Goal: Information Seeking & Learning: Learn about a topic

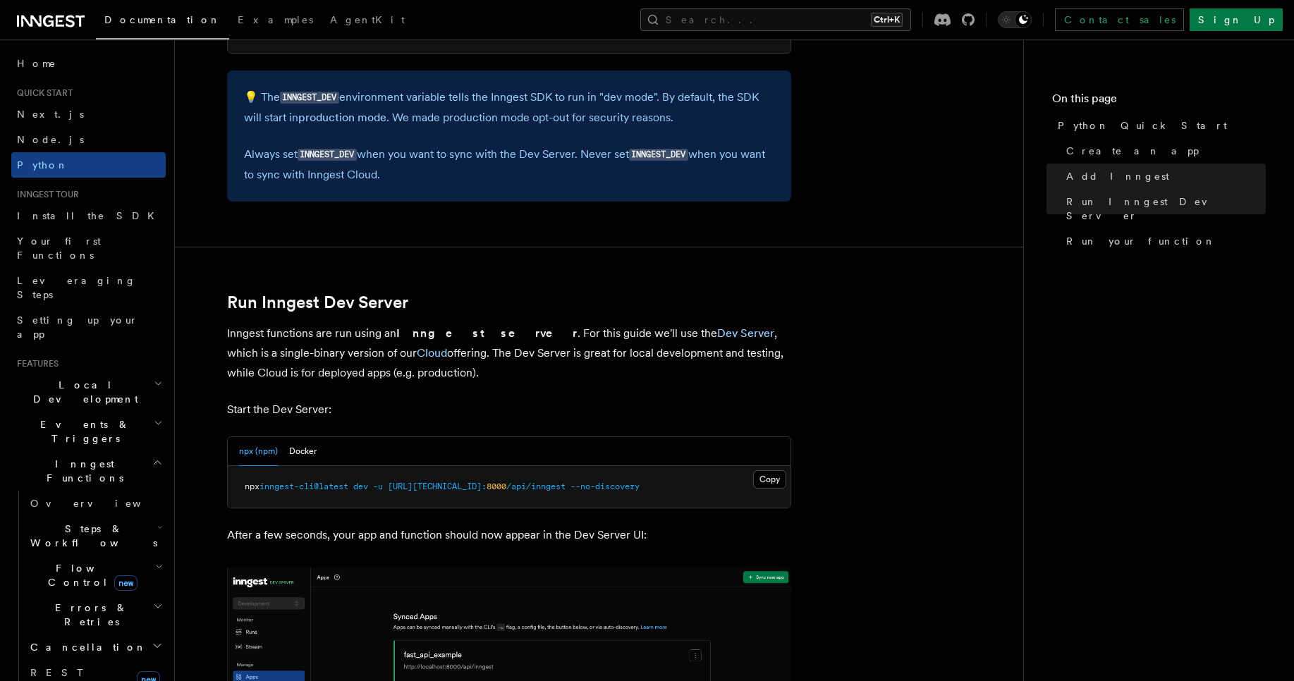
scroll to position [1505, 0]
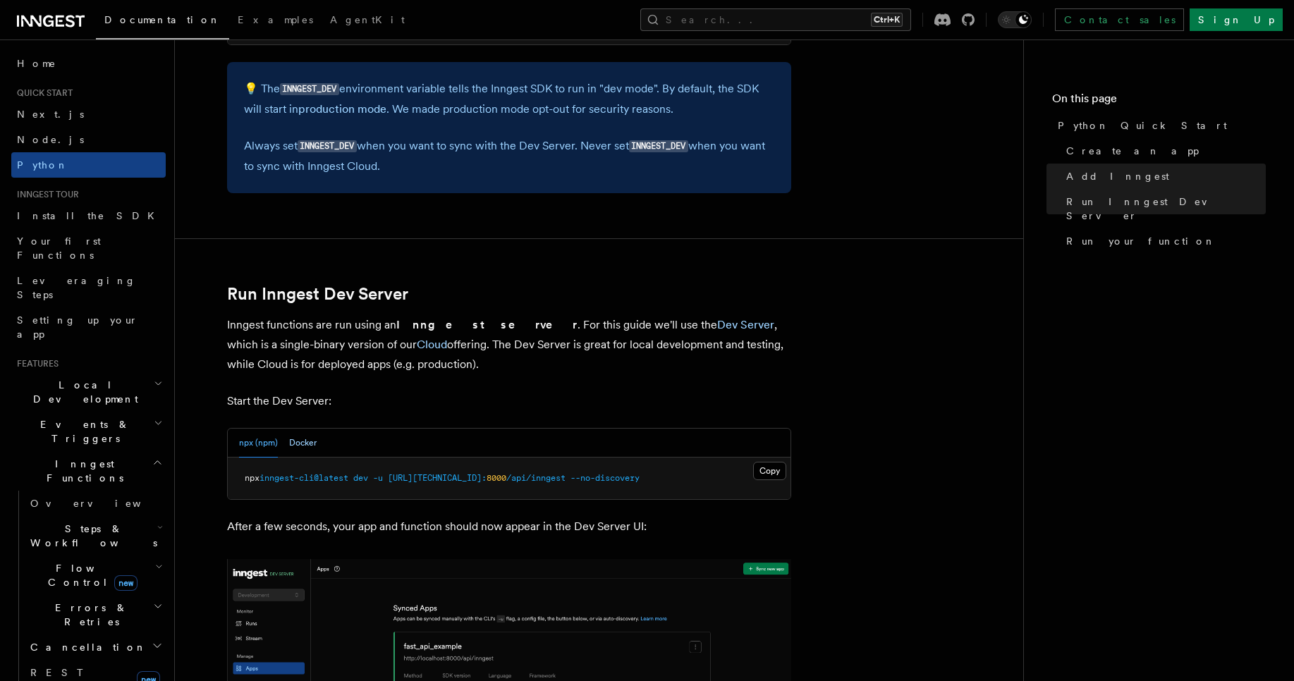
click at [310, 444] on button "Docker" at bounding box center [302, 443] width 27 height 29
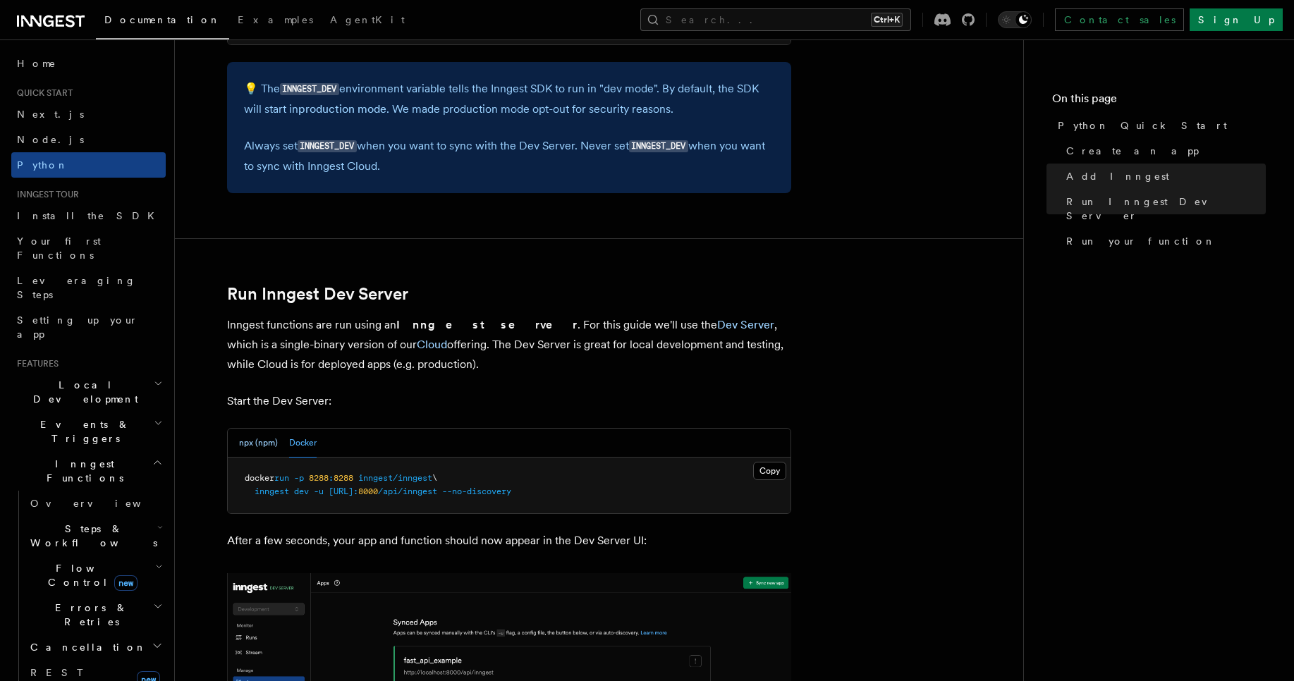
click at [262, 449] on button "npx (npm)" at bounding box center [258, 443] width 39 height 29
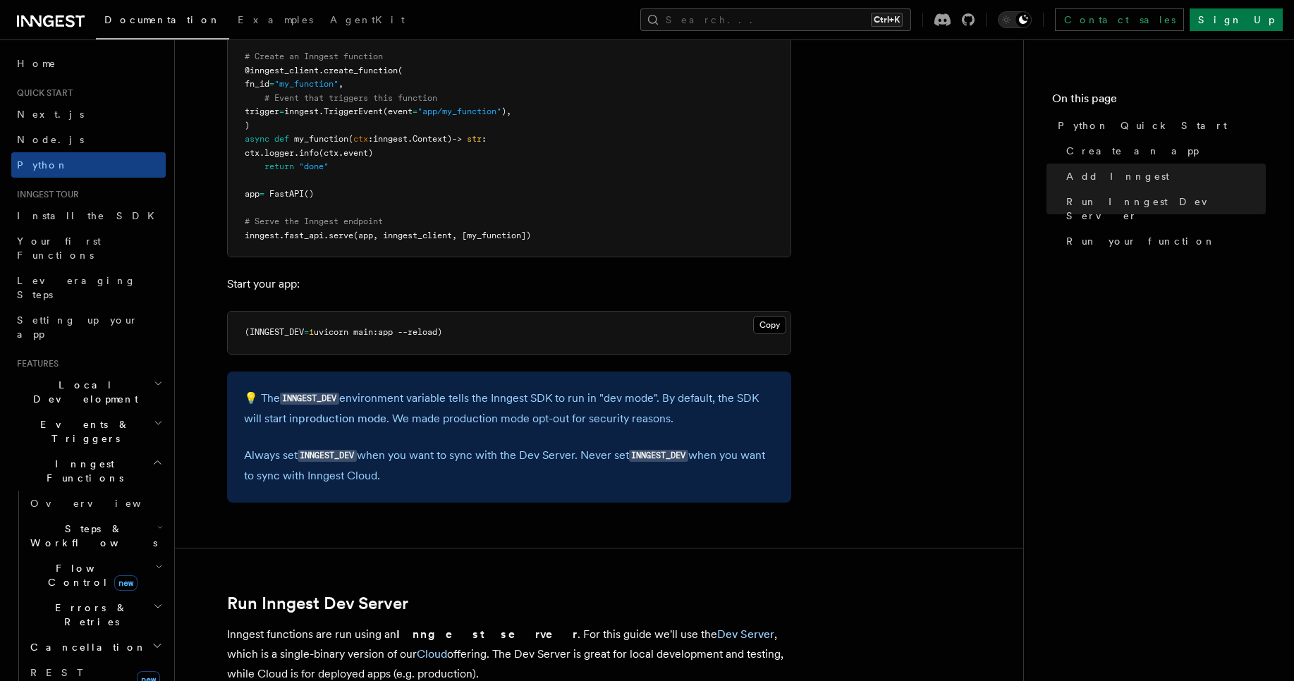
scroll to position [1167, 0]
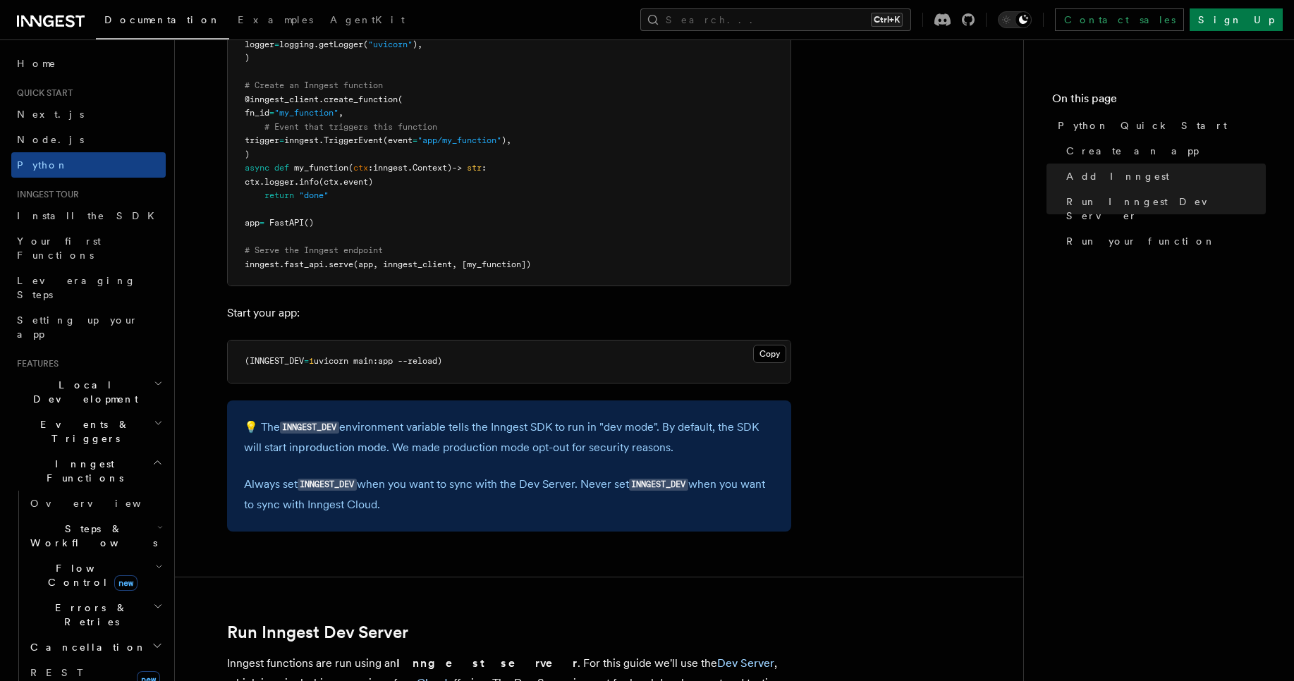
click at [116, 372] on h2 "Local Development" at bounding box center [88, 391] width 154 height 39
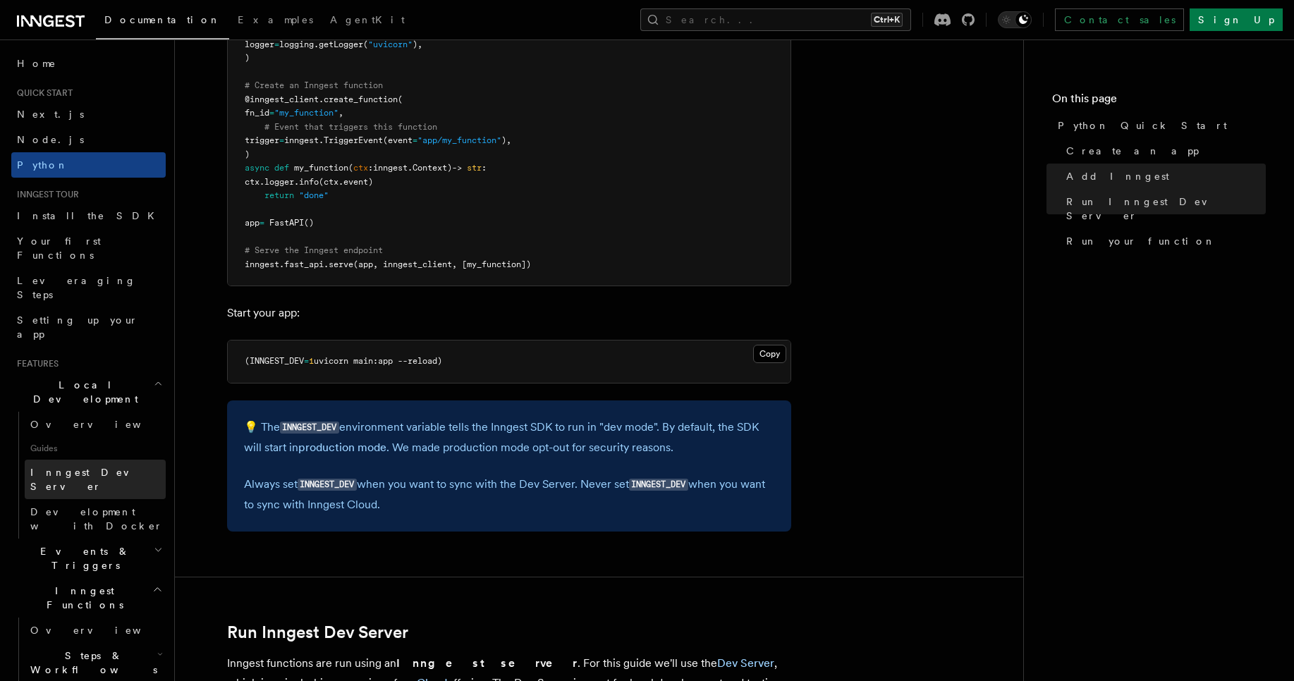
click at [111, 467] on span "Inngest Dev Server" at bounding box center [90, 479] width 121 height 25
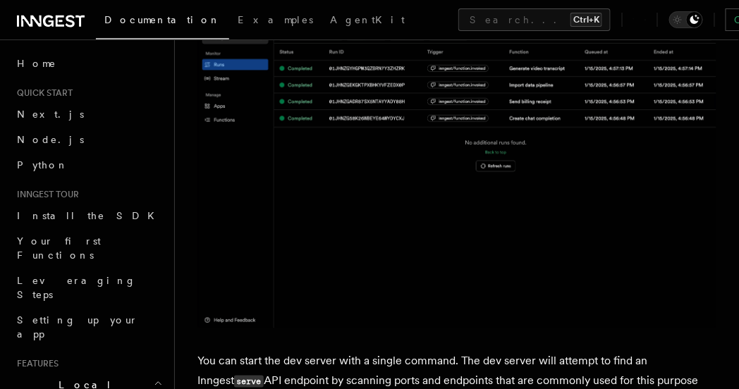
scroll to position [241, 0]
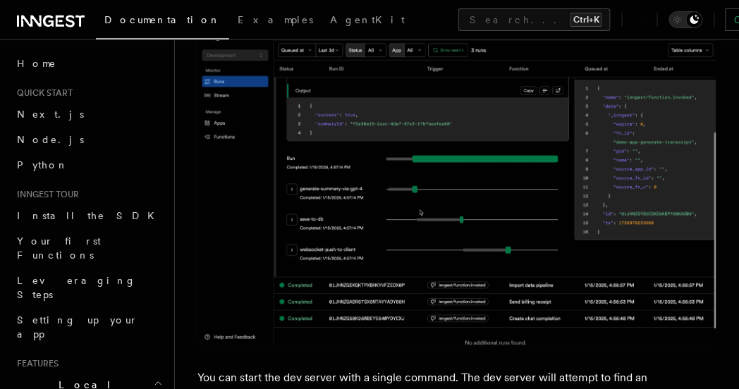
click at [355, 213] on img at bounding box center [456, 169] width 519 height 353
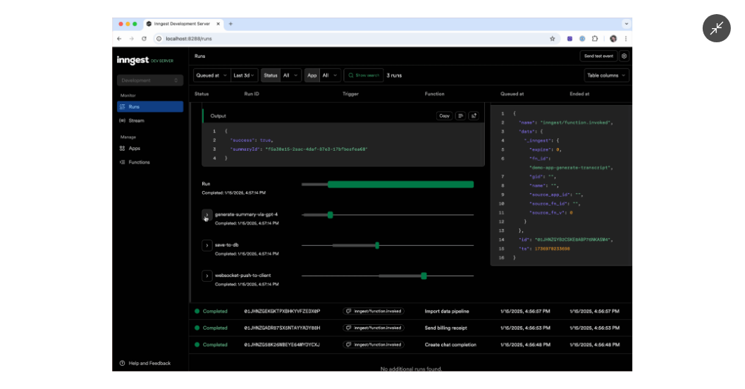
click at [452, 164] on img at bounding box center [372, 195] width 520 height 354
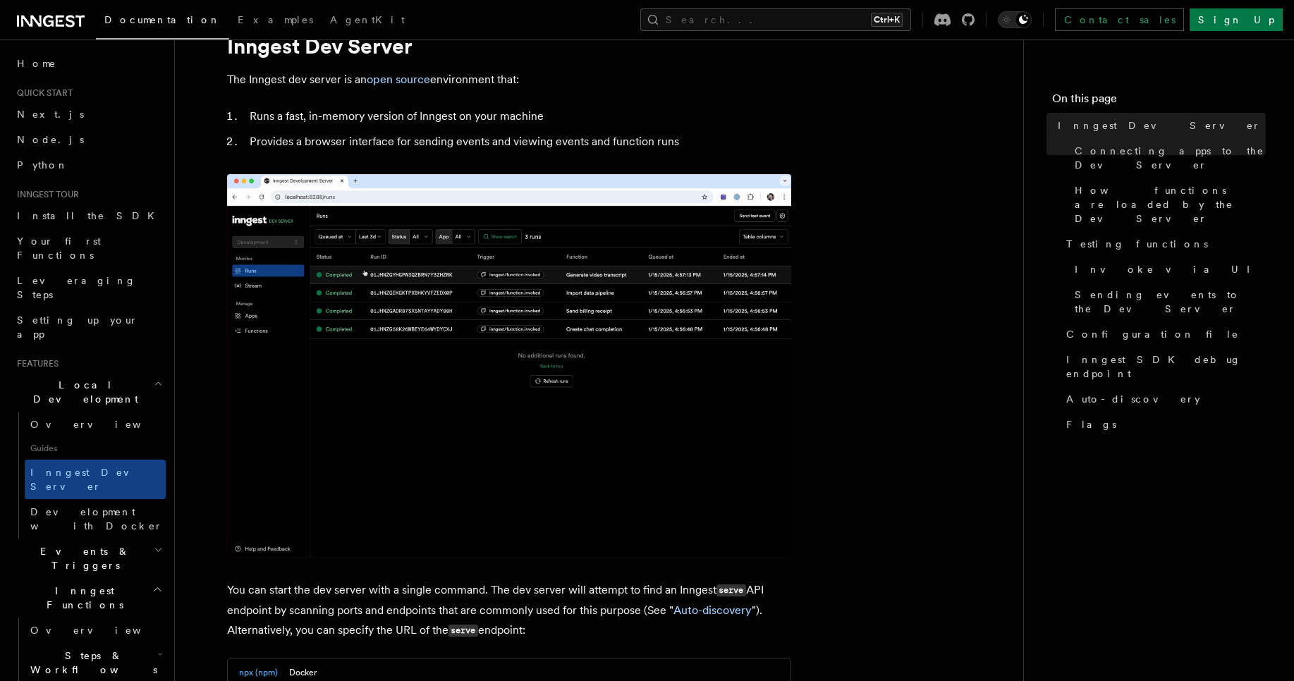
scroll to position [0, 0]
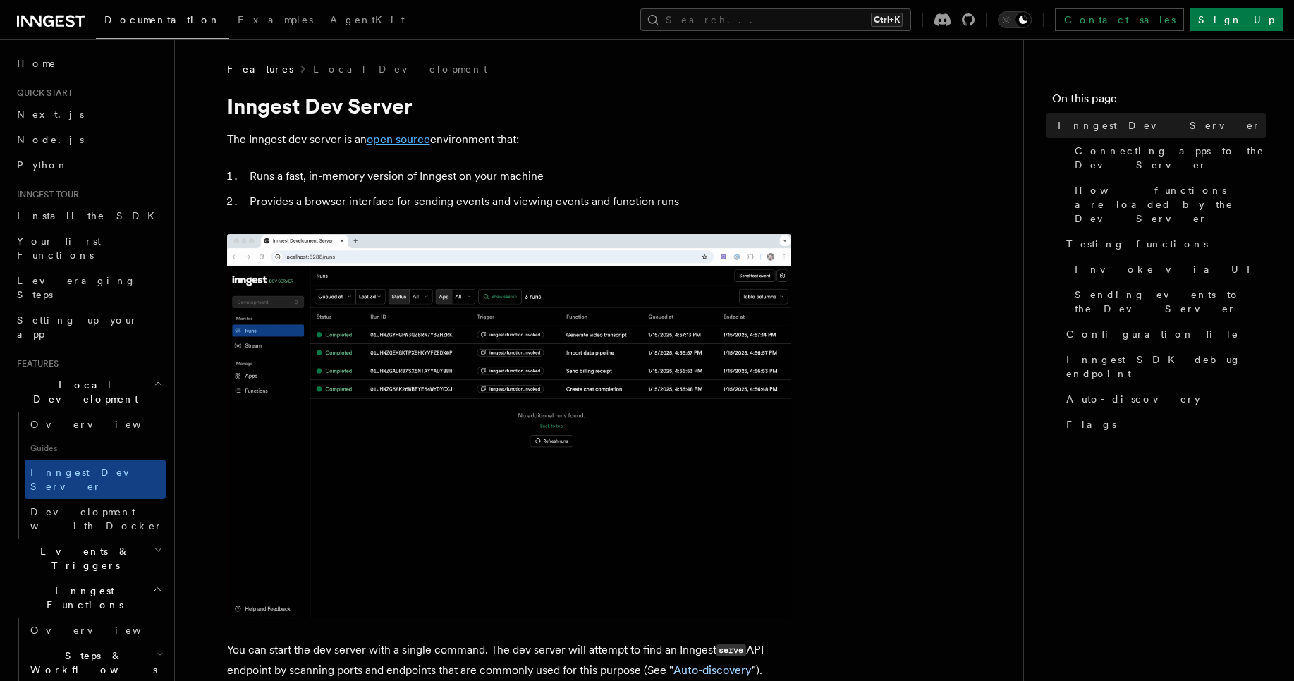
click at [421, 139] on link "open source" at bounding box center [398, 139] width 63 height 13
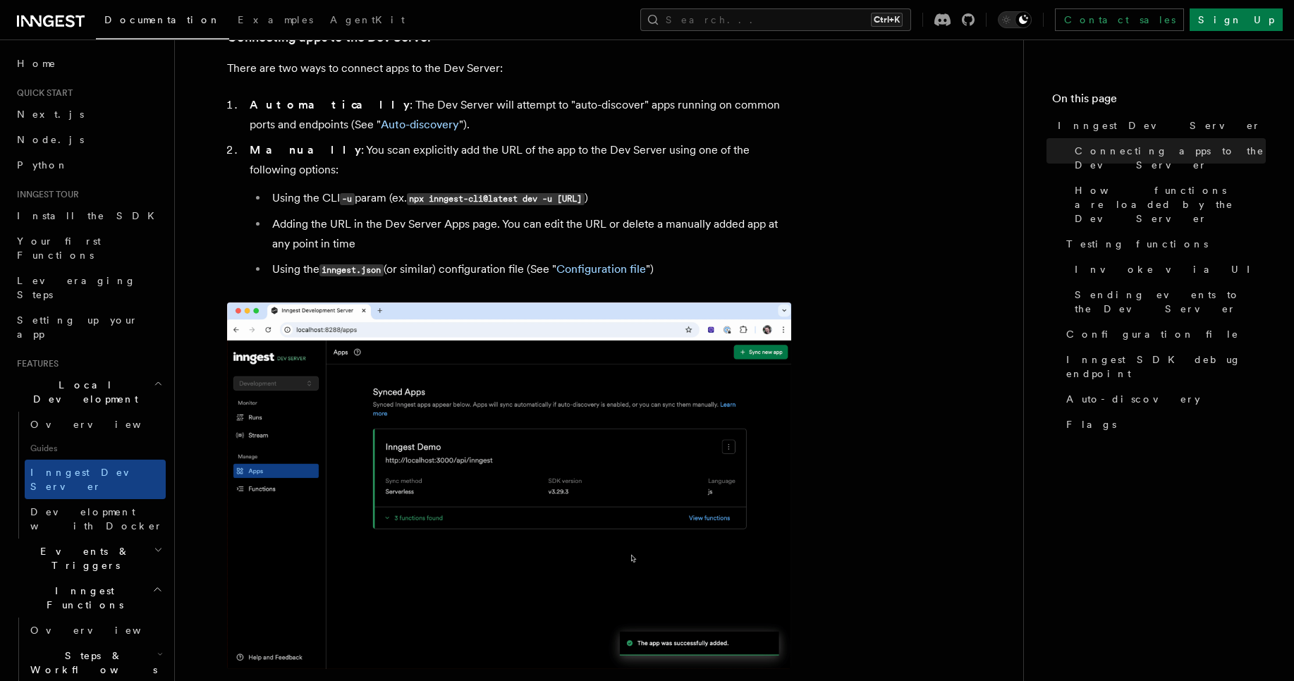
scroll to position [846, 0]
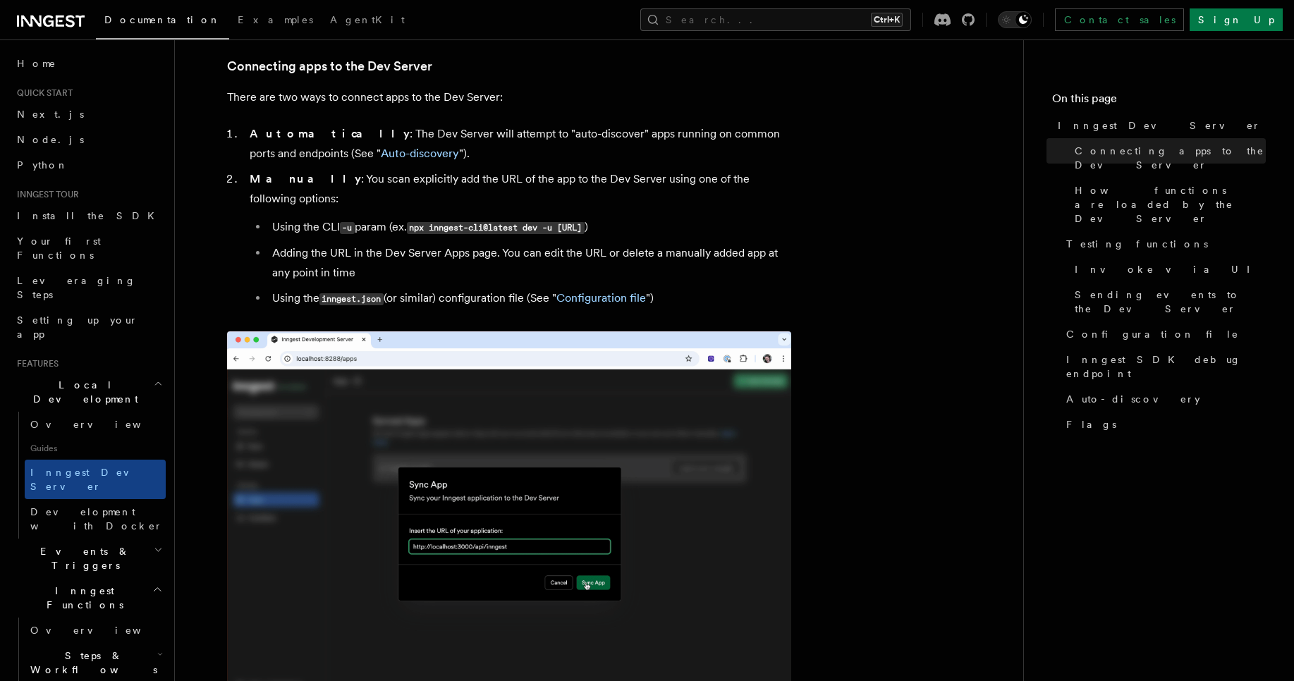
click at [440, 483] on img at bounding box center [509, 514] width 564 height 367
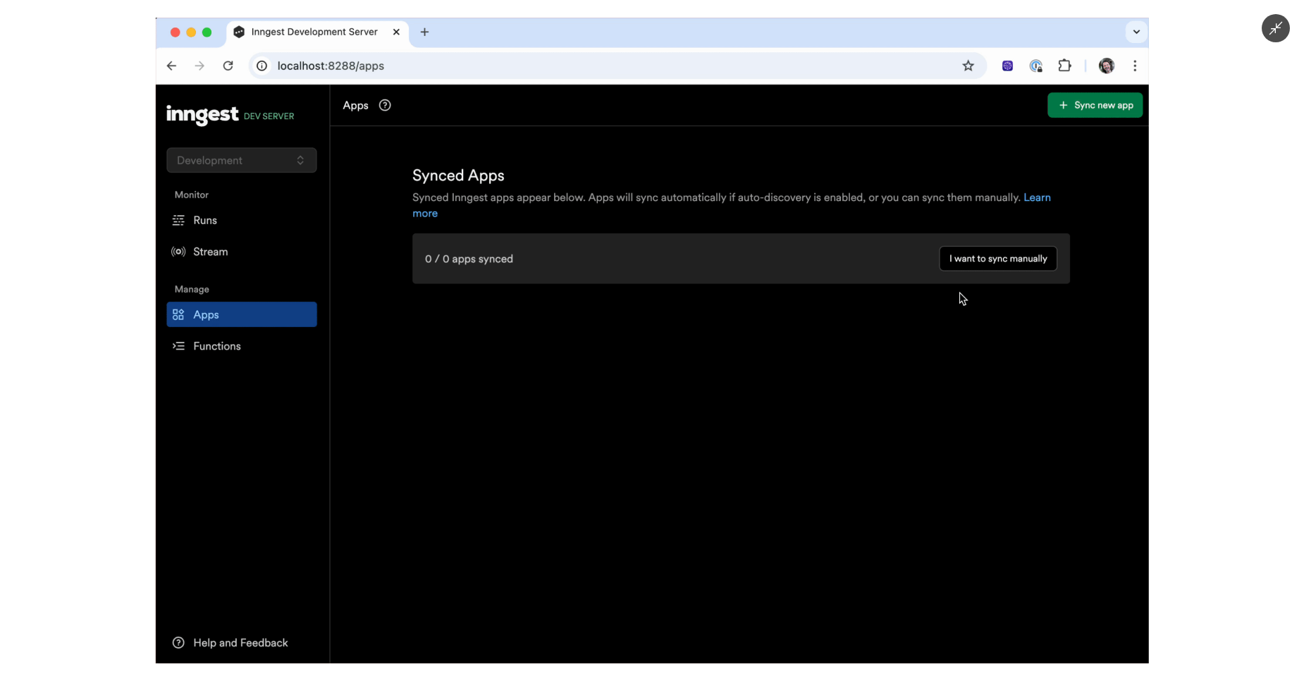
click at [485, 479] on img at bounding box center [651, 341] width 993 height 646
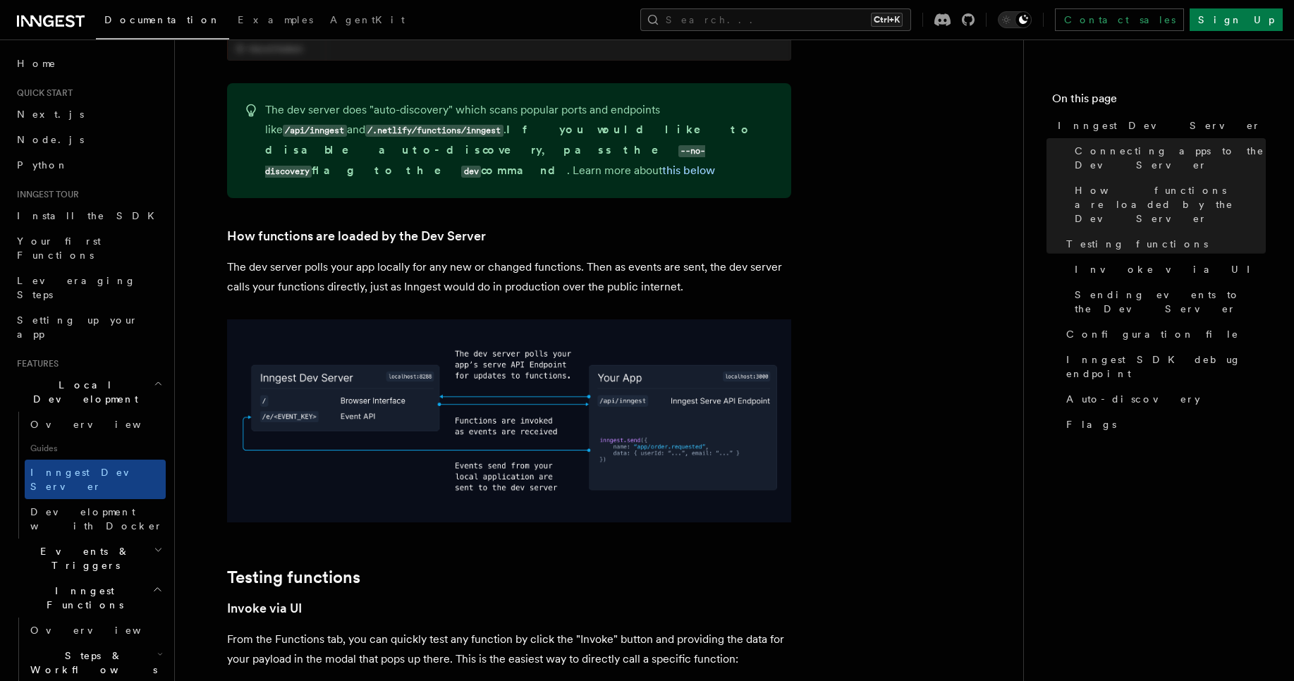
scroll to position [1523, 0]
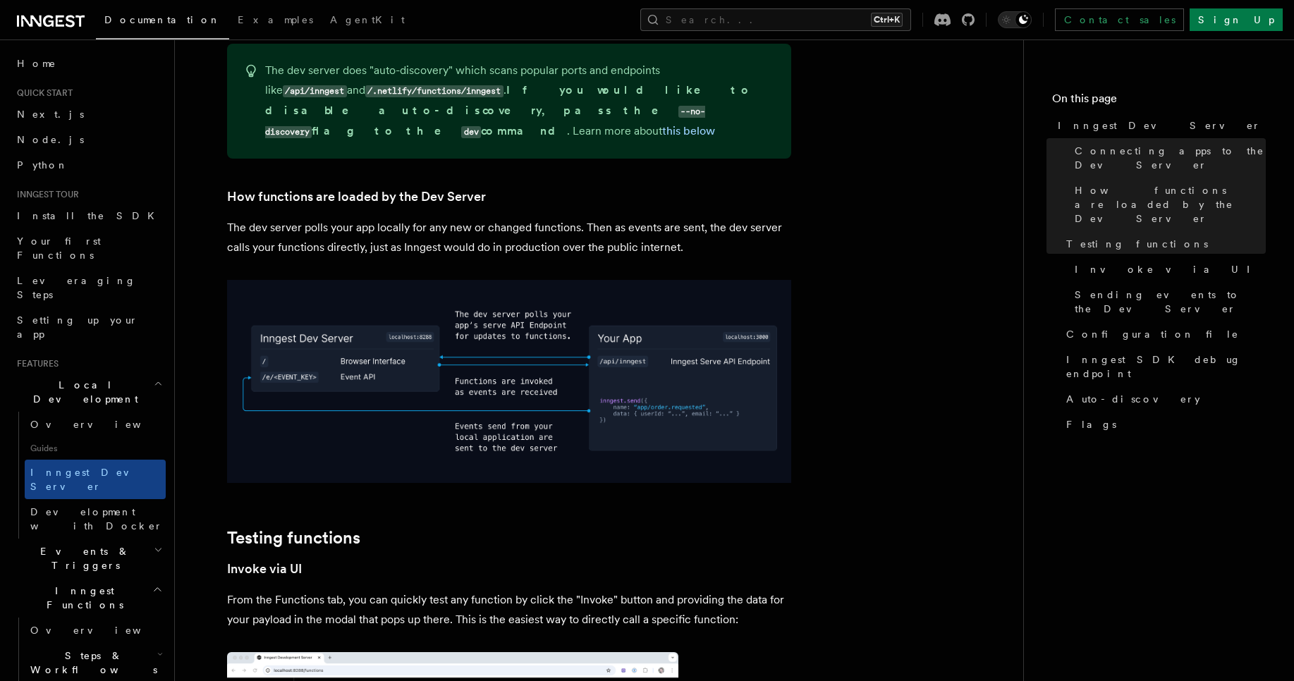
click at [371, 329] on img at bounding box center [509, 381] width 564 height 203
click at [494, 340] on img at bounding box center [509, 381] width 564 height 203
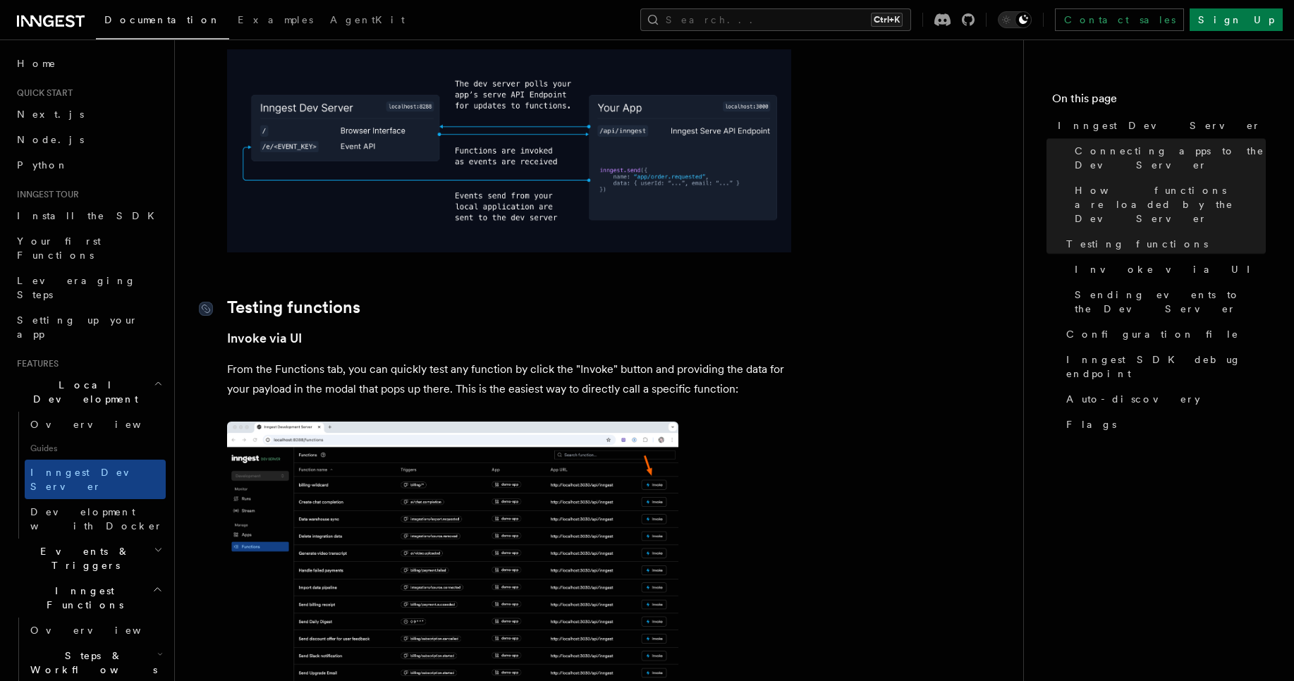
scroll to position [1861, 0]
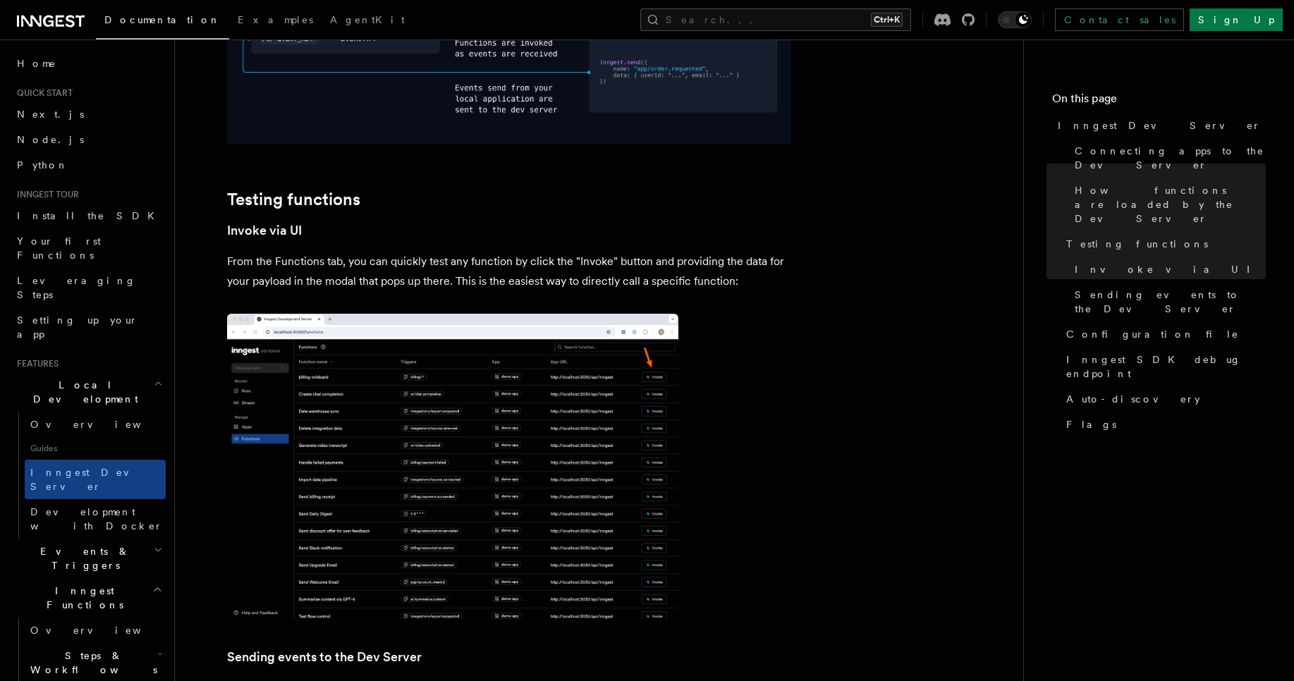
click at [383, 475] on img at bounding box center [452, 466] width 451 height 305
click at [438, 427] on img at bounding box center [452, 466] width 451 height 305
click at [439, 427] on img at bounding box center [452, 466] width 451 height 305
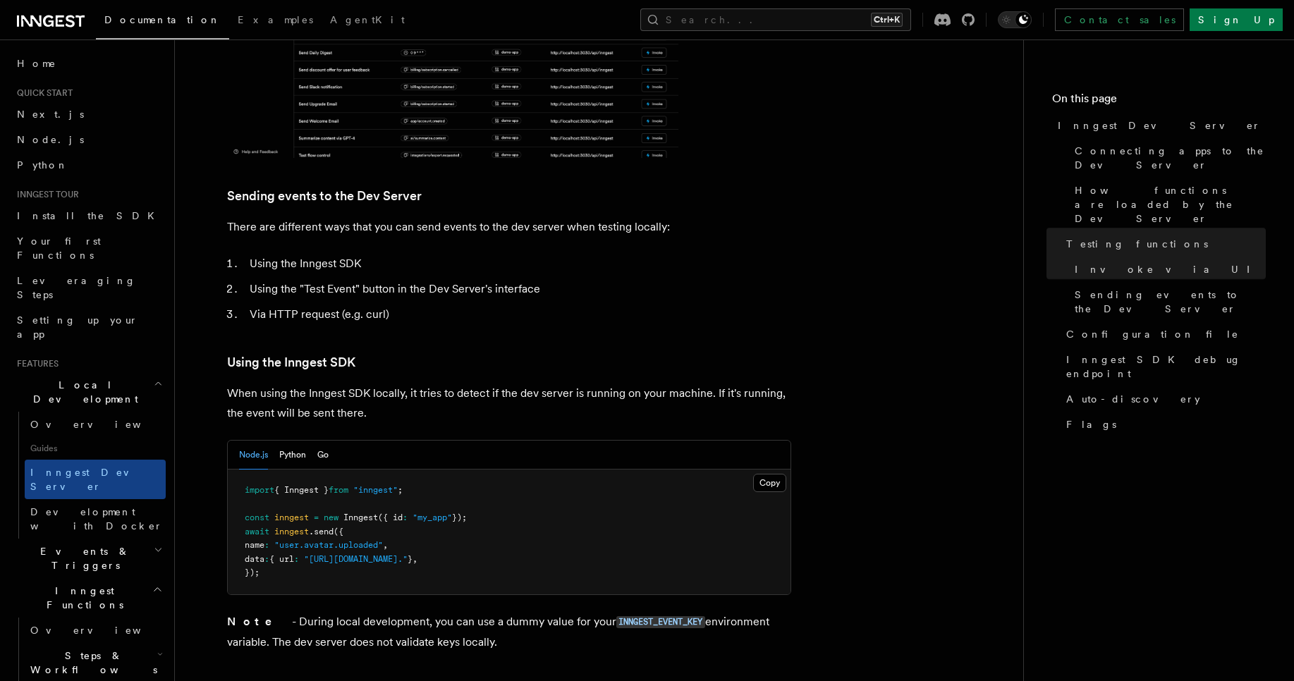
scroll to position [2369, 0]
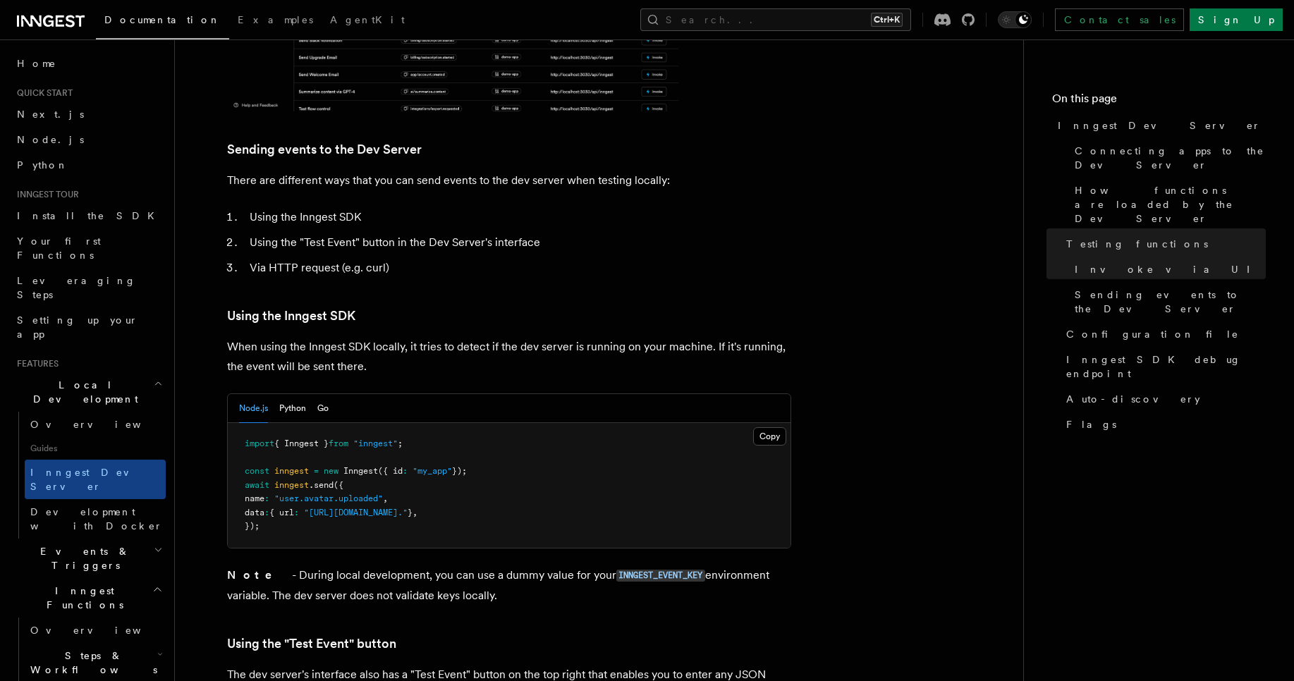
drag, startPoint x: 361, startPoint y: 329, endPoint x: 346, endPoint y: 324, distance: 15.4
click at [346, 337] on p "When using the Inngest SDK locally, it tries to detect if the dev server is run…" at bounding box center [509, 356] width 564 height 39
click at [352, 345] on article "Features Local Development Inngest Dev Server The Inngest dev server is an open…" at bounding box center [598, 342] width 803 height 5298
drag, startPoint x: 347, startPoint y: 331, endPoint x: 364, endPoint y: 336, distance: 18.3
click at [364, 337] on p "When using the Inngest SDK locally, it tries to detect if the dev server is run…" at bounding box center [509, 356] width 564 height 39
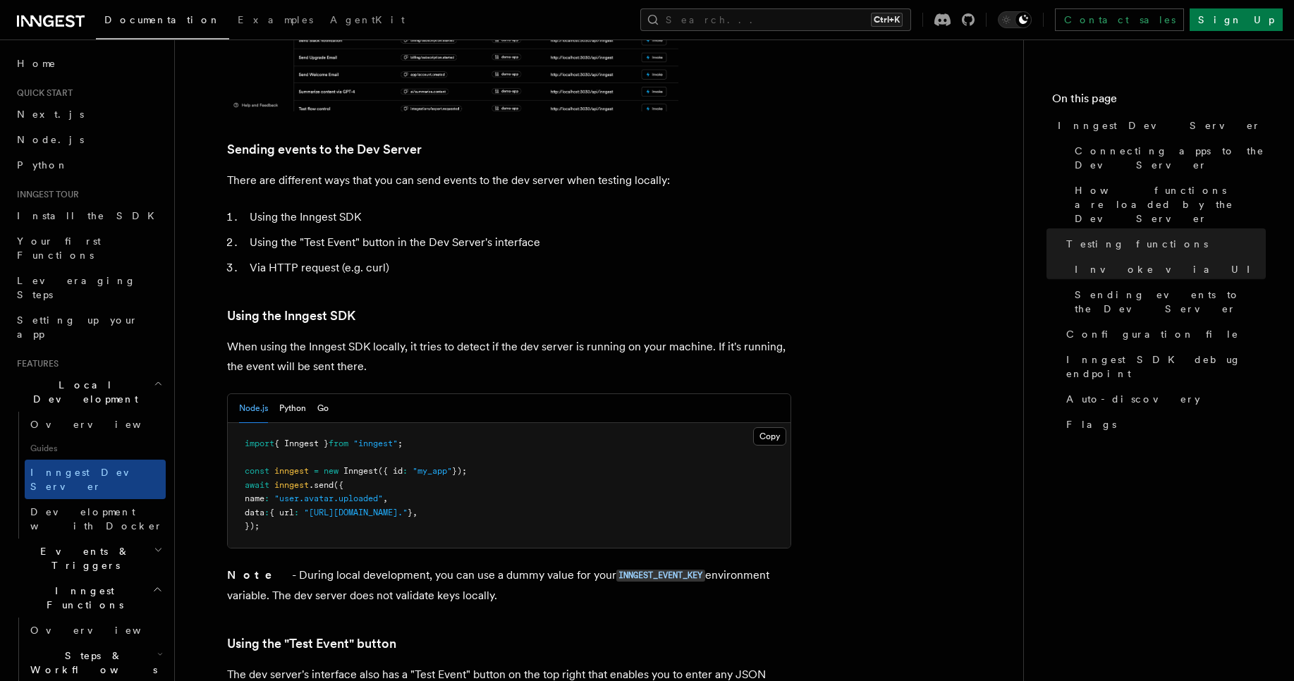
click at [378, 340] on article "Features Local Development Inngest Dev Server The Inngest dev server is an open…" at bounding box center [598, 342] width 803 height 5298
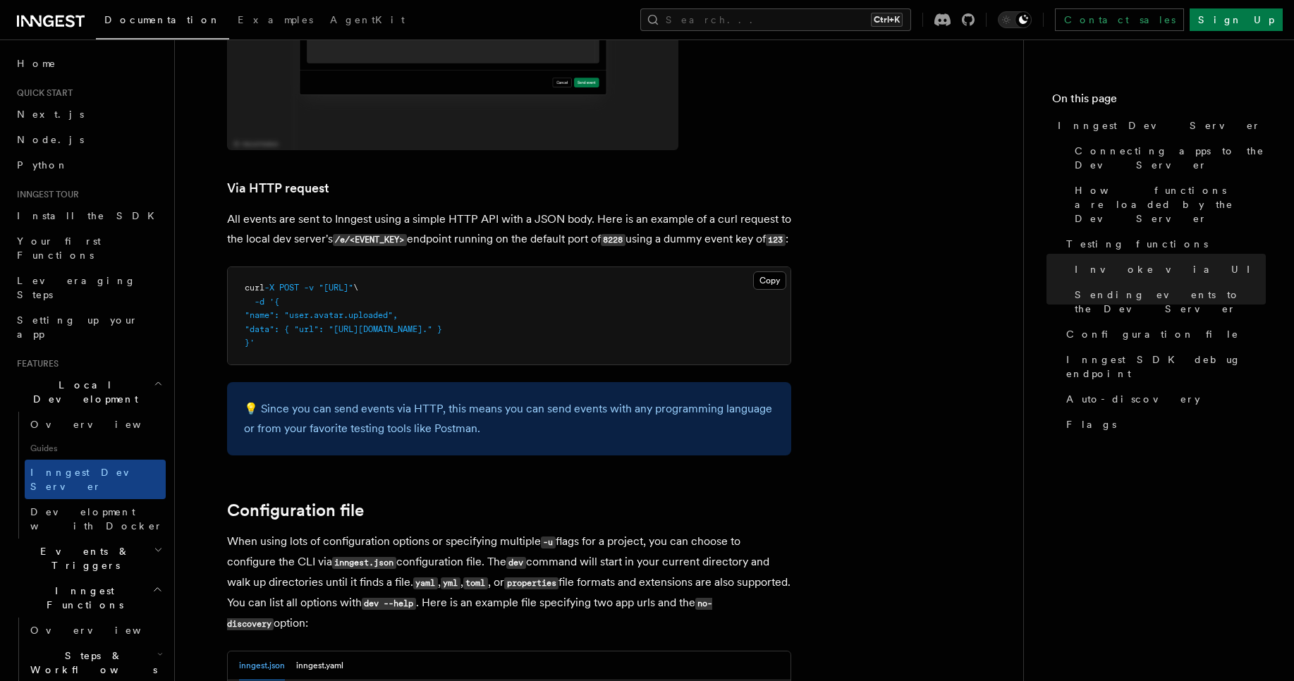
scroll to position [3300, 0]
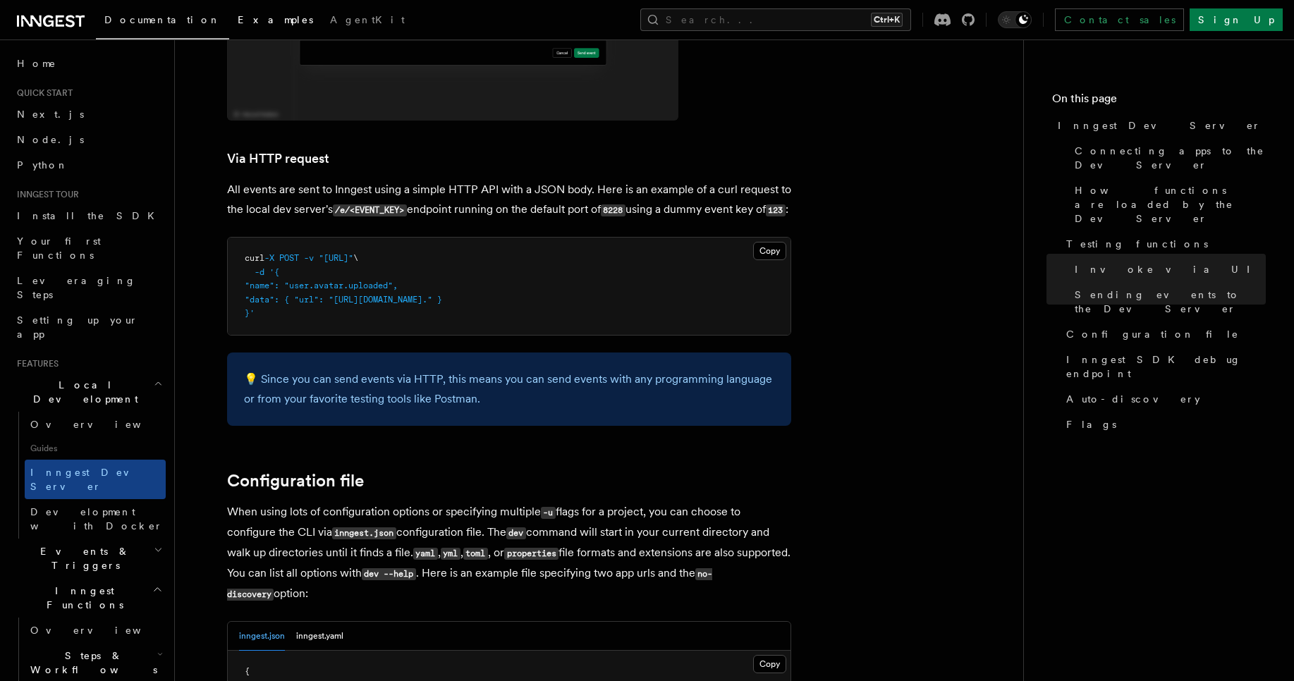
click at [238, 24] on span "Examples" at bounding box center [275, 19] width 75 height 11
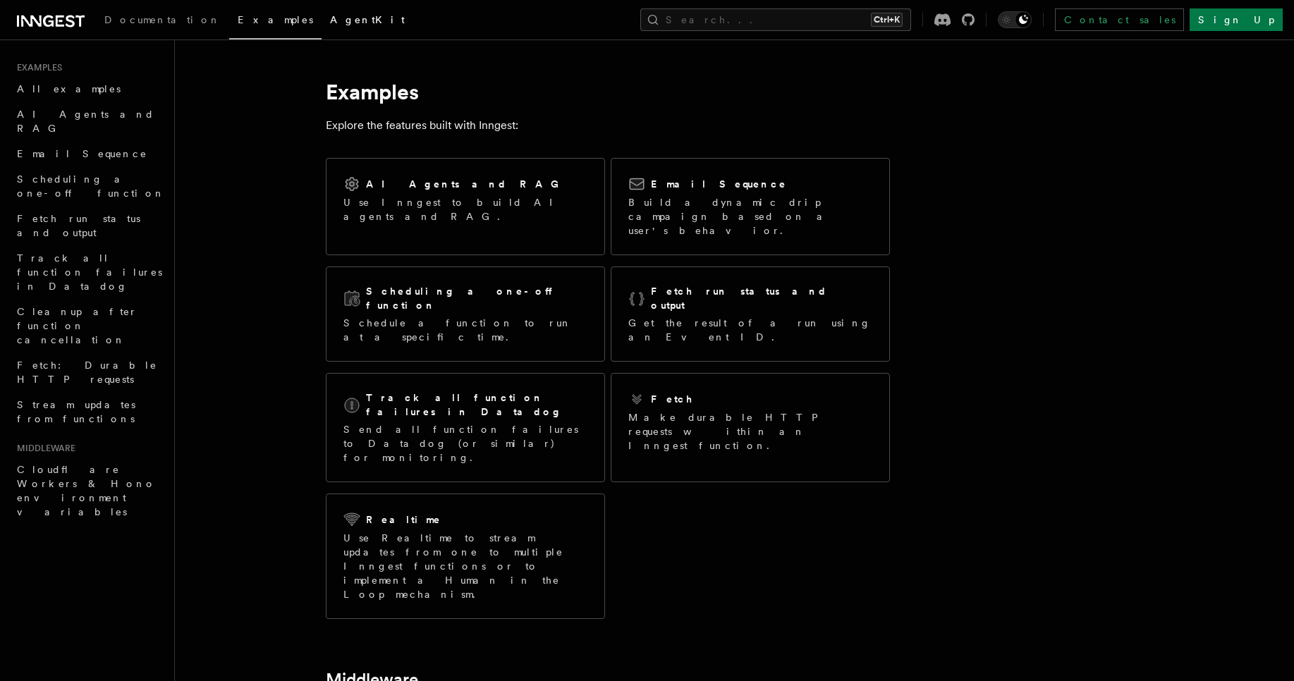
click at [330, 23] on span "AgentKit" at bounding box center [367, 19] width 75 height 11
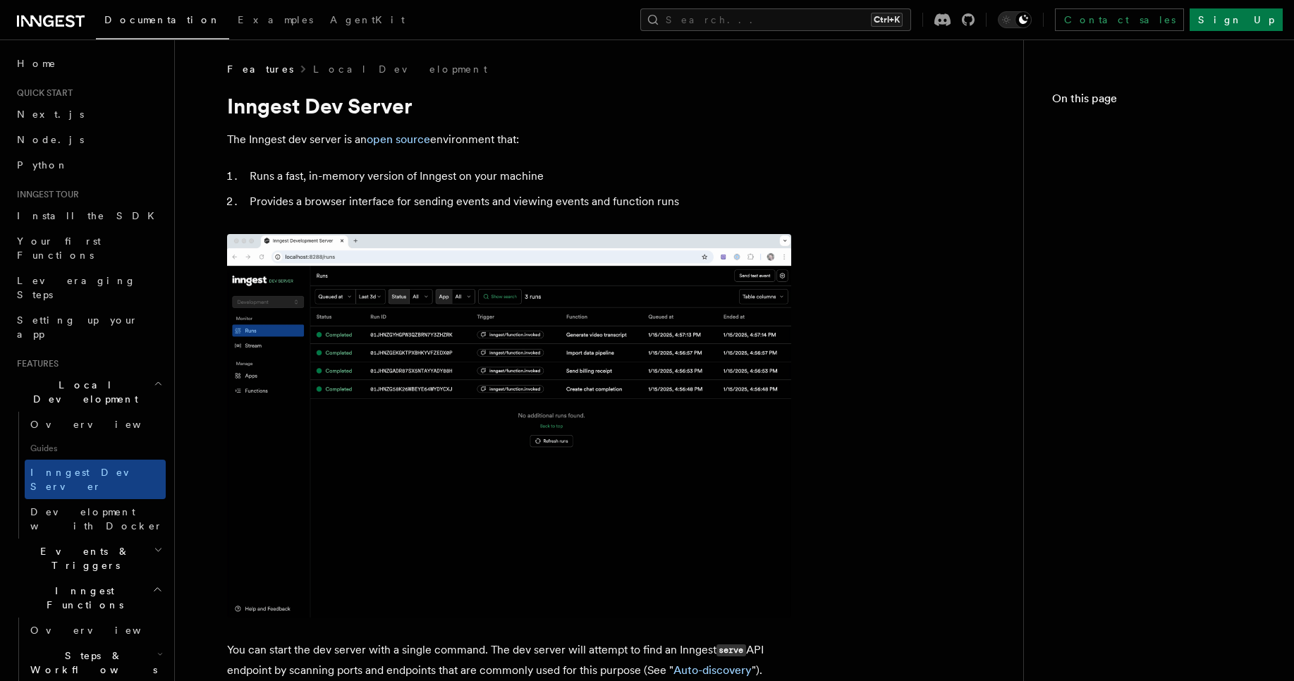
scroll to position [3300, 0]
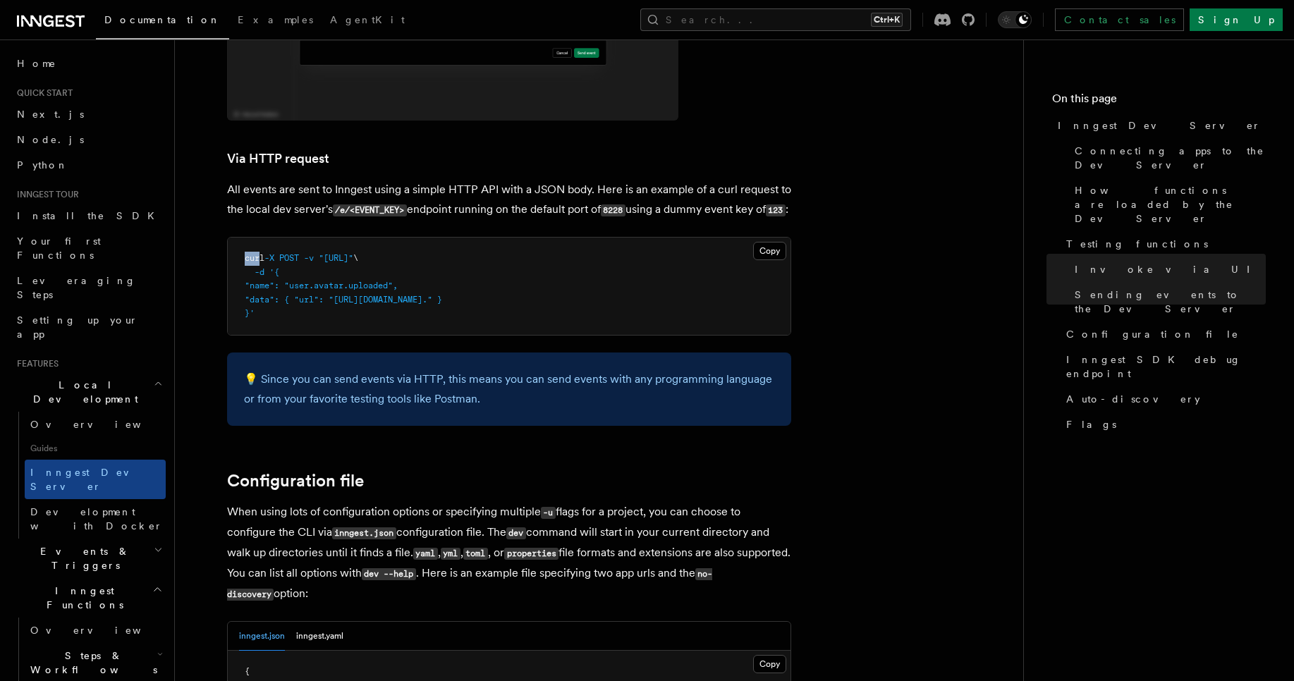
drag, startPoint x: 262, startPoint y: 238, endPoint x: 243, endPoint y: 235, distance: 18.7
click at [243, 238] on pre "curl -X POST -v "[URL]" \ -d '{ "name": "user.avatar.uploaded", "data": { "url"…" at bounding box center [509, 286] width 563 height 97
drag, startPoint x: 265, startPoint y: 295, endPoint x: 258, endPoint y: 244, distance: 51.9
click at [257, 245] on pre "curl -X POST -v "[URL]" \ -d '{ "name": "user.avatar.uploaded", "data": { "url"…" at bounding box center [509, 286] width 563 height 97
click at [287, 290] on pre "curl -X POST -v "[URL]" \ -d '{ "name": "user.avatar.uploaded", "data": { "url"…" at bounding box center [509, 286] width 563 height 97
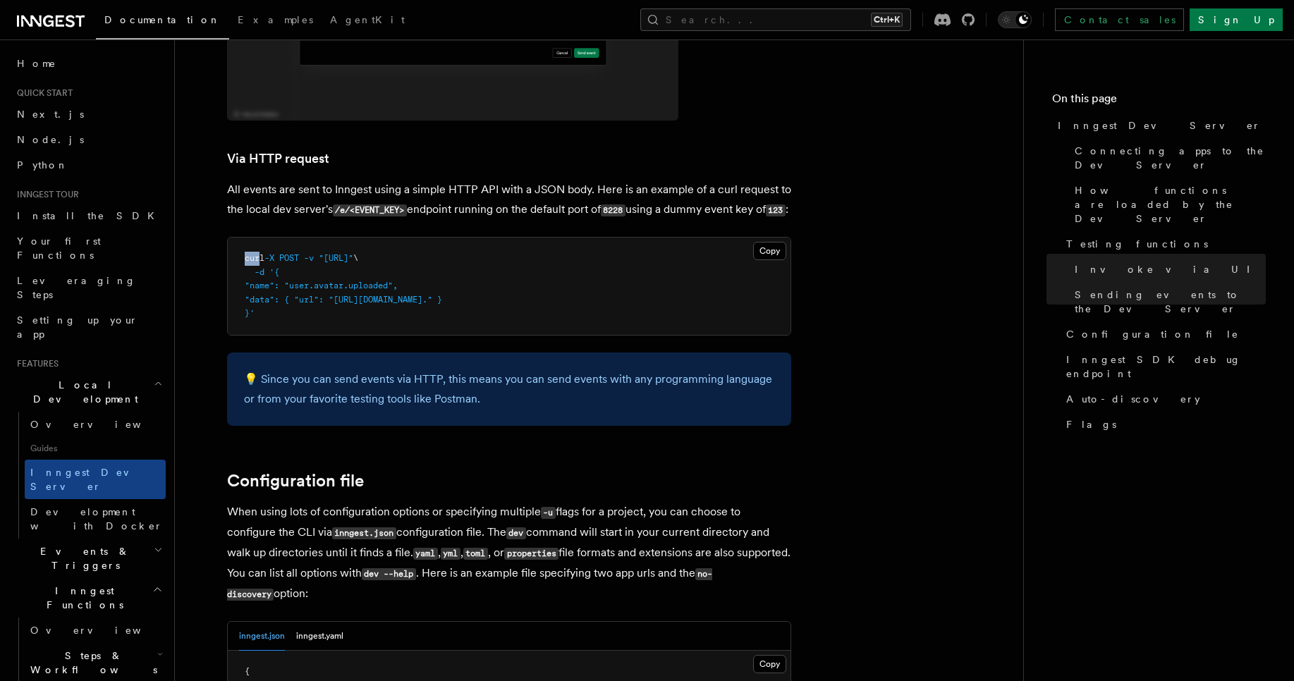
click at [255, 308] on span "}'" at bounding box center [250, 313] width 10 height 10
drag, startPoint x: 266, startPoint y: 295, endPoint x: 243, endPoint y: 243, distance: 56.5
click at [243, 243] on pre "curl -X POST -v "[URL]" \ -d '{ "name": "user.avatar.uploaded", "data": { "url"…" at bounding box center [509, 286] width 563 height 97
click at [285, 293] on pre "curl -X POST -v "[URL]" \ -d '{ "name": "user.avatar.uploaded", "data": { "url"…" at bounding box center [509, 286] width 563 height 97
drag, startPoint x: 267, startPoint y: 297, endPoint x: 240, endPoint y: 243, distance: 59.9
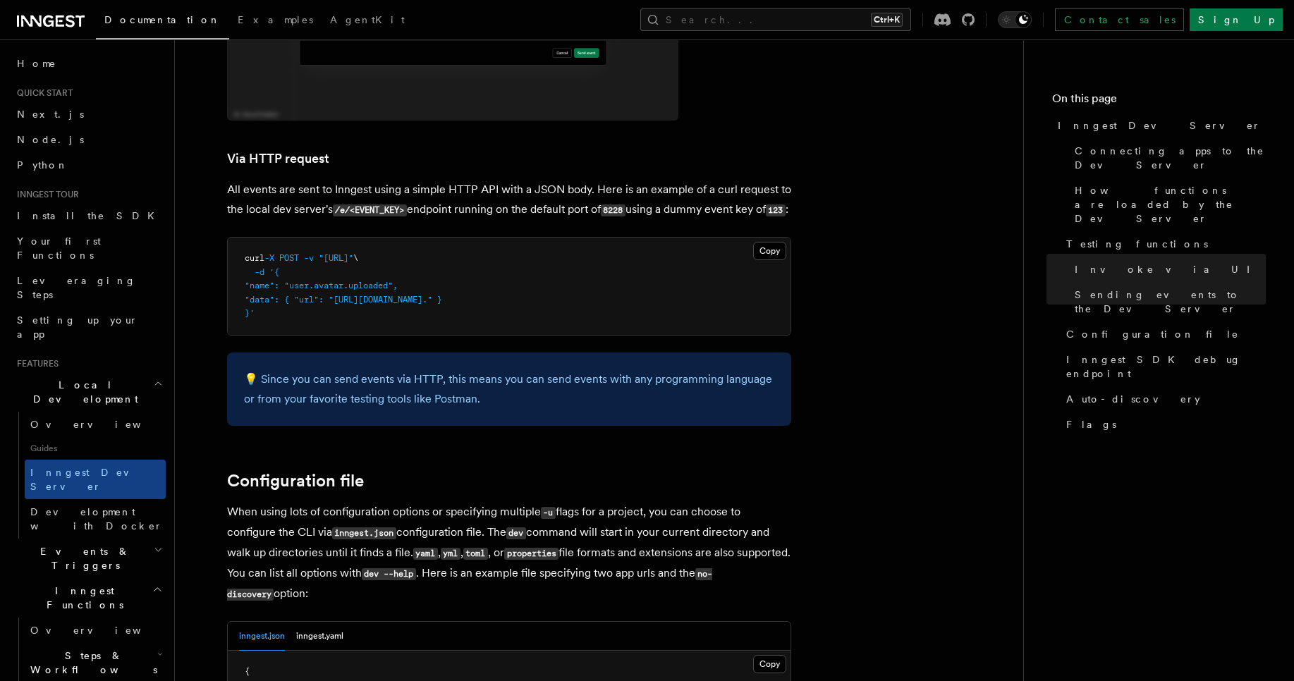
click at [240, 243] on pre "curl -X POST -v "[URL]" \ -d '{ "name": "user.avatar.uploaded", "data": { "url"…" at bounding box center [509, 286] width 563 height 97
click at [284, 293] on pre "curl -X POST -v "[URL]" \ -d '{ "name": "user.avatar.uploaded", "data": { "url"…" at bounding box center [509, 286] width 563 height 97
drag, startPoint x: 264, startPoint y: 295, endPoint x: 245, endPoint y: 231, distance: 66.7
click at [245, 238] on pre "curl -X POST -v "[URL]" \ -d '{ "name": "user.avatar.uploaded", "data": { "url"…" at bounding box center [509, 286] width 563 height 97
click at [286, 305] on pre "curl -X POST -v "[URL]" \ -d '{ "name": "user.avatar.uploaded", "data": { "url"…" at bounding box center [509, 286] width 563 height 97
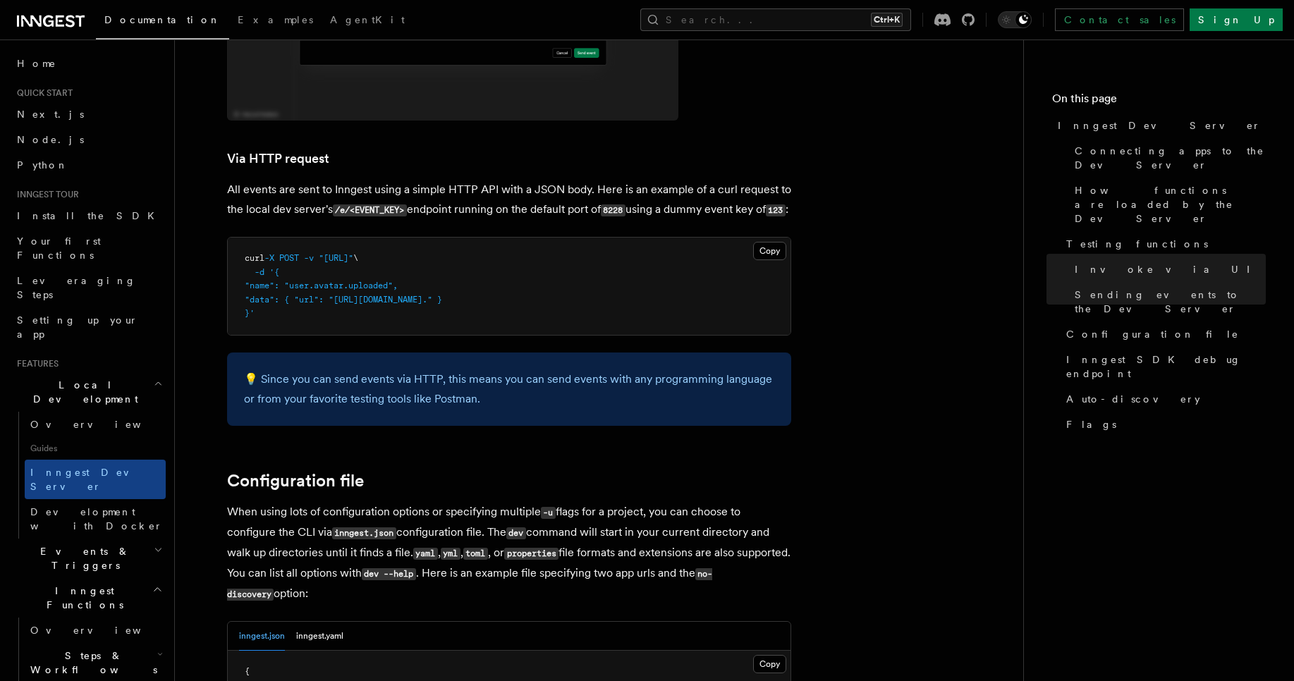
drag, startPoint x: 271, startPoint y: 297, endPoint x: 240, endPoint y: 243, distance: 62.5
click at [240, 243] on pre "curl -X POST -v "[URL]" \ -d '{ "name": "user.avatar.uploaded", "data": { "url"…" at bounding box center [509, 286] width 563 height 97
click at [276, 293] on pre "curl -X POST -v "[URL]" \ -d '{ "name": "user.avatar.uploaded", "data": { "url"…" at bounding box center [509, 286] width 563 height 97
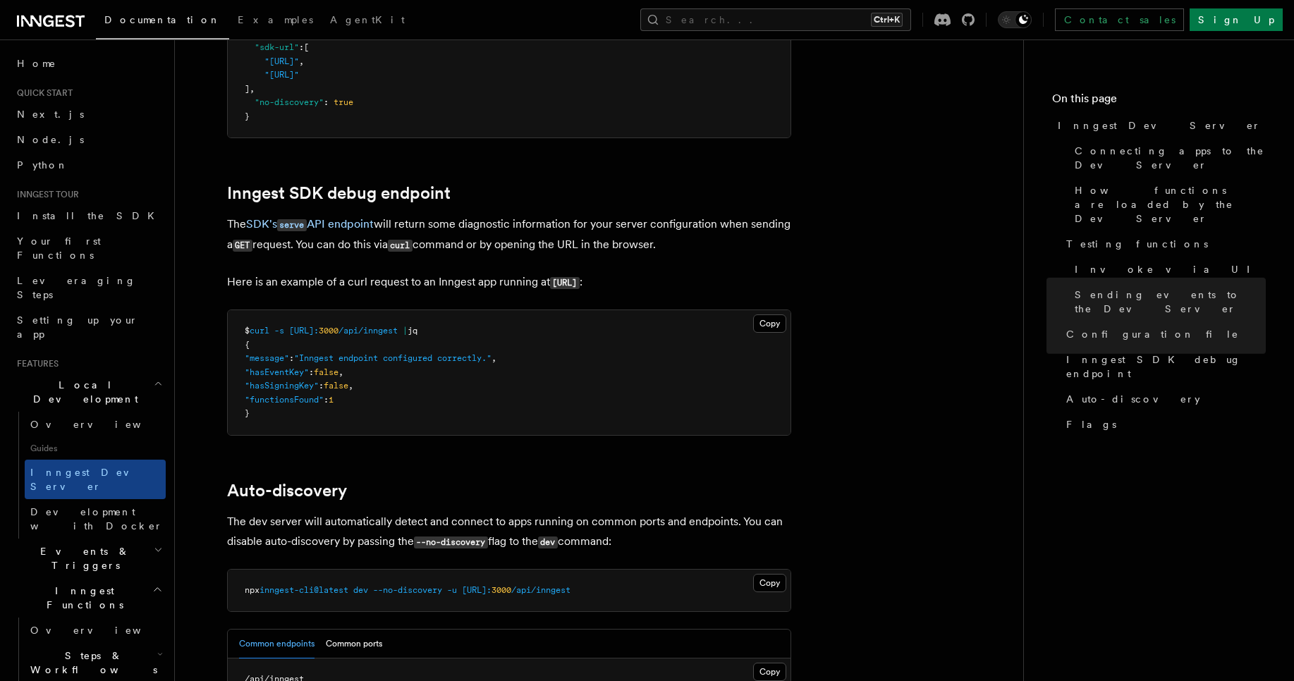
scroll to position [3976, 0]
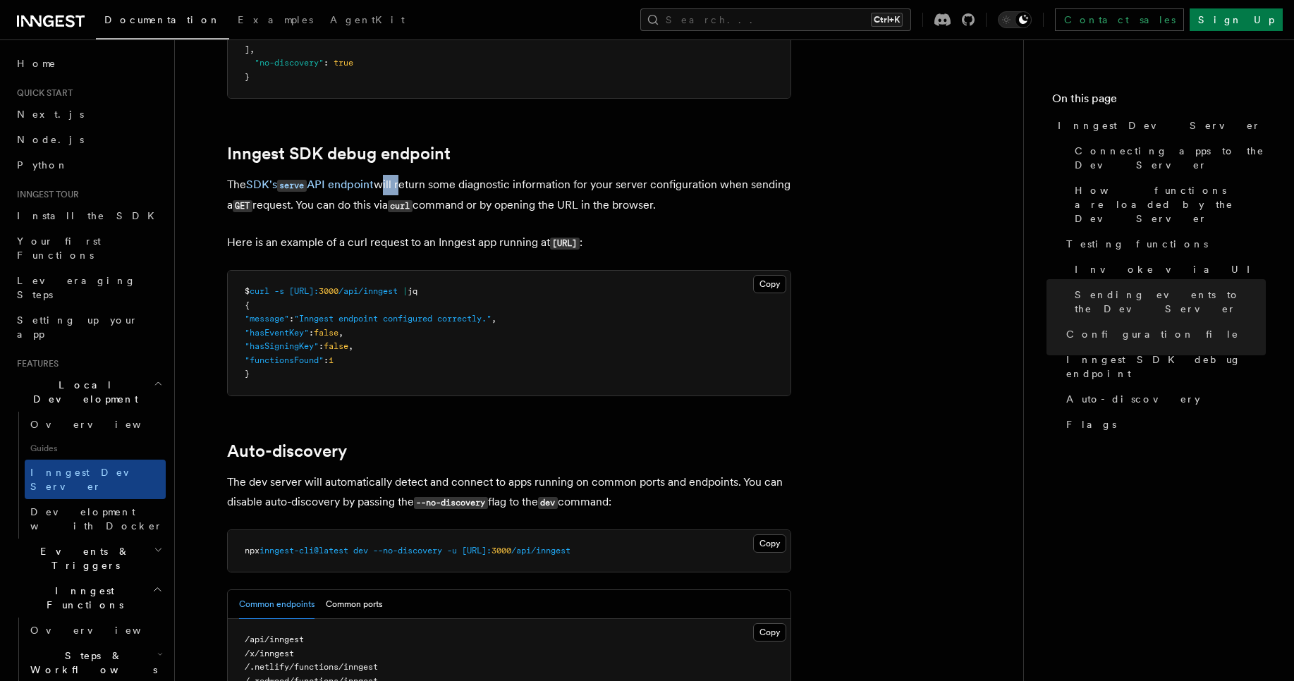
drag, startPoint x: 402, startPoint y: 166, endPoint x: 386, endPoint y: 169, distance: 15.9
click at [386, 175] on p "The SDK's serve API endpoint will return some diagnostic information for your s…" at bounding box center [509, 195] width 564 height 41
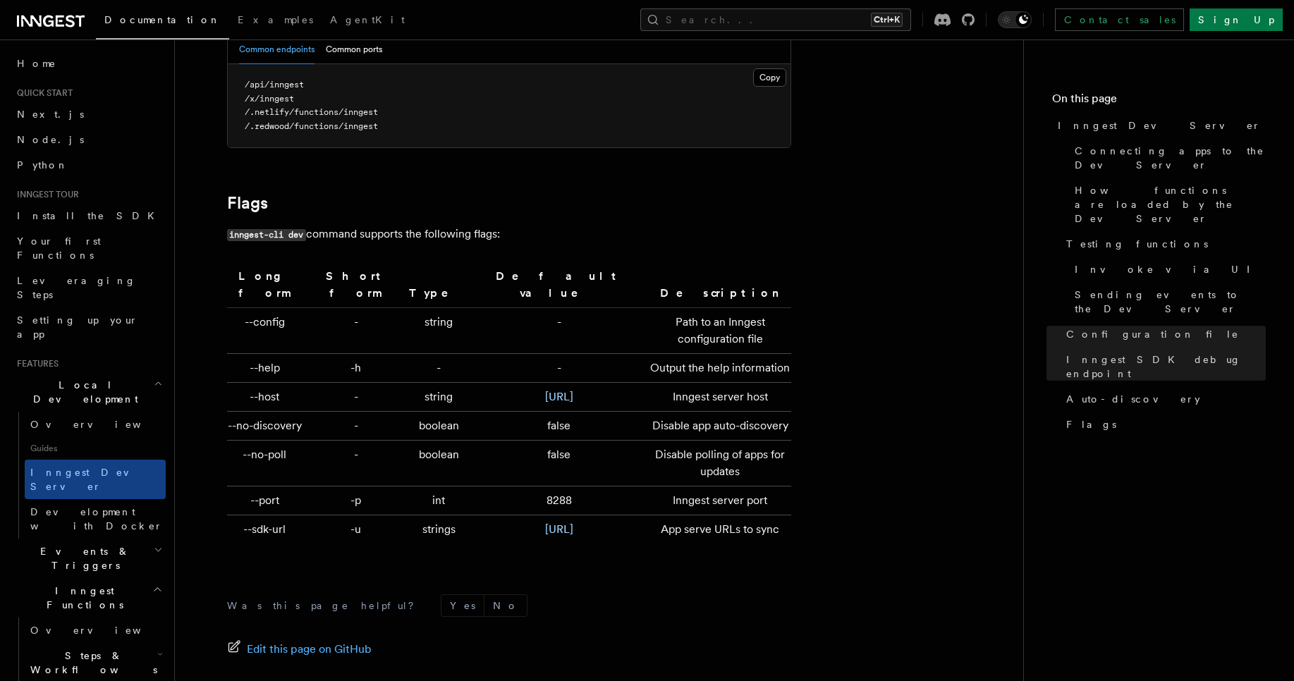
scroll to position [4660, 0]
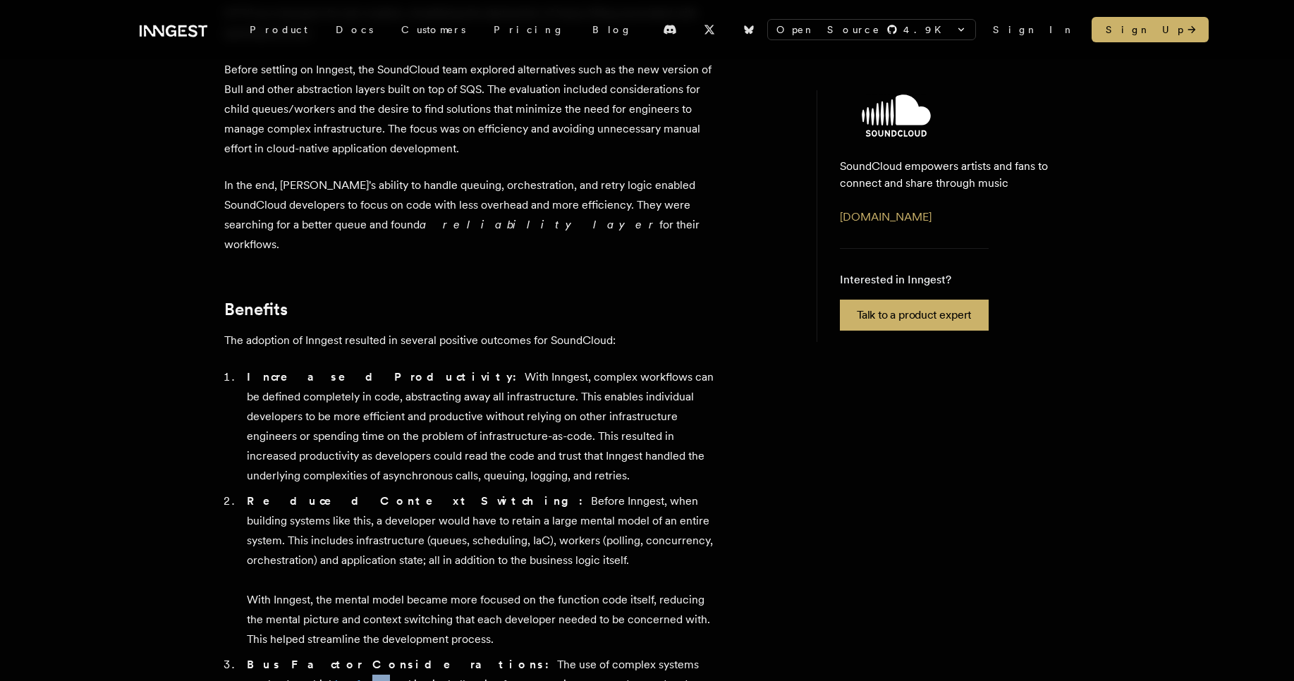
drag, startPoint x: 675, startPoint y: 532, endPoint x: 651, endPoint y: 532, distance: 24.7
click at [651, 655] on li "Bus Factor Considerations: The use of complex systems can lead to a high bus fa…" at bounding box center [480, 694] width 475 height 79
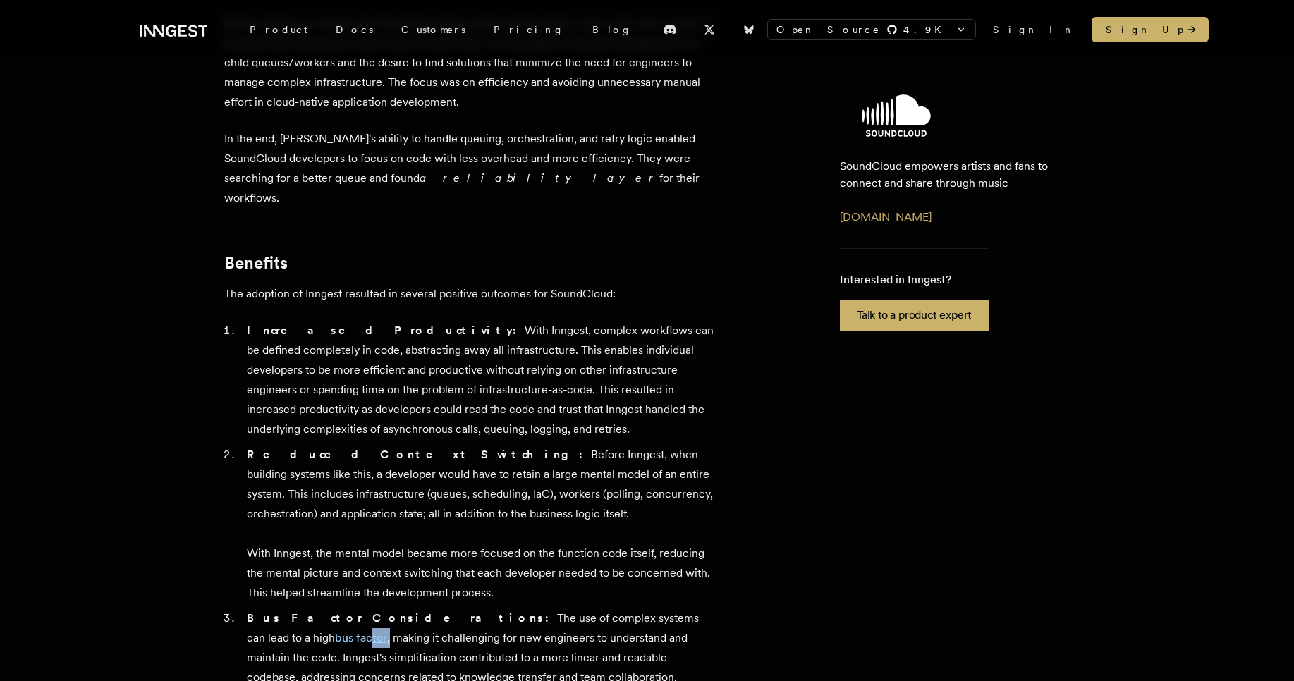
scroll to position [1100, 0]
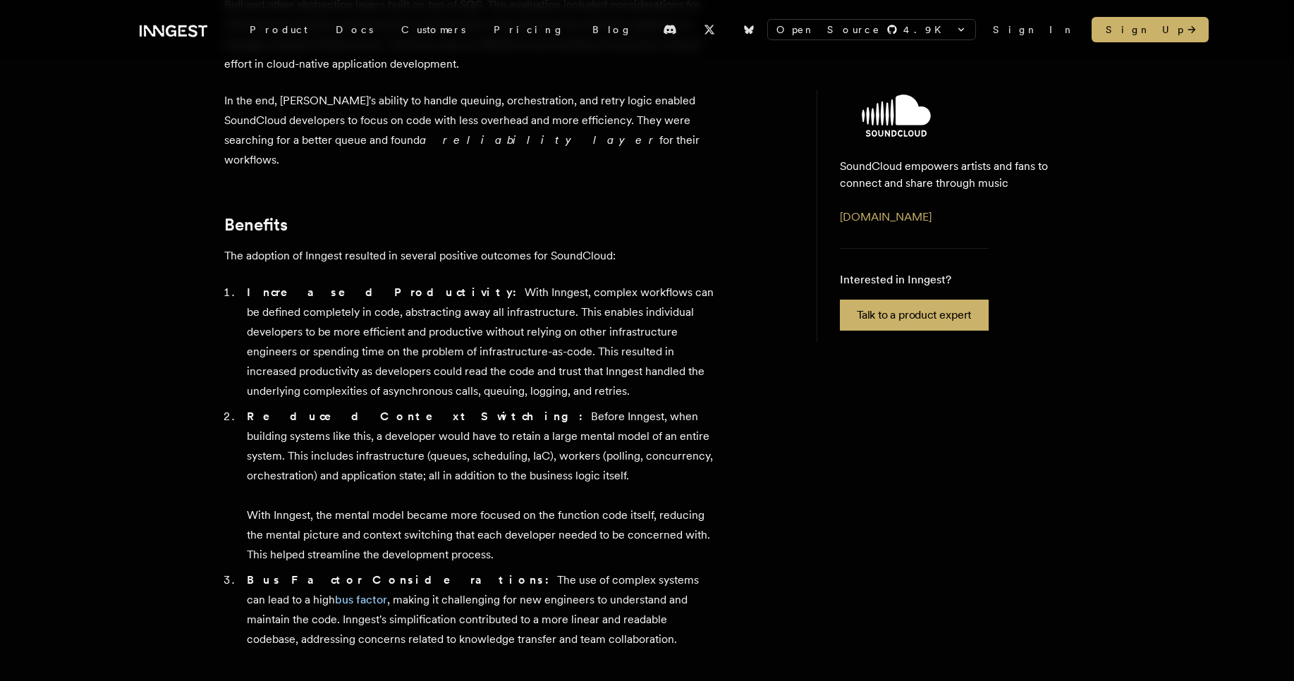
click at [360, 549] on div "SoundCloud empowers artists and fans to connect and share through music. Founde…" at bounding box center [471, 109] width 494 height 1582
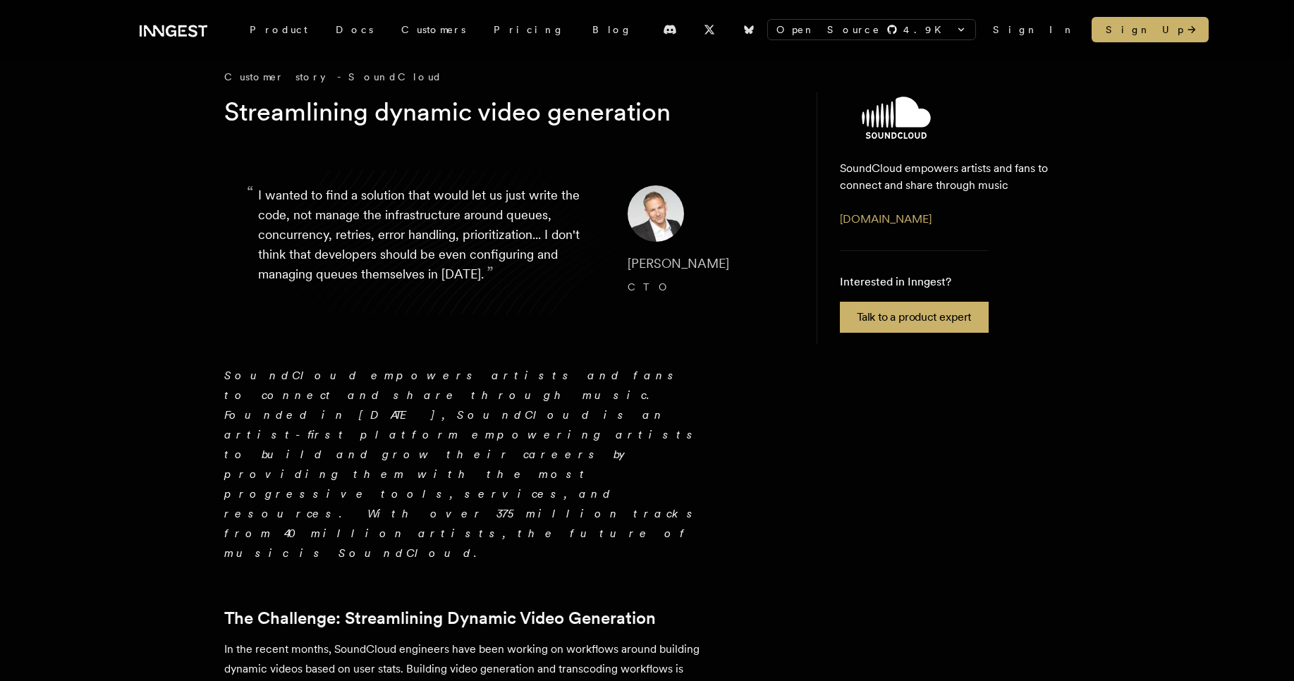
scroll to position [0, 0]
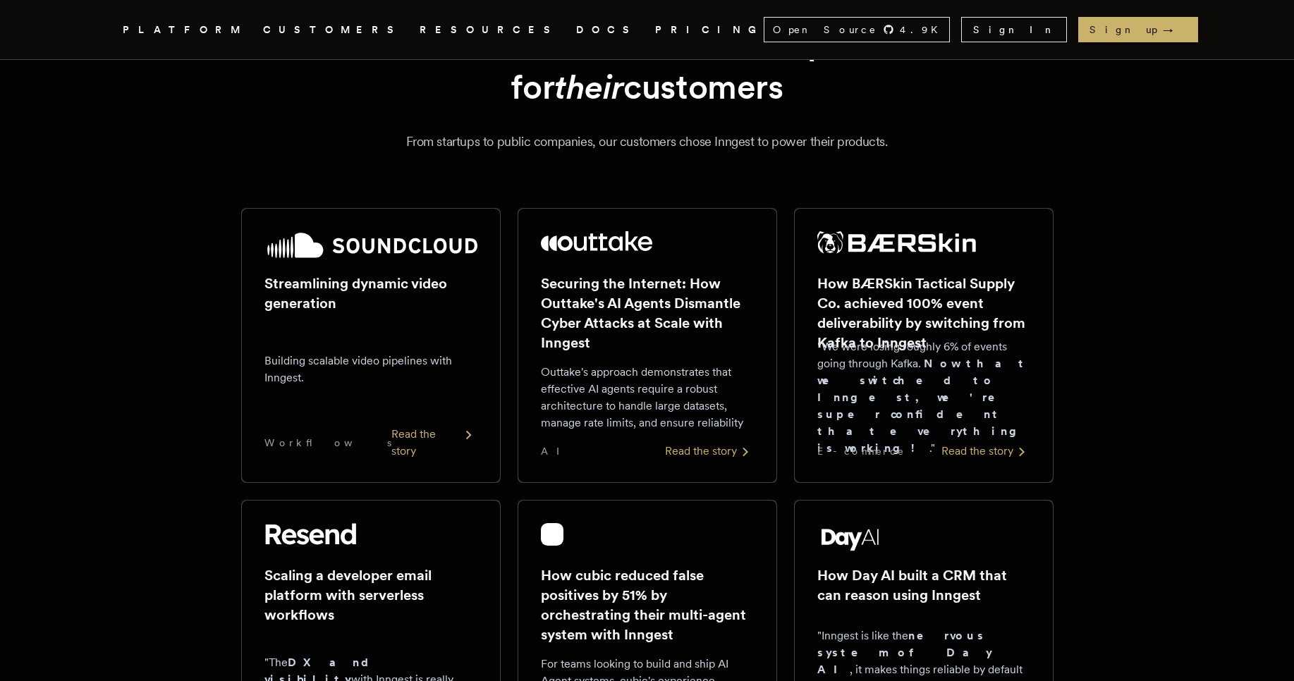
scroll to position [85, 0]
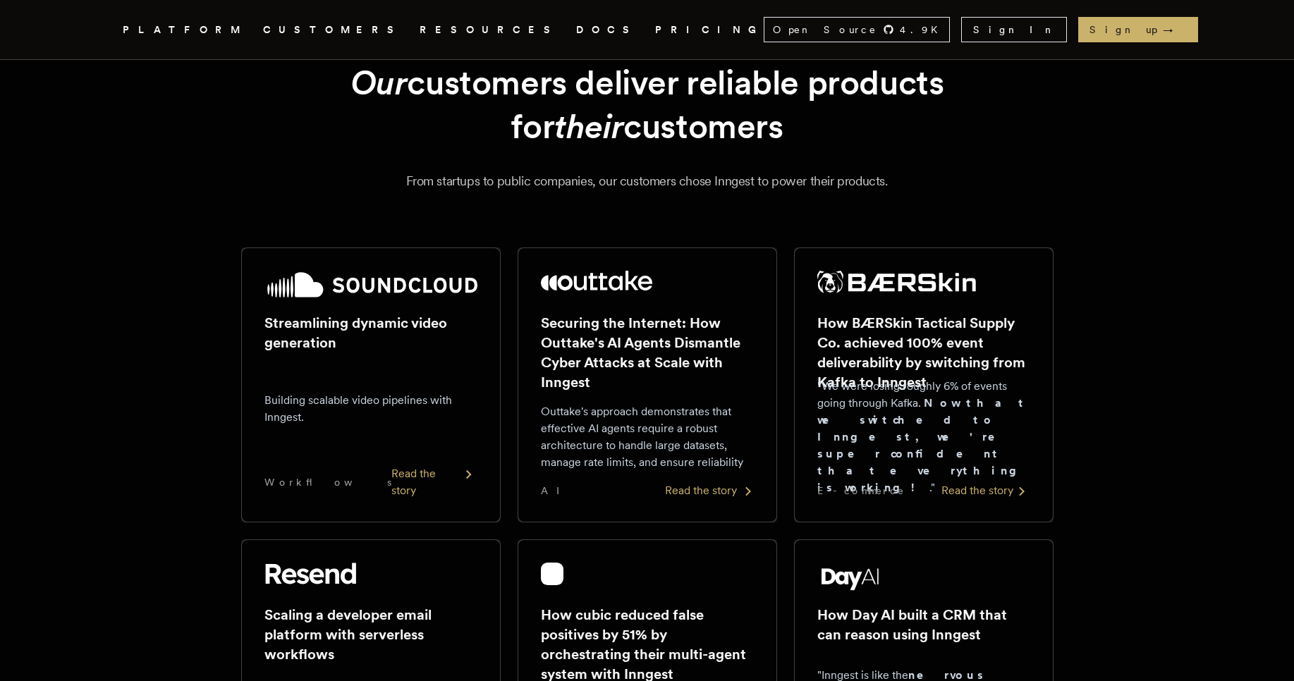
click at [724, 498] on div "Read the story" at bounding box center [709, 490] width 89 height 17
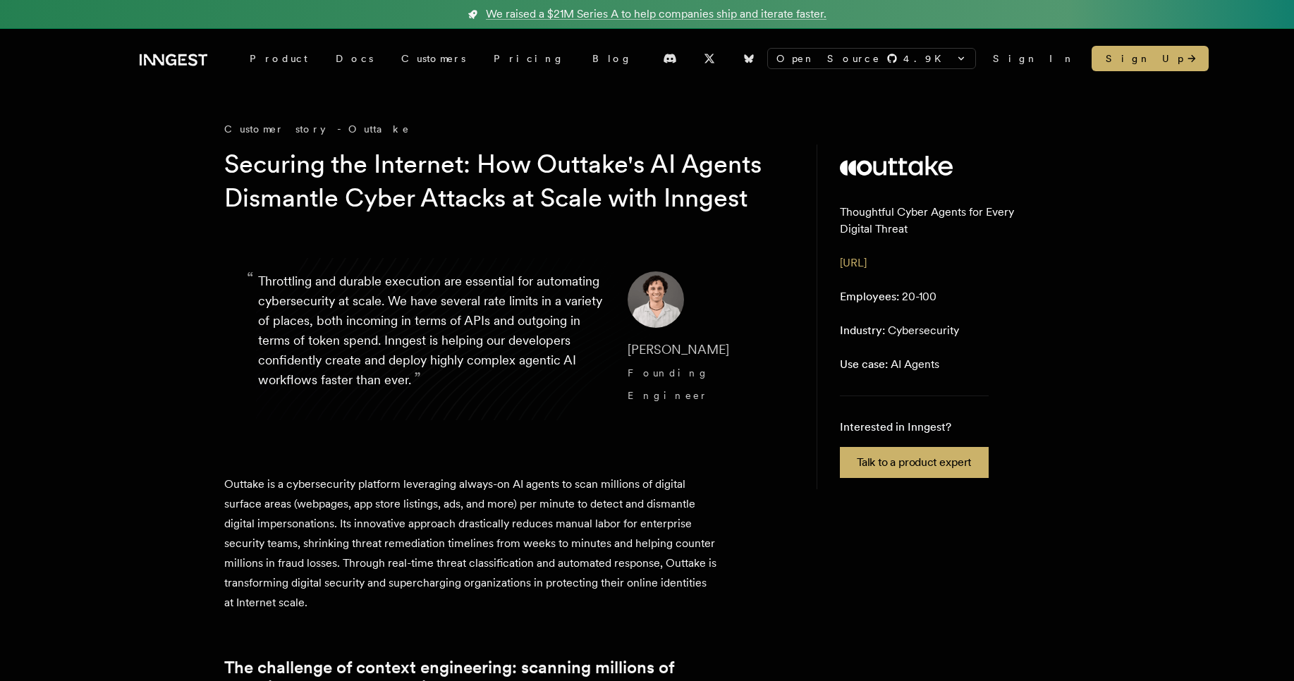
click at [291, 317] on p "“ Throttling and durable execution are essential for automating cybersecurity a…" at bounding box center [431, 338] width 347 height 135
copy p "Throttling"
click at [507, 407] on p "“ Throttling and durable execution are essential for automating cybersecurity a…" at bounding box center [431, 338] width 347 height 135
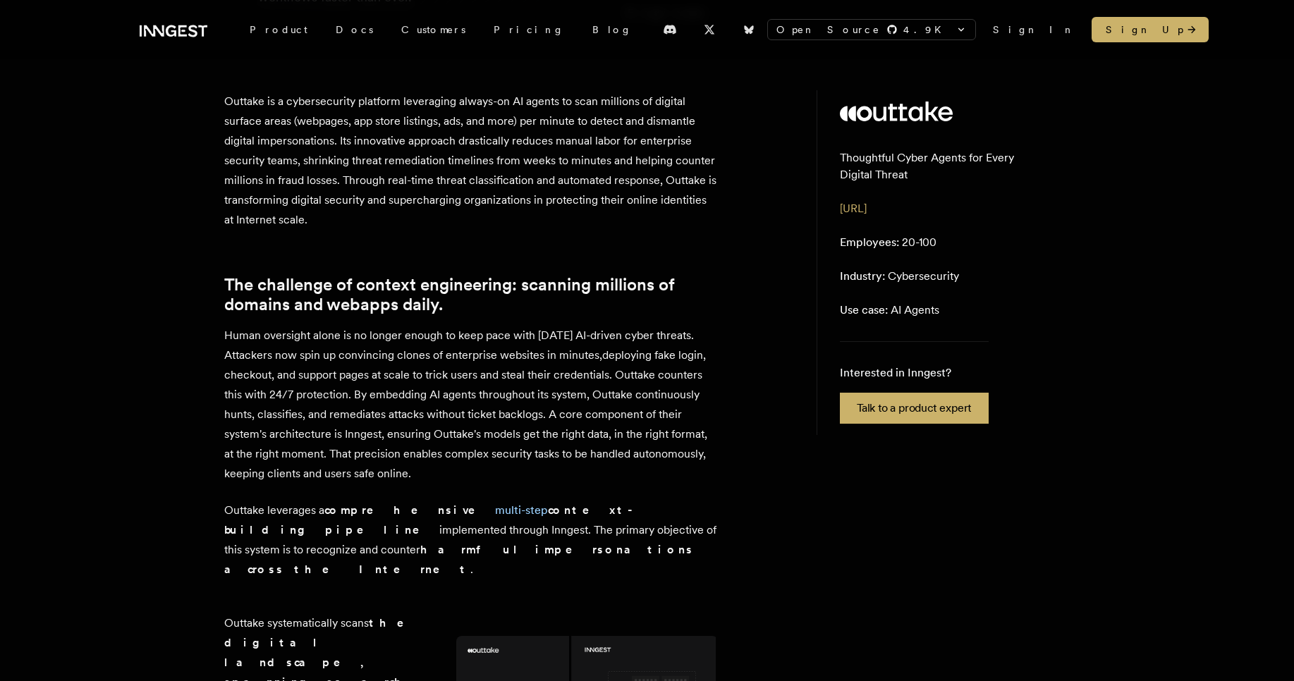
scroll to position [423, 0]
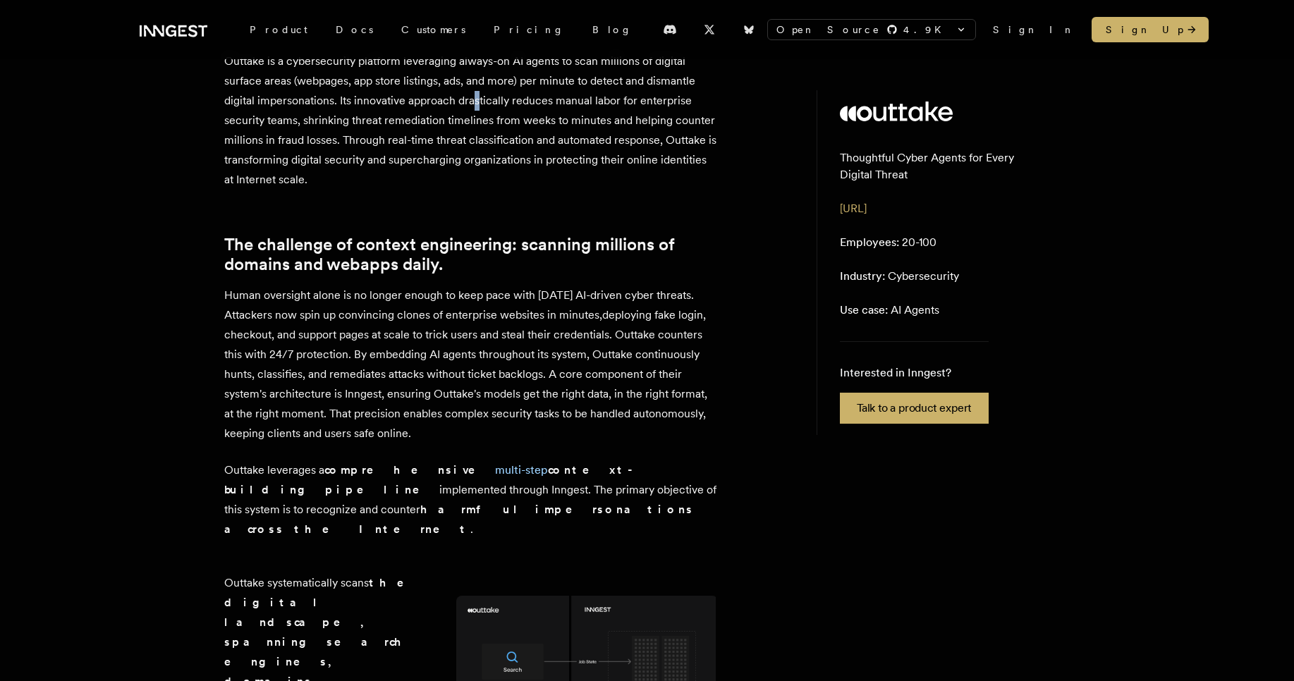
click at [474, 120] on p "Outtake is a cybersecurity platform leveraging always-on AI agents to scan mill…" at bounding box center [471, 120] width 494 height 138
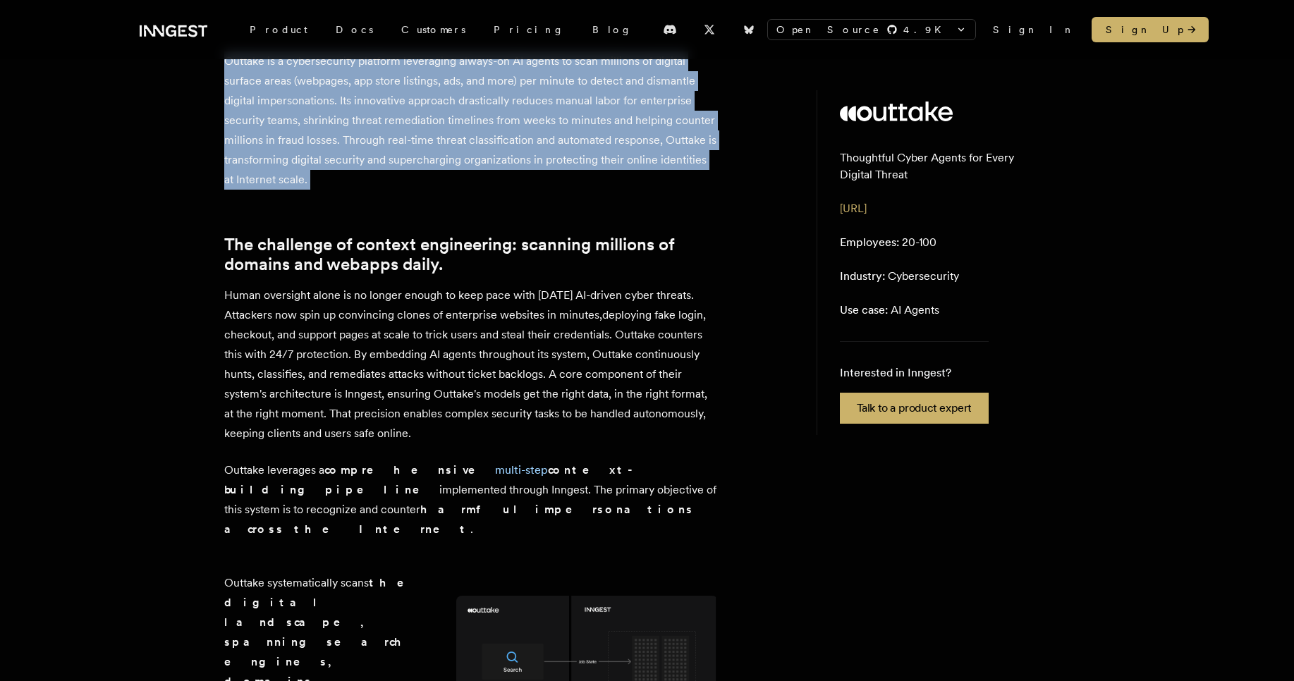
click at [474, 120] on p "Outtake is a cybersecurity platform leveraging always-on AI agents to scan mill…" at bounding box center [471, 120] width 494 height 138
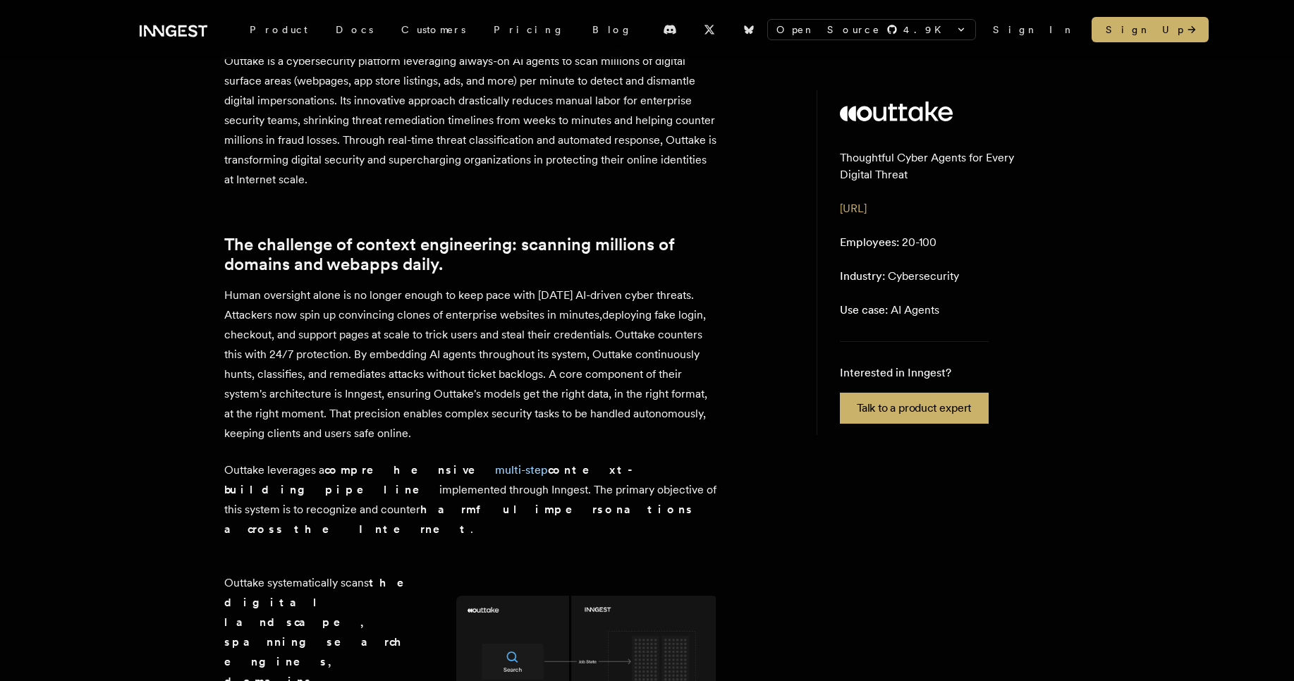
click at [474, 120] on p "Outtake is a cybersecurity platform leveraging always-on AI agents to scan mill…" at bounding box center [471, 120] width 494 height 138
copy p "drastically"
click at [640, 190] on p "Outtake is a cybersecurity platform leveraging always-on AI agents to scan mill…" at bounding box center [471, 120] width 494 height 138
drag, startPoint x: 612, startPoint y: 373, endPoint x: 594, endPoint y: 370, distance: 17.8
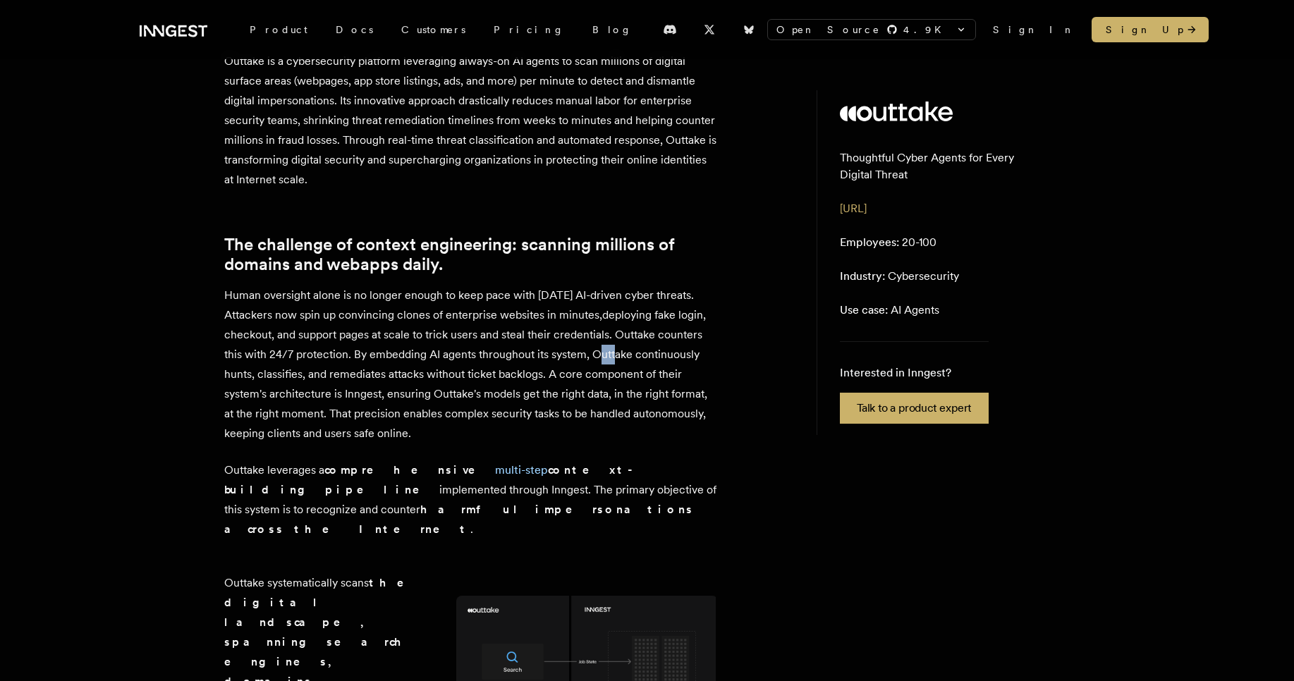
click at [594, 370] on p "Human oversight alone is no longer enough to keep pace with today's AI-driven c…" at bounding box center [471, 365] width 494 height 158
click at [584, 419] on p "Human oversight alone is no longer enough to keep pace with today's AI-driven c…" at bounding box center [471, 365] width 494 height 158
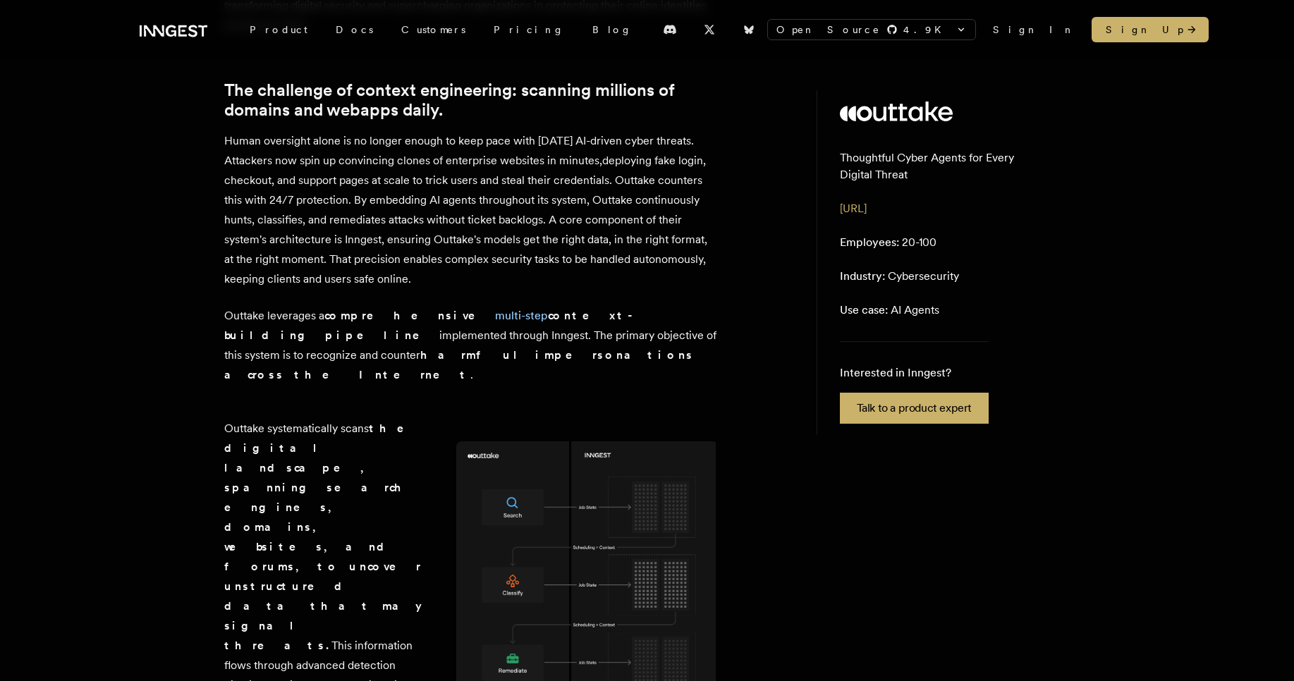
scroll to position [592, 0]
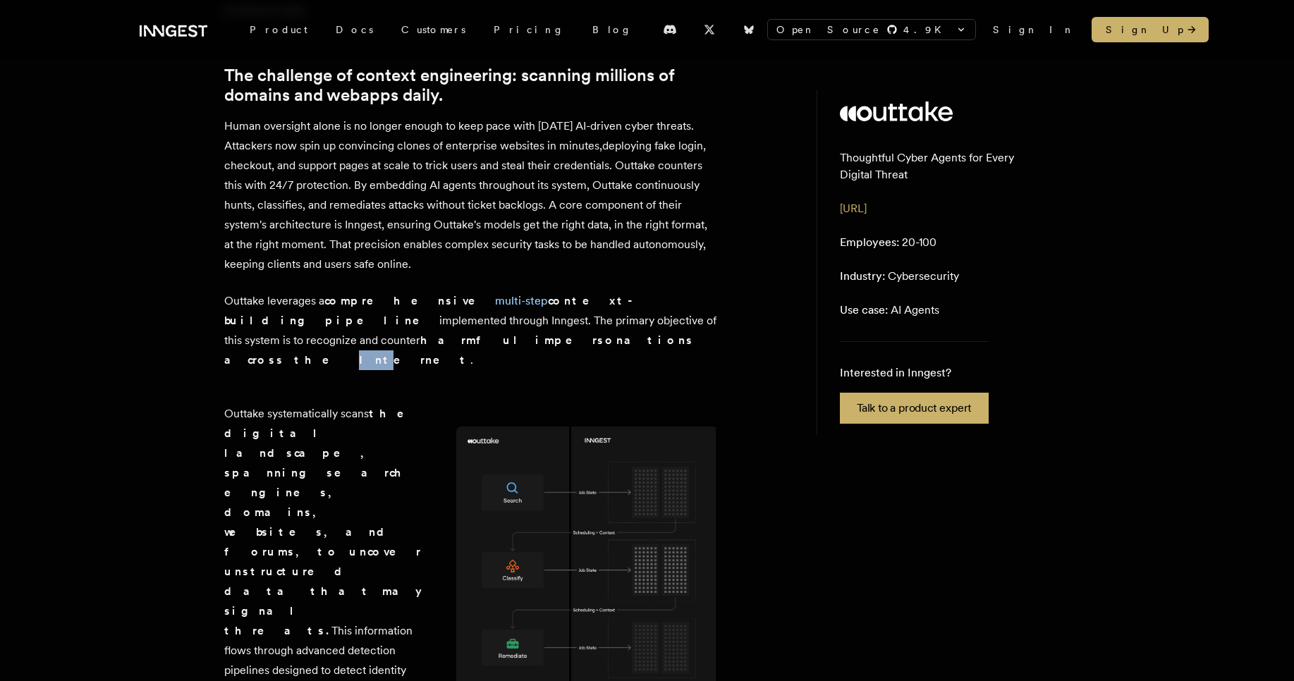
drag, startPoint x: 377, startPoint y: 359, endPoint x: 362, endPoint y: 359, distance: 15.5
click at [362, 359] on strong "harmful impersonations across the Internet" at bounding box center [459, 349] width 470 height 33
drag, startPoint x: 376, startPoint y: 360, endPoint x: 393, endPoint y: 362, distance: 17.1
click at [393, 362] on strong "harmful impersonations across the Internet" at bounding box center [459, 349] width 470 height 33
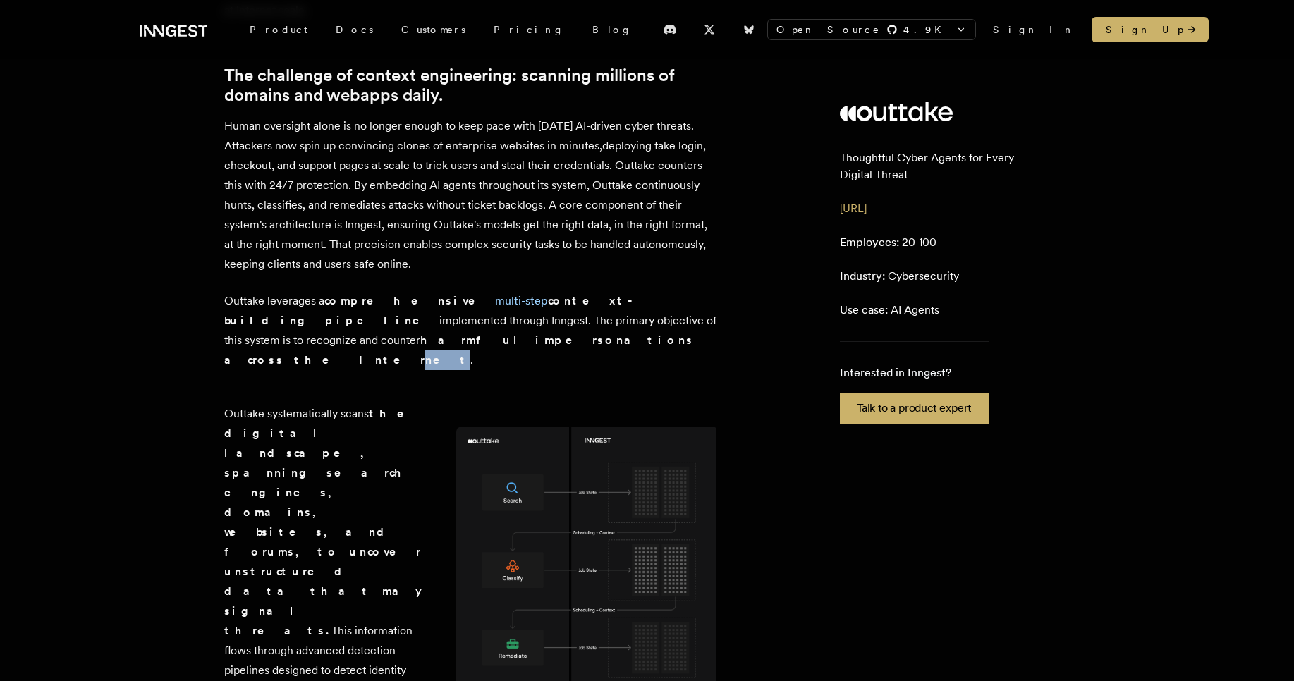
drag, startPoint x: 403, startPoint y: 359, endPoint x: 388, endPoint y: 355, distance: 15.9
click at [388, 355] on p "Outtake leverages a comprehensive multi-step context-building pipeline implemen…" at bounding box center [471, 330] width 494 height 79
click at [474, 367] on p "Outtake leverages a comprehensive multi-step context-building pipeline implemen…" at bounding box center [471, 330] width 494 height 79
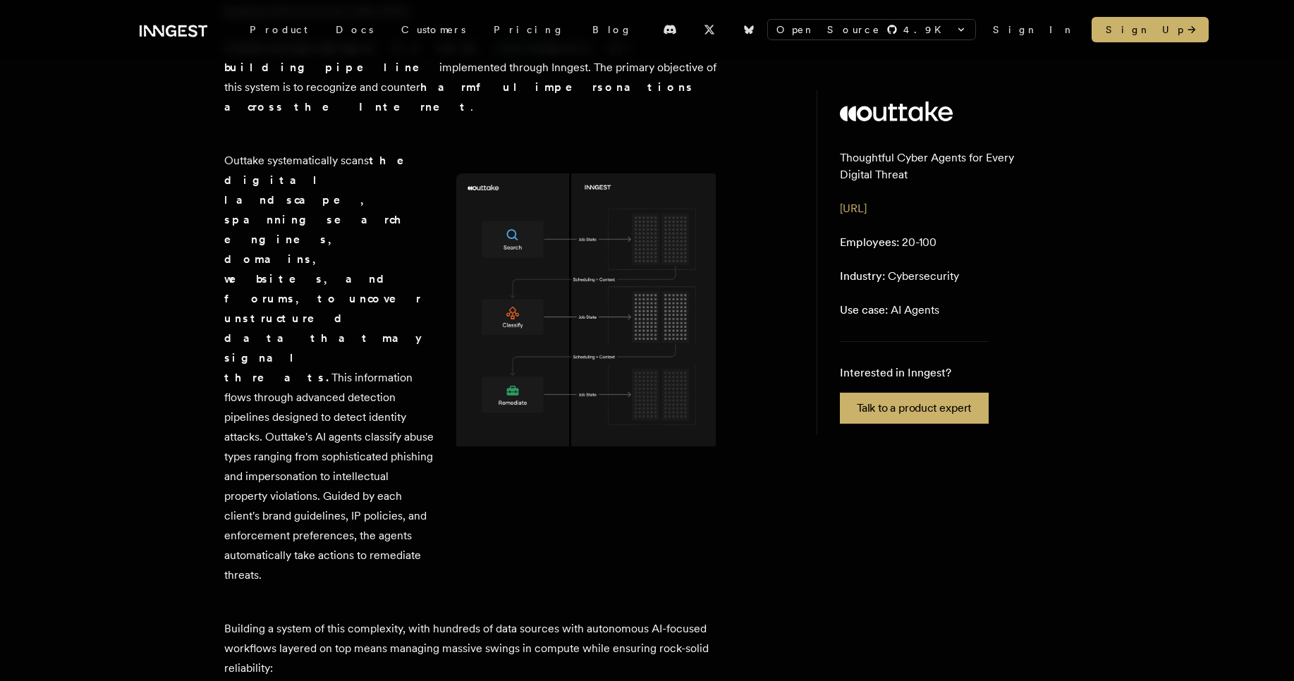
scroll to position [846, 0]
click at [602, 327] on img at bounding box center [587, 314] width 262 height 283
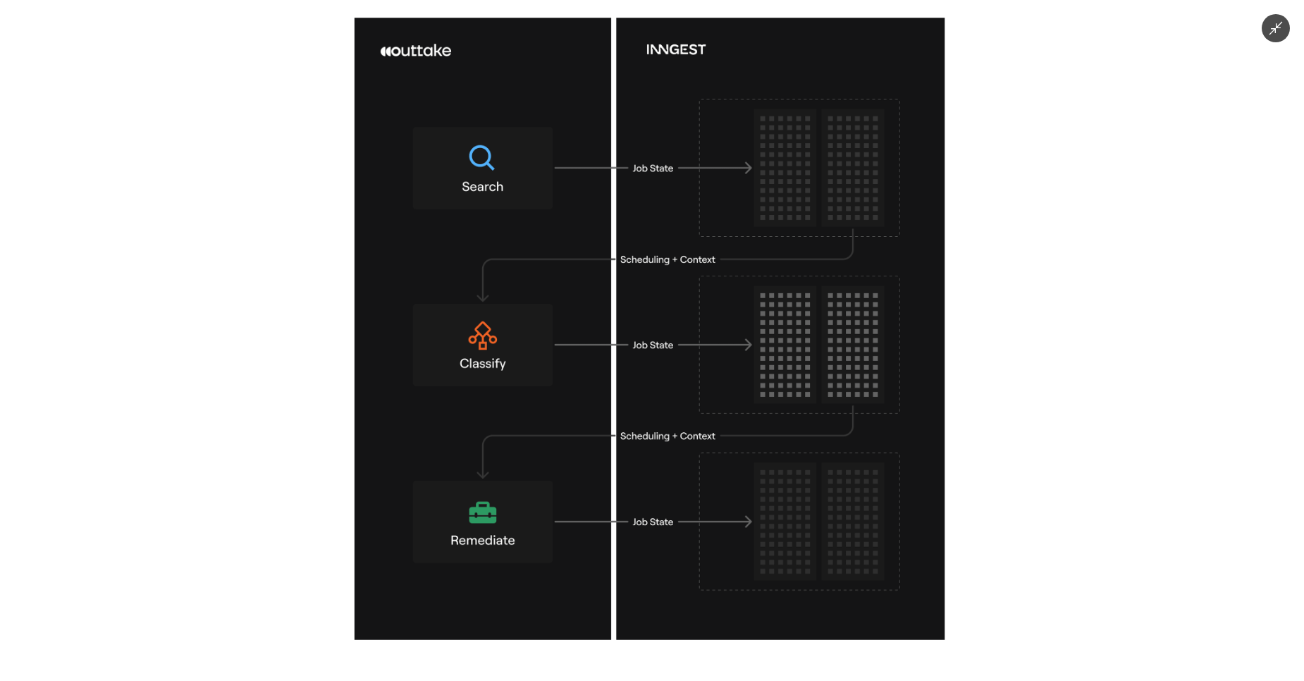
click at [1274, 32] on icon "Minimize image" at bounding box center [1276, 28] width 16 height 16
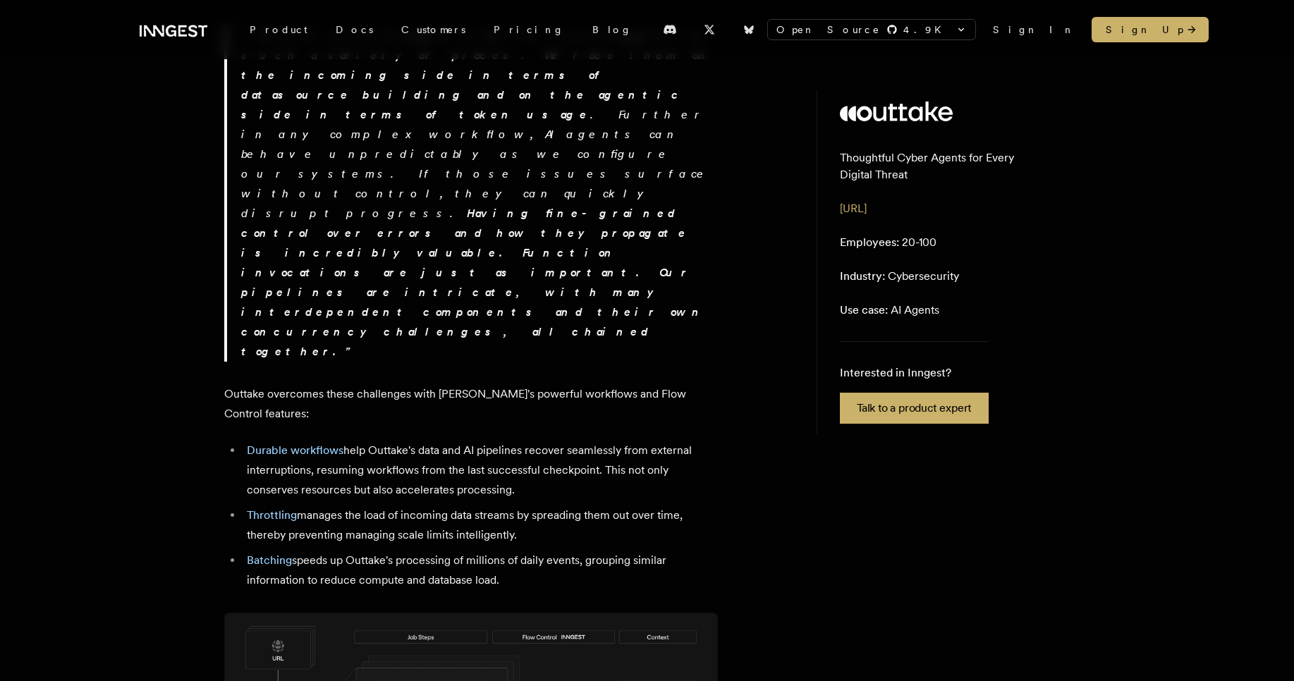
scroll to position [1523, 0]
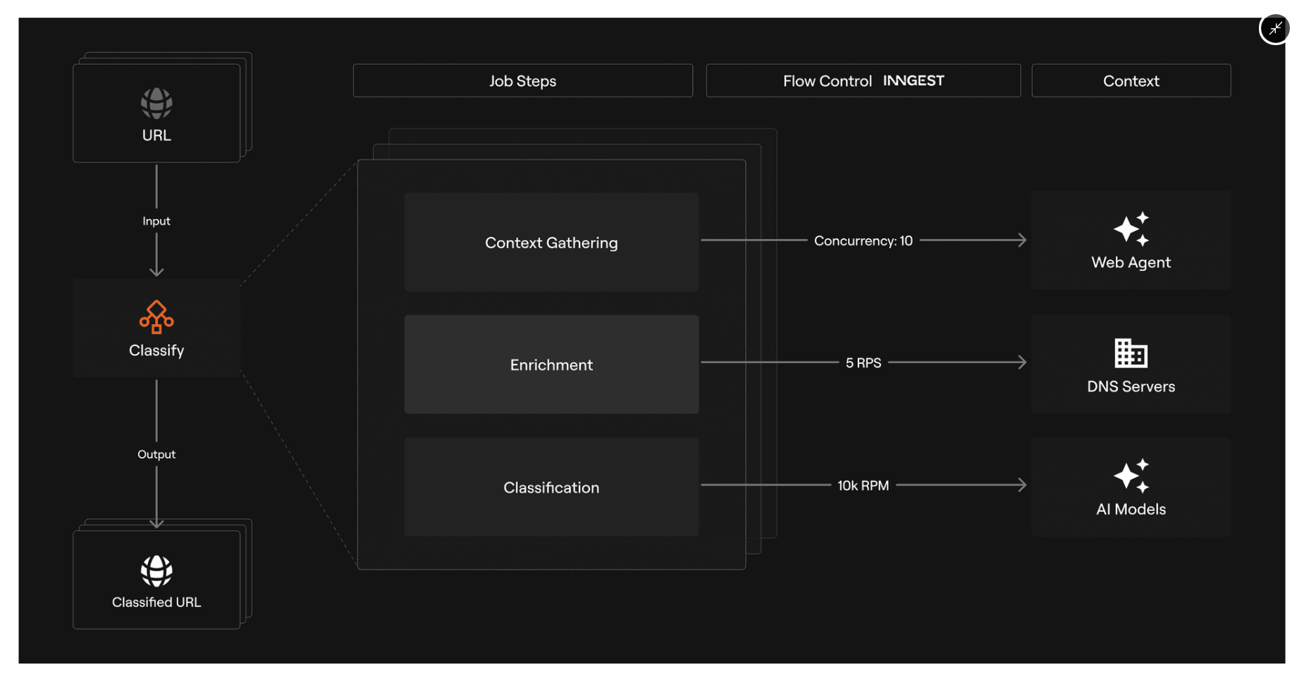
click at [695, 341] on img at bounding box center [652, 341] width 1268 height 646
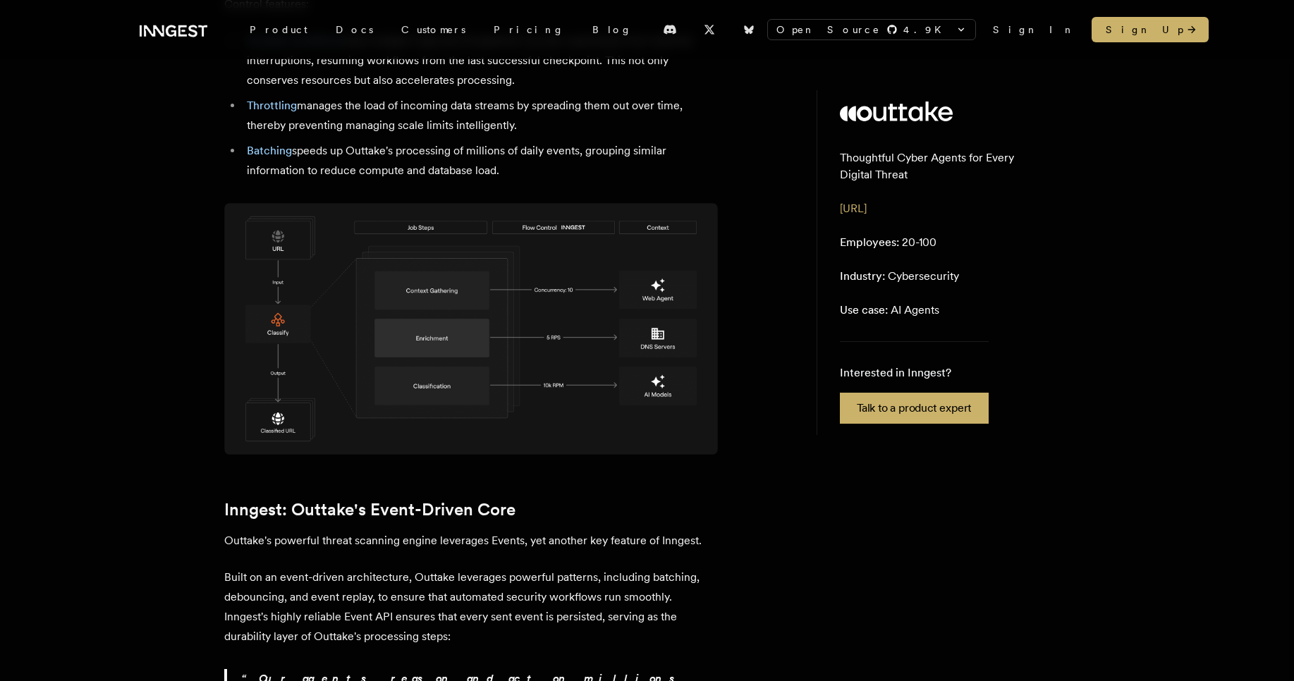
scroll to position [1946, 0]
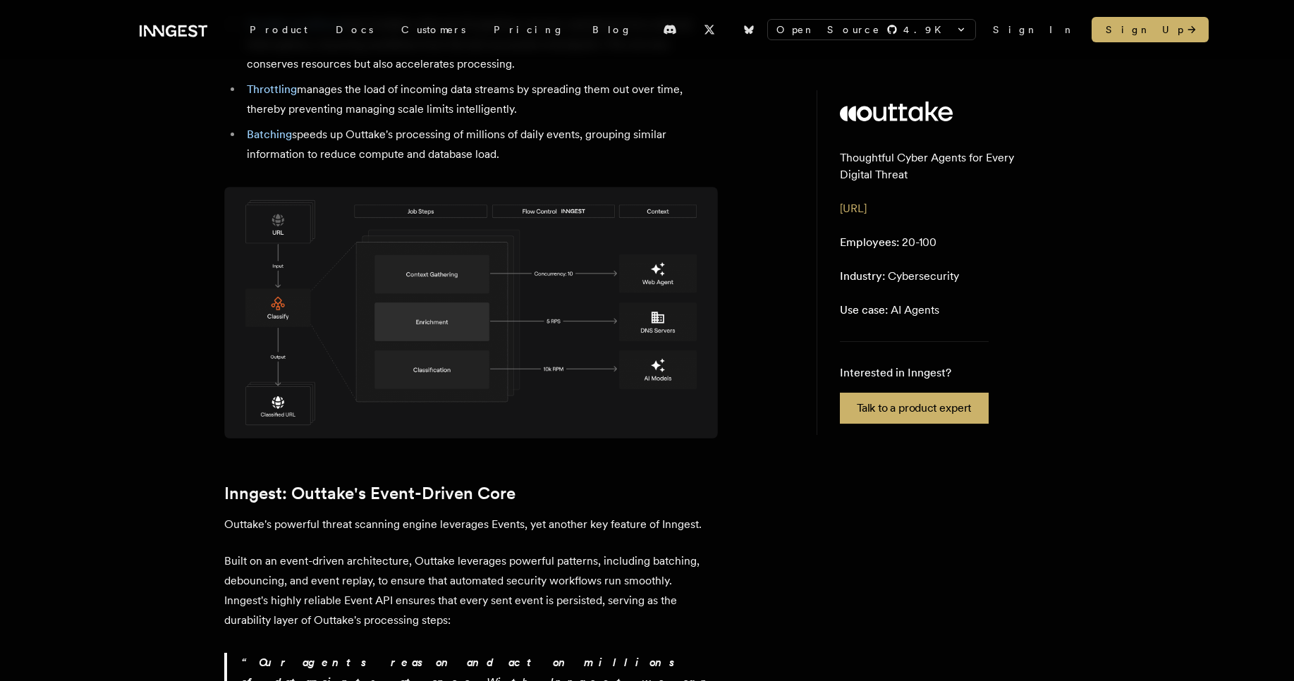
drag, startPoint x: 362, startPoint y: 348, endPoint x: 344, endPoint y: 347, distance: 17.6
click at [344, 656] on strong "Our agents reason and act on millions of datapoints at once." at bounding box center [464, 672] width 446 height 33
drag, startPoint x: 381, startPoint y: 348, endPoint x: 364, endPoint y: 347, distance: 16.2
click at [364, 656] on strong "Our agents reason and act on millions of datapoints at once." at bounding box center [464, 672] width 446 height 33
click at [402, 380] on div "Outtake is a cybersecurity platform leveraging always-on AI agents to scan mill…" at bounding box center [471, 191] width 494 height 3324
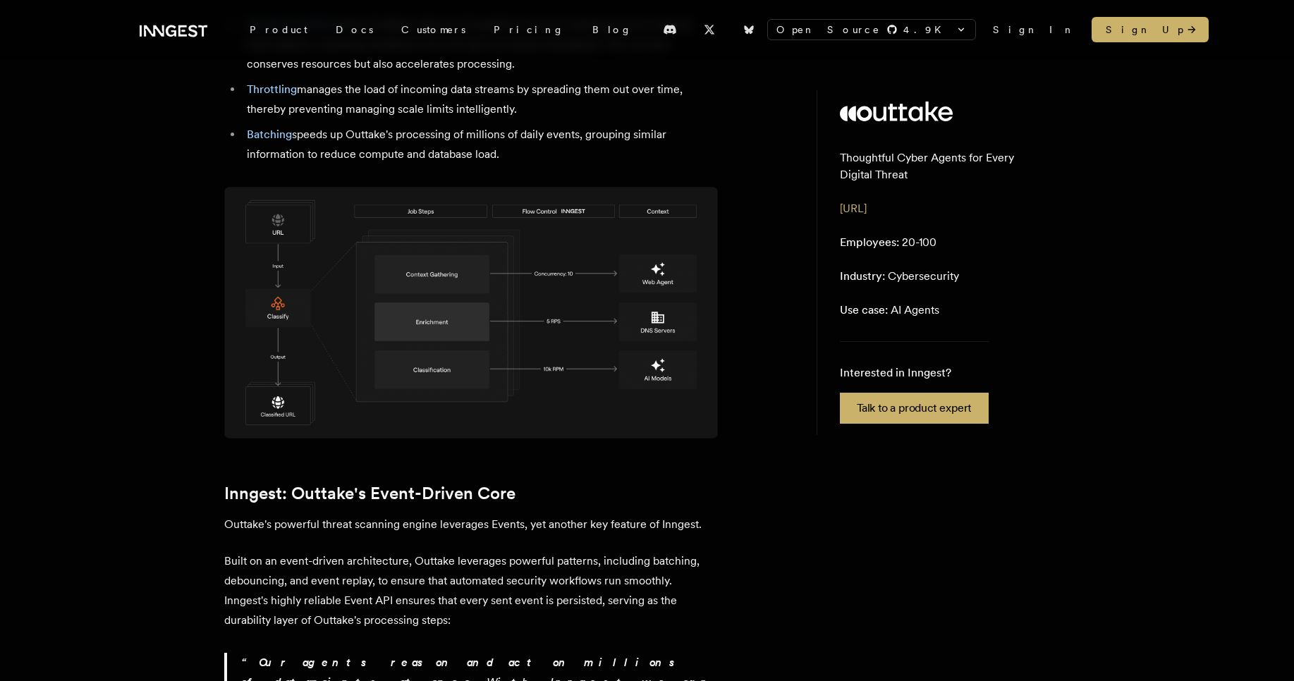
drag, startPoint x: 417, startPoint y: 350, endPoint x: 400, endPoint y: 353, distance: 17.2
click at [400, 656] on strong "Our agents reason and act on millions of datapoints at once." at bounding box center [464, 672] width 446 height 33
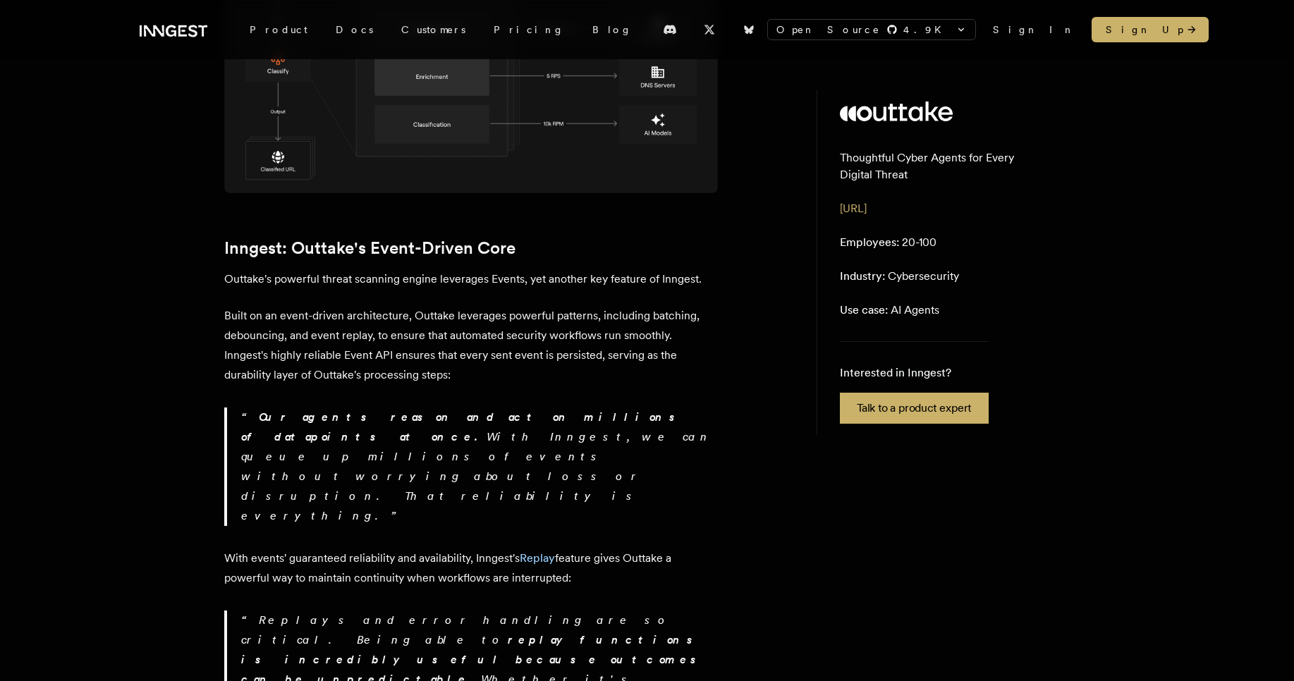
scroll to position [2200, 0]
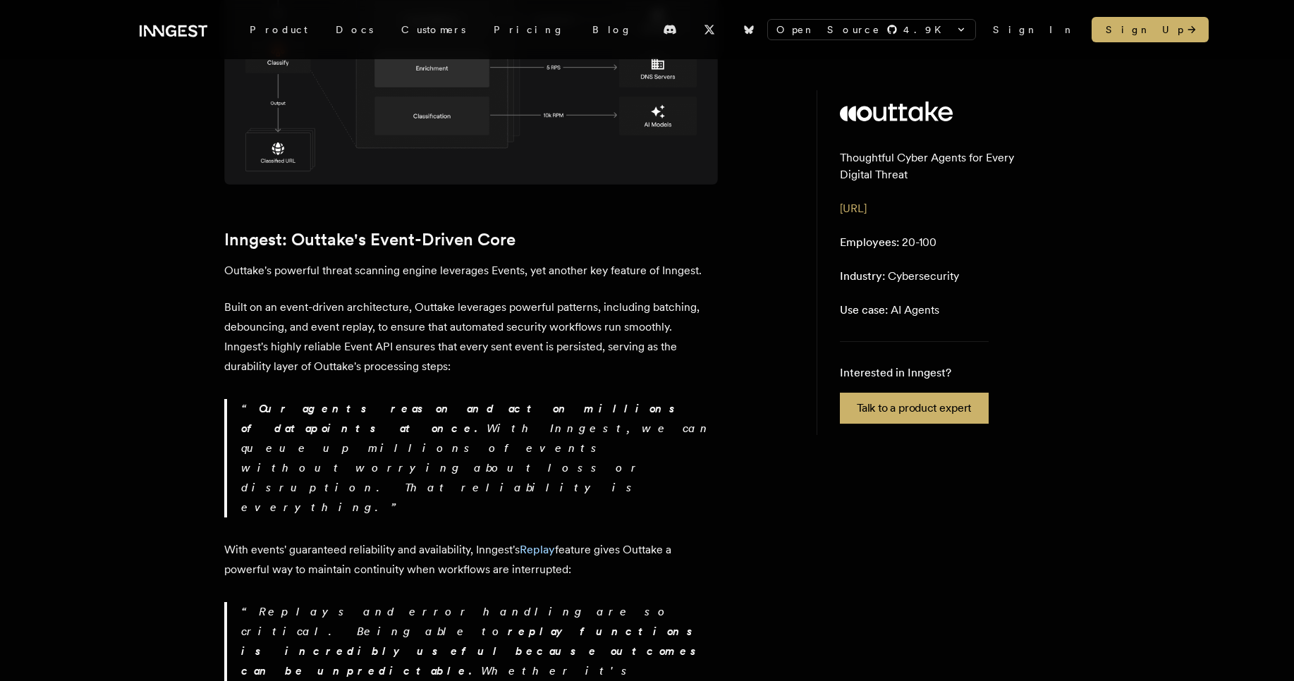
drag, startPoint x: 265, startPoint y: 95, endPoint x: 247, endPoint y: 96, distance: 17.6
click at [247, 402] on strong "Our agents reason and act on millions of datapoints at once." at bounding box center [464, 418] width 446 height 33
drag, startPoint x: 510, startPoint y: 278, endPoint x: 491, endPoint y: 278, distance: 18.3
click at [532, 602] on p "Replays and error handling are so critical. Being able to replay functions is i…" at bounding box center [479, 691] width 477 height 178
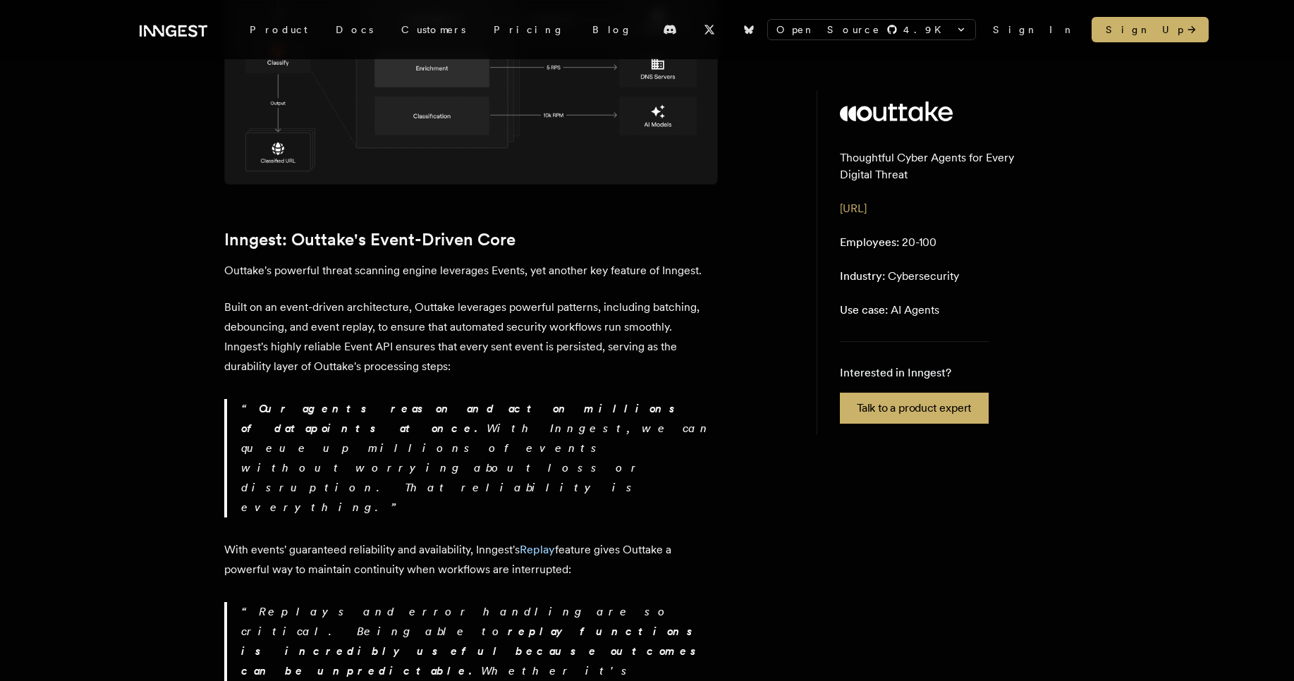
drag, startPoint x: 513, startPoint y: 281, endPoint x: 497, endPoint y: 286, distance: 16.9
click at [497, 602] on p "Replays and error handling are so critical. Being able to replay functions is i…" at bounding box center [479, 691] width 477 height 178
drag, startPoint x: 458, startPoint y: 278, endPoint x: 440, endPoint y: 279, distance: 17.7
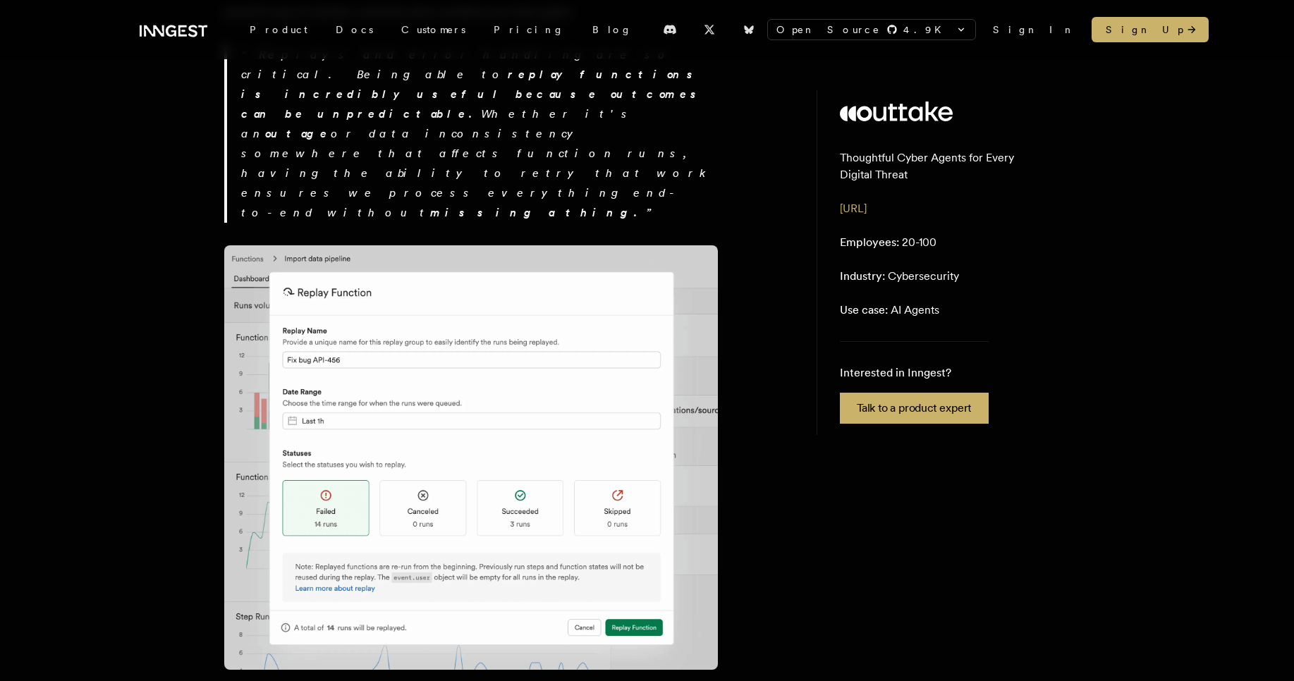
scroll to position [2767, 0]
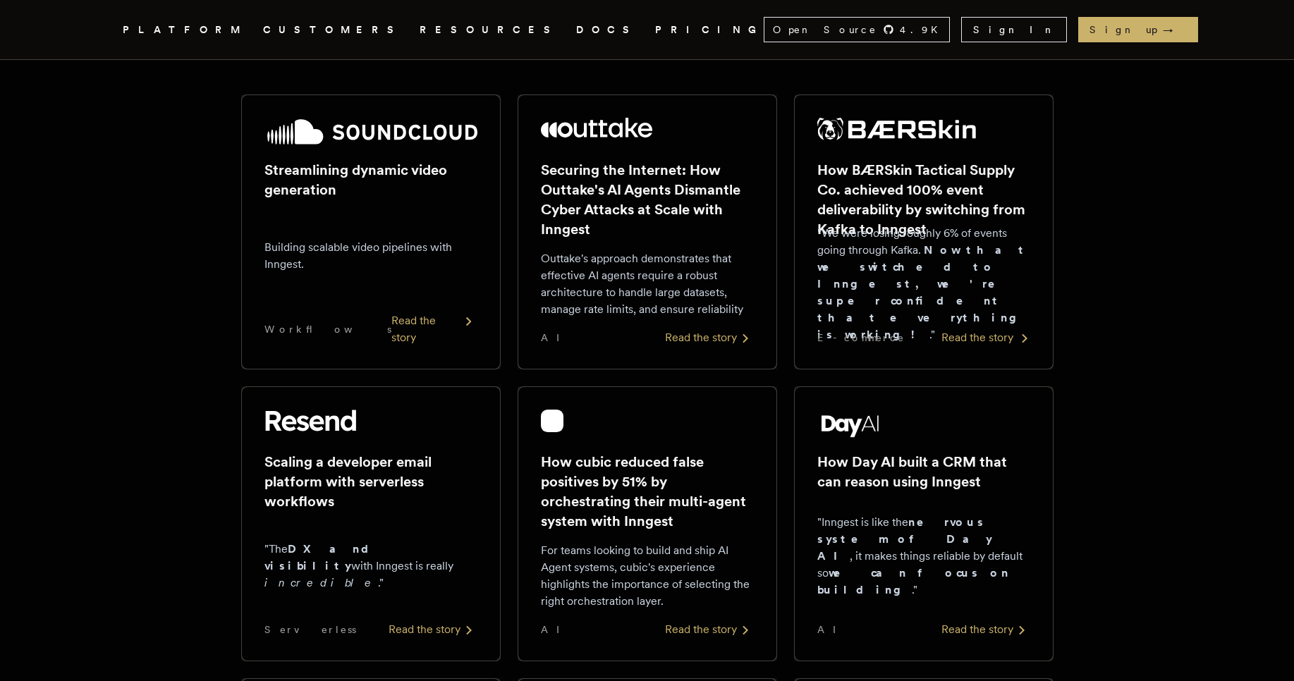
scroll to position [254, 0]
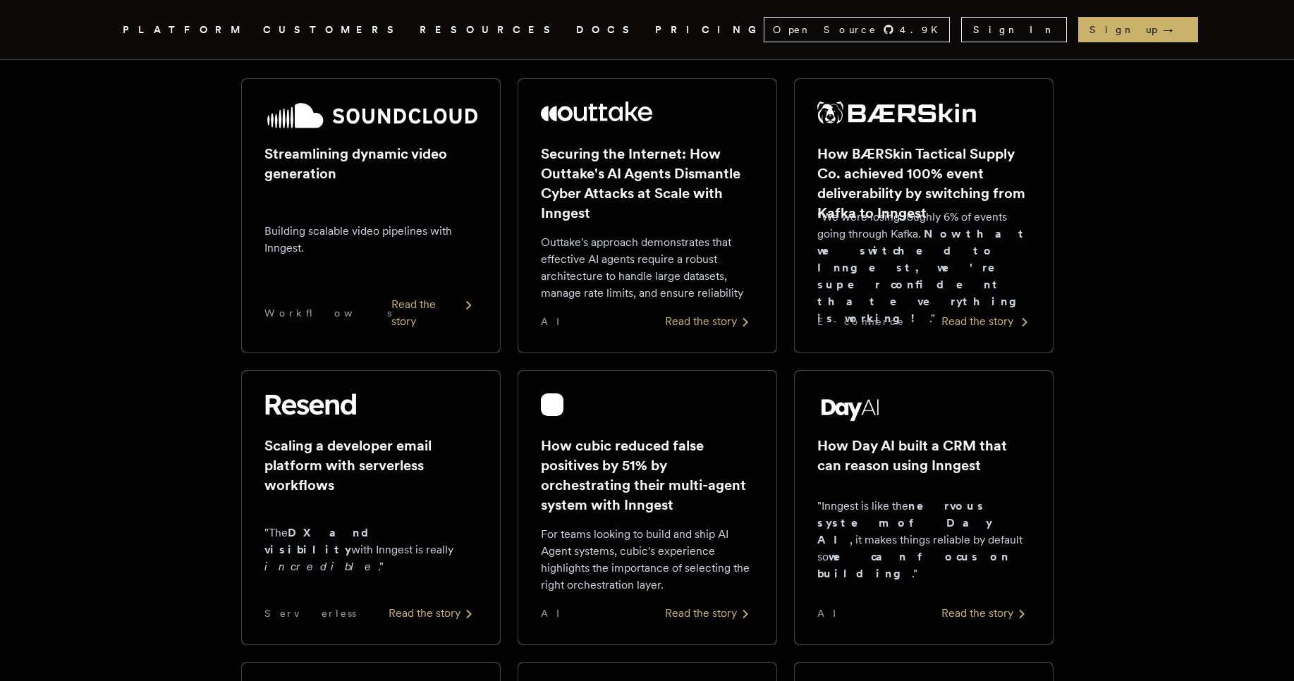
click at [979, 321] on div "Read the story" at bounding box center [985, 321] width 89 height 17
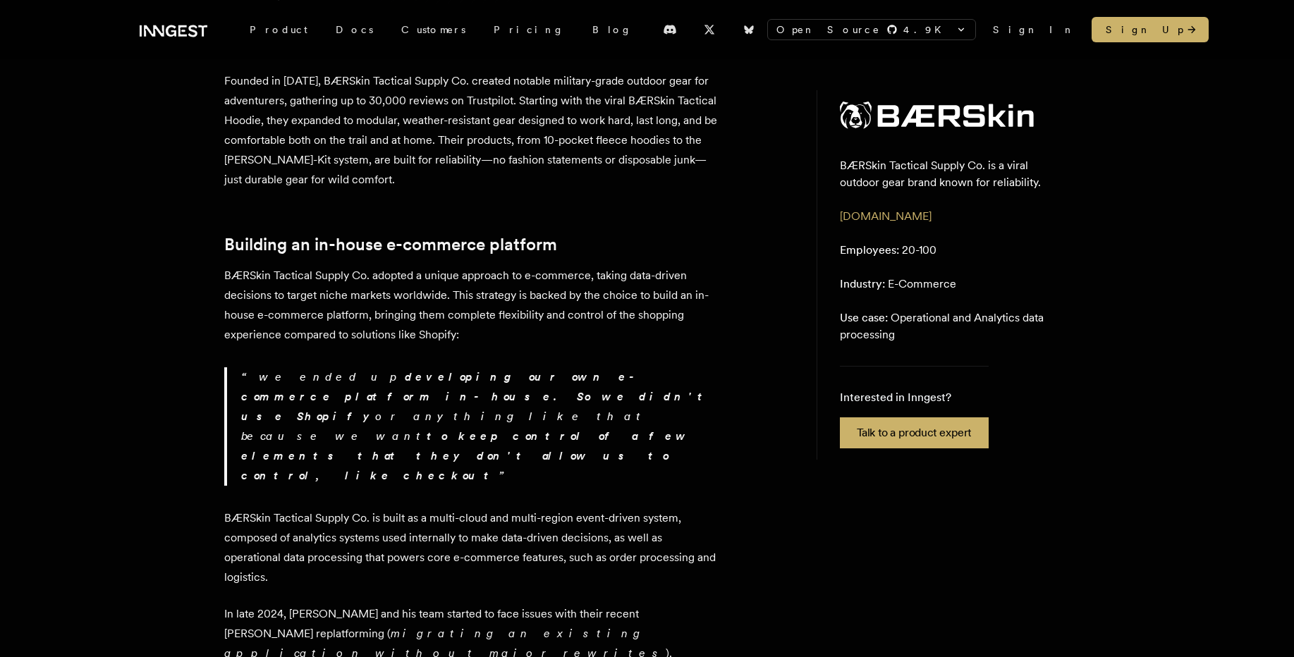
scroll to position [423, 0]
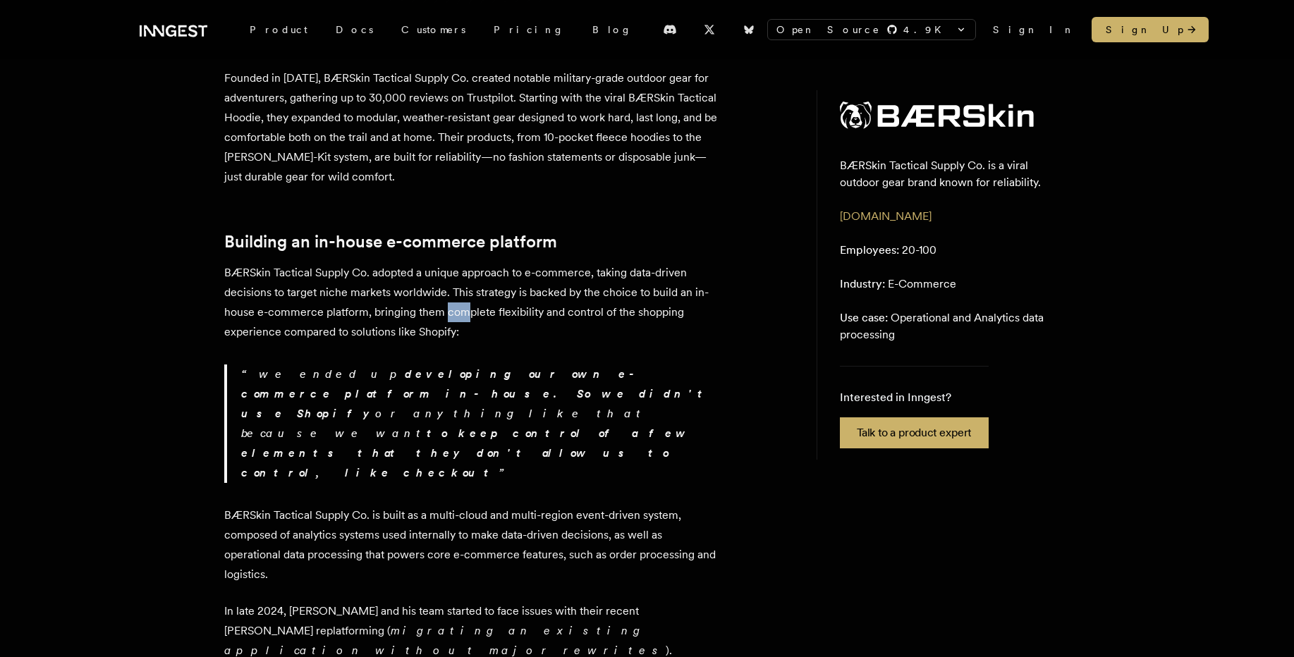
drag, startPoint x: 468, startPoint y: 310, endPoint x: 445, endPoint y: 308, distance: 23.4
click at [445, 308] on p "BÆRSkin Tactical Supply Co. adopted a unique approach to e-commerce, taking dat…" at bounding box center [471, 302] width 494 height 79
drag, startPoint x: 407, startPoint y: 331, endPoint x: 387, endPoint y: 331, distance: 19.7
click at [387, 331] on p "BÆRSkin Tactical Supply Co. adopted a unique approach to e-commerce, taking dat…" at bounding box center [471, 302] width 494 height 79
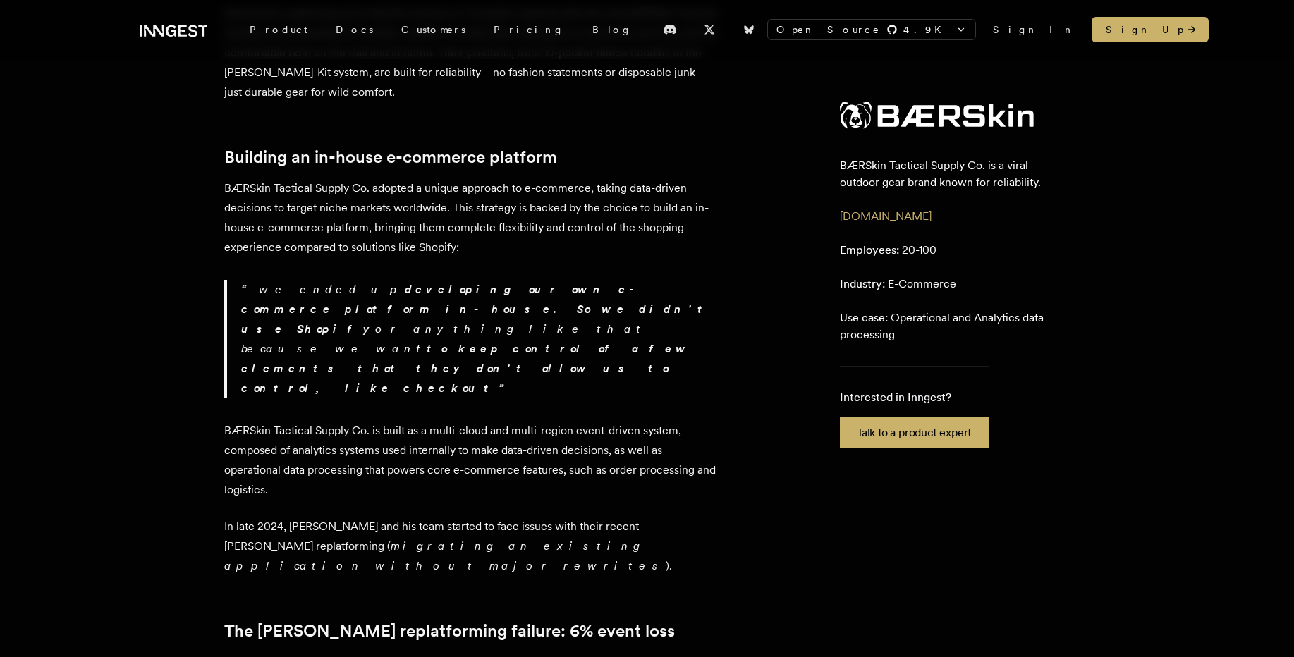
scroll to position [592, 0]
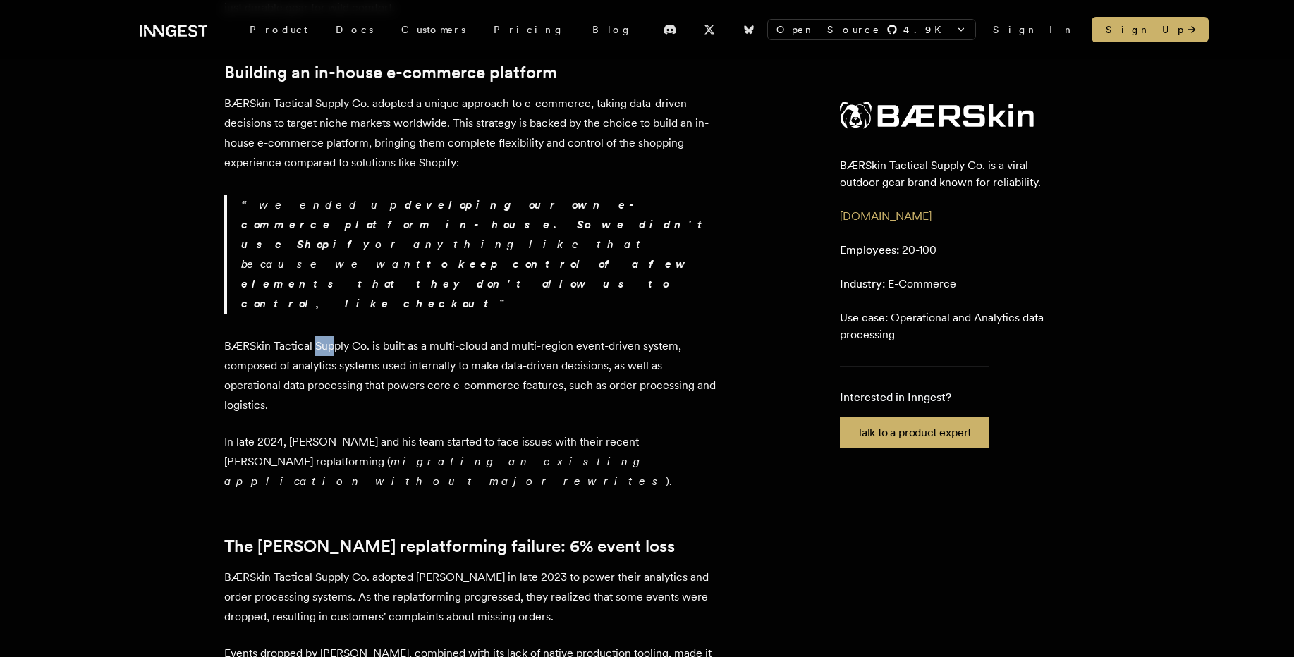
drag, startPoint x: 333, startPoint y: 283, endPoint x: 315, endPoint y: 281, distance: 17.7
click at [315, 336] on p "BÆRSkin Tactical Supply Co. is built as a multi-cloud and multi-region event-dr…" at bounding box center [471, 375] width 494 height 79
click at [528, 336] on p "BÆRSkin Tactical Supply Co. is built as a multi-cloud and multi-region event-dr…" at bounding box center [471, 375] width 494 height 79
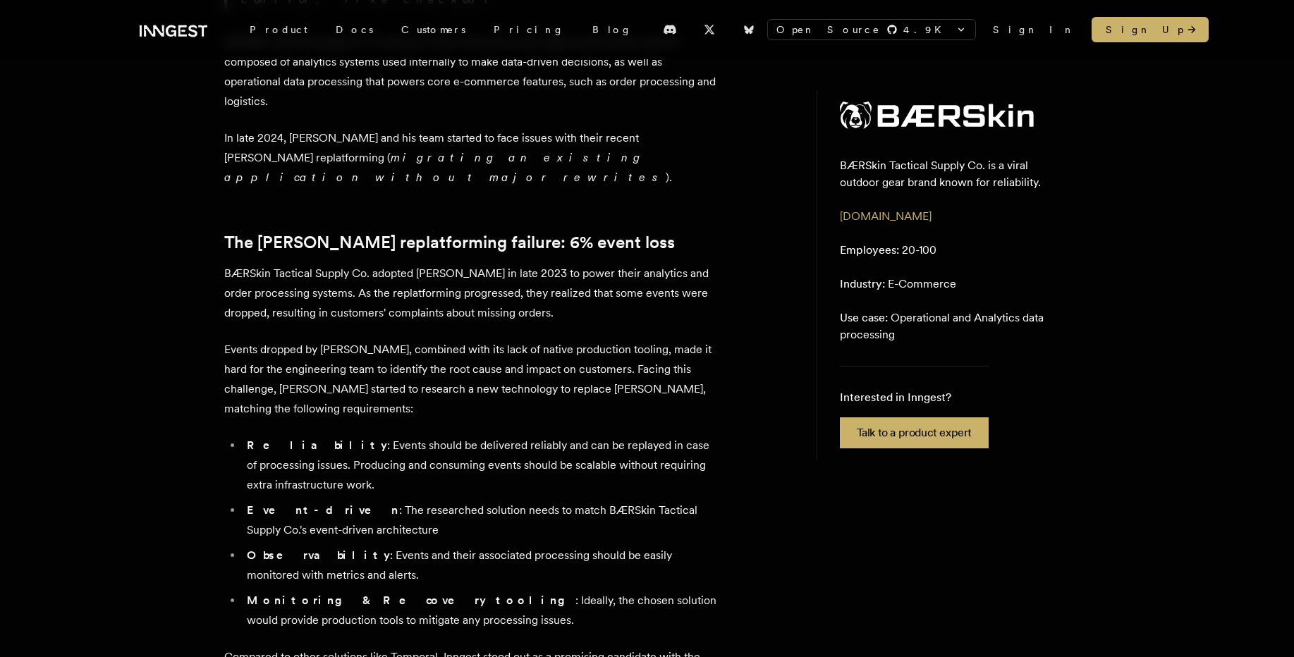
scroll to position [931, 0]
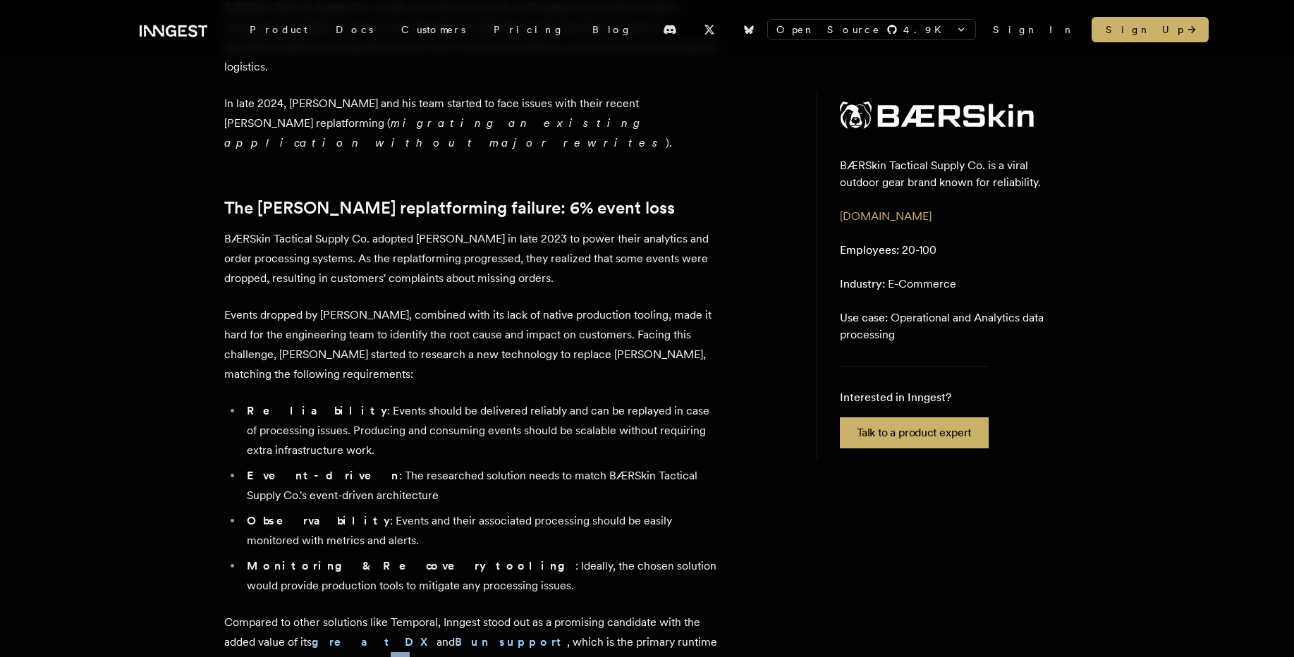
drag, startPoint x: 308, startPoint y: 580, endPoint x: 288, endPoint y: 580, distance: 20.5
click at [288, 613] on p "Compared to other solutions like Temporal, Inngest stood out as a promising can…" at bounding box center [471, 642] width 494 height 59
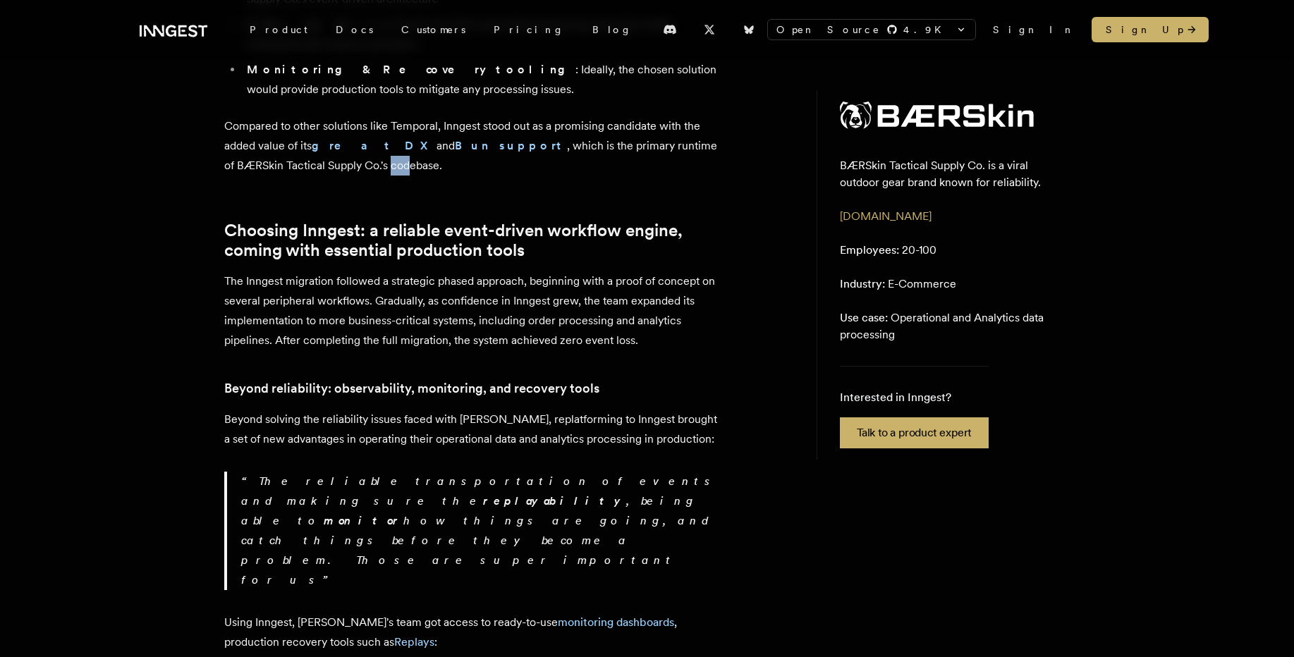
scroll to position [1438, 0]
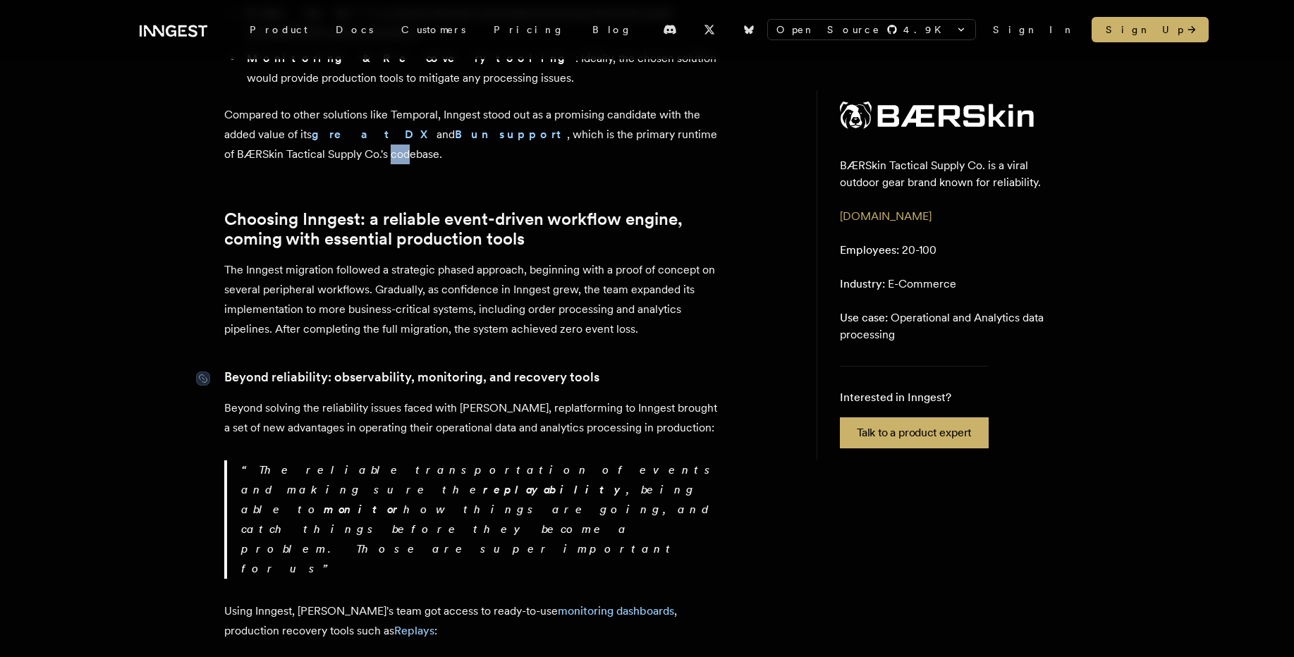
click at [457, 367] on strong "Beyond reliability: observability, monitoring, and recovery tools" at bounding box center [411, 377] width 375 height 20
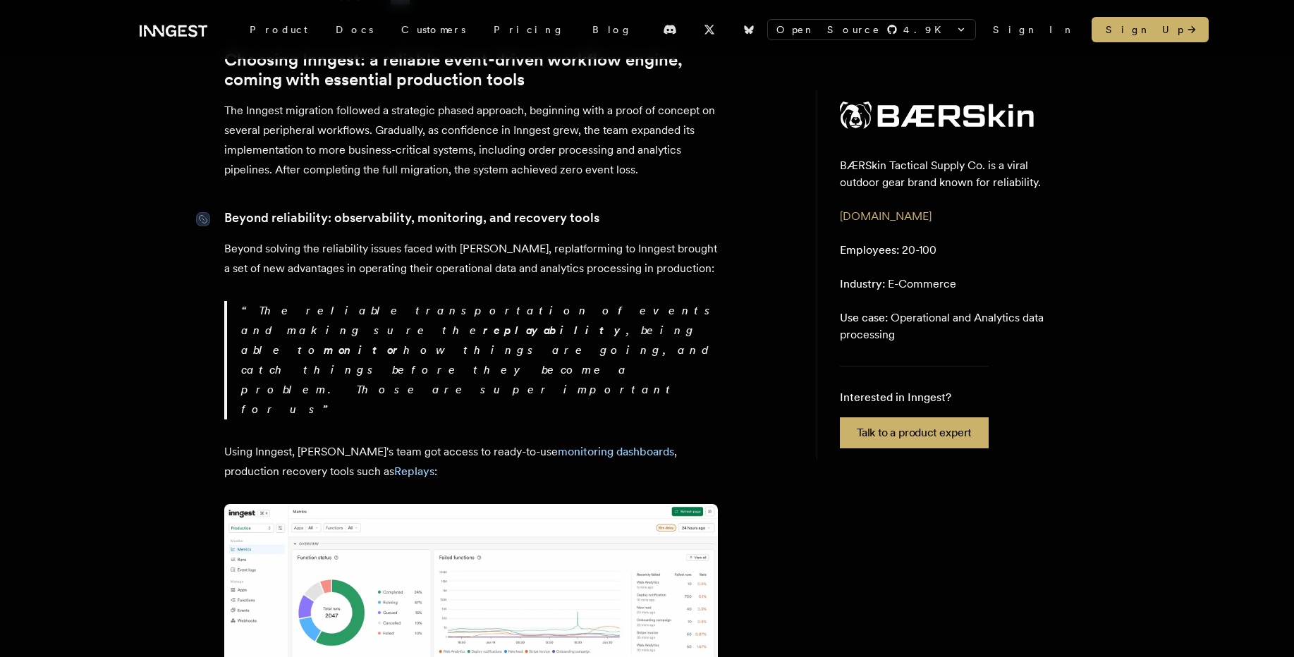
scroll to position [1484, 0]
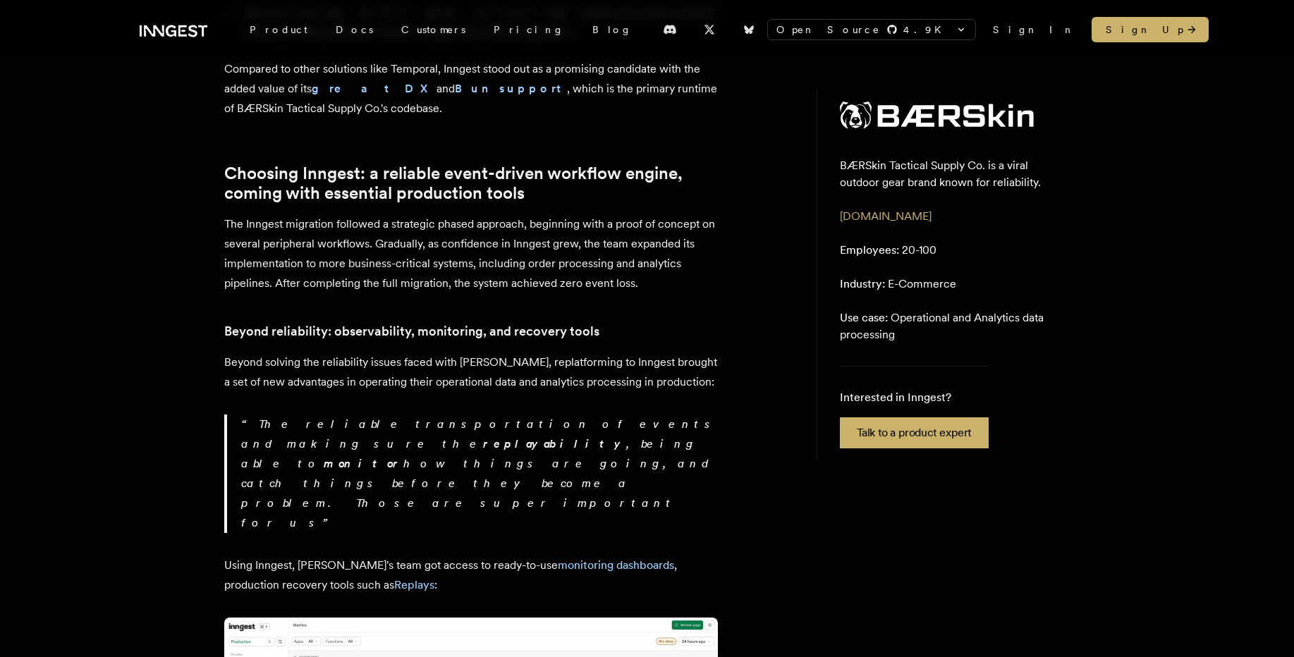
click at [442, 353] on p "Beyond solving the reliability issues faced with Kafka, replatforming to Innges…" at bounding box center [471, 372] width 494 height 39
click at [453, 353] on p "Beyond solving the reliability issues faced with Kafka, replatforming to Innges…" at bounding box center [471, 372] width 494 height 39
drag, startPoint x: 417, startPoint y: 281, endPoint x: 398, endPoint y: 278, distance: 19.2
click at [398, 353] on p "Beyond solving the reliability issues faced with Kafka, replatforming to Innges…" at bounding box center [471, 372] width 494 height 39
drag, startPoint x: 496, startPoint y: 302, endPoint x: 453, endPoint y: 318, distance: 45.3
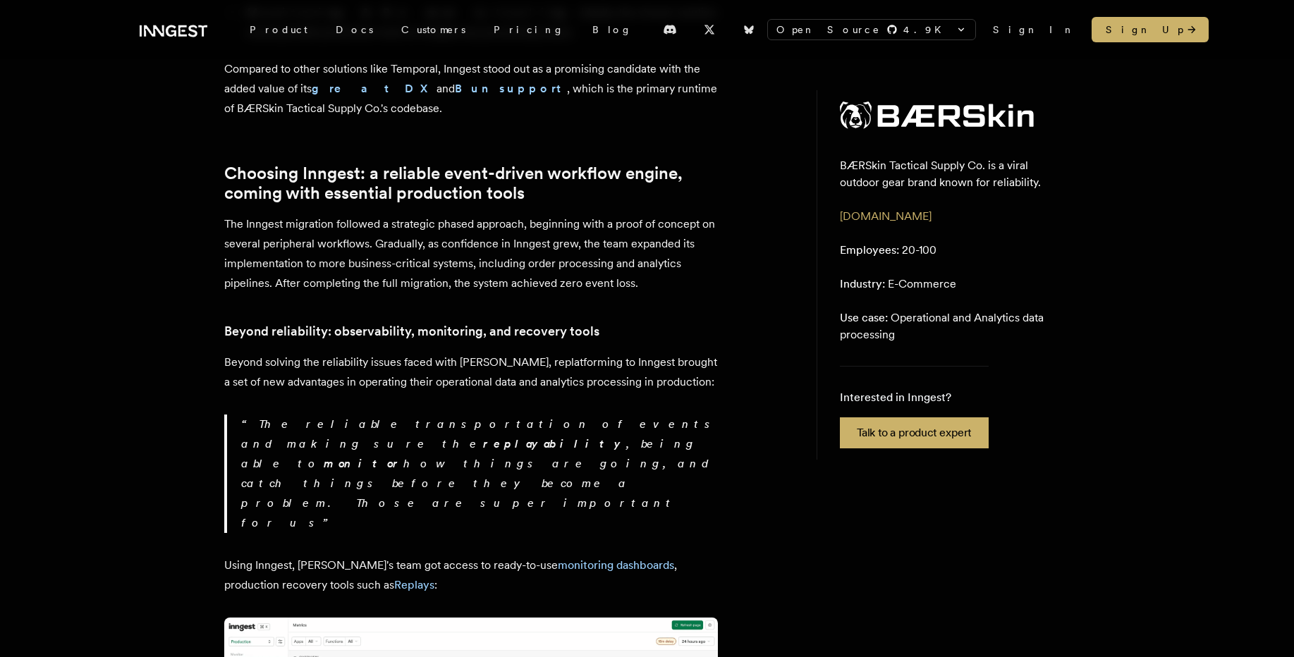
click at [486, 353] on p "Beyond solving the reliability issues faced with Kafka, replatforming to Innges…" at bounding box center [471, 372] width 494 height 39
click at [455, 353] on p "Beyond solving the reliability issues faced with Kafka, replatforming to Innges…" at bounding box center [471, 372] width 494 height 39
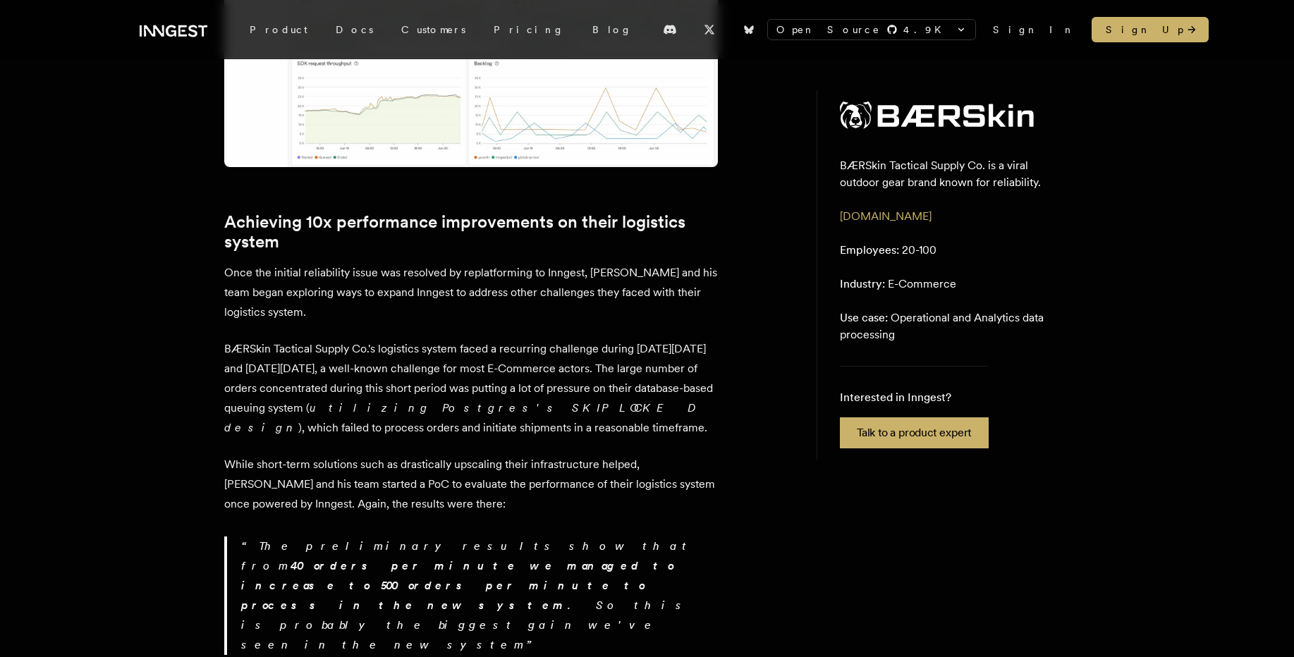
scroll to position [2330, 0]
drag, startPoint x: 240, startPoint y: 197, endPoint x: 227, endPoint y: 198, distance: 13.5
click at [227, 338] on p "BÆRSkin Tactical Supply Co.'s logistics system faced a recurring challenge duri…" at bounding box center [471, 387] width 494 height 99
drag, startPoint x: 394, startPoint y: 236, endPoint x: 409, endPoint y: 231, distance: 15.8
click at [396, 338] on p "BÆRSkin Tactical Supply Co.'s logistics system faced a recurring challenge duri…" at bounding box center [471, 387] width 494 height 99
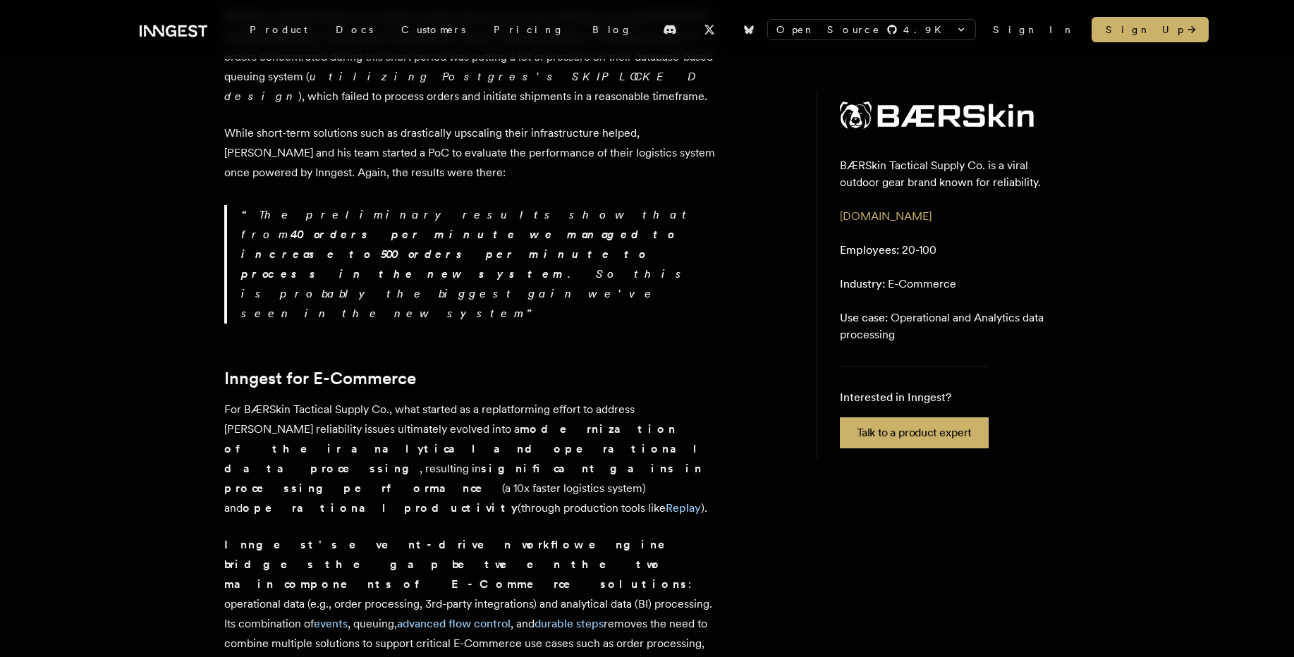
scroll to position [2669, 0]
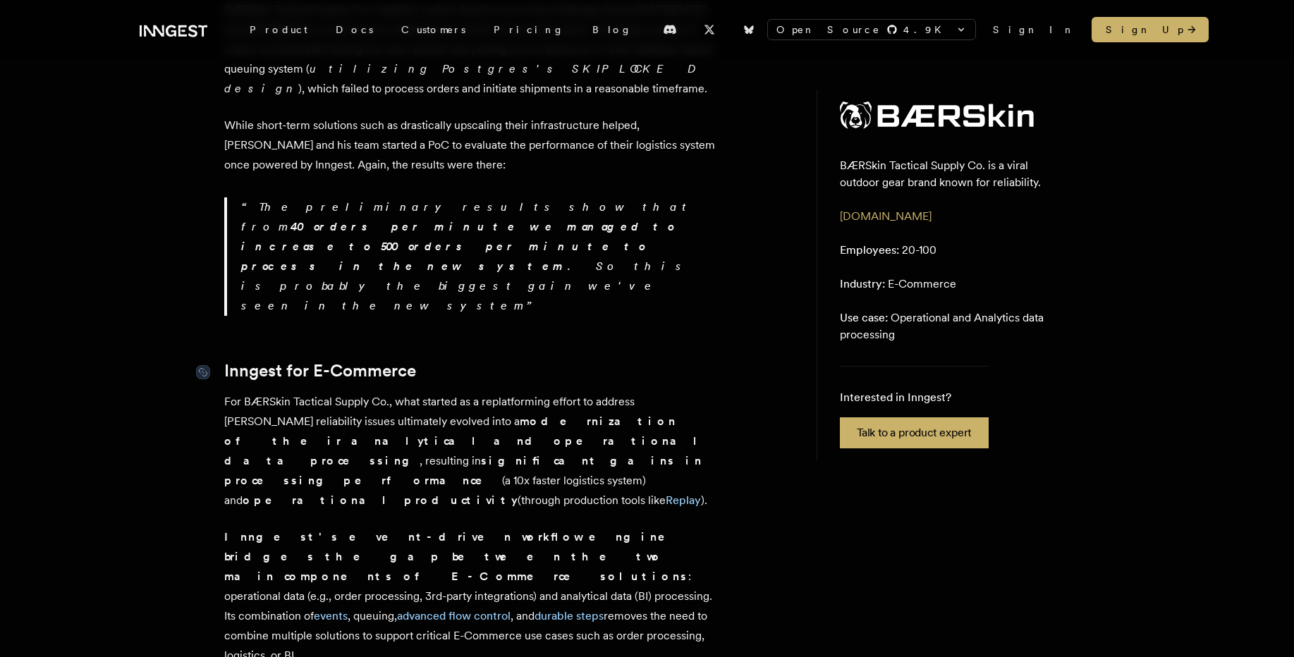
click at [269, 361] on link "Inngest for E-Commerce" at bounding box center [320, 371] width 192 height 20
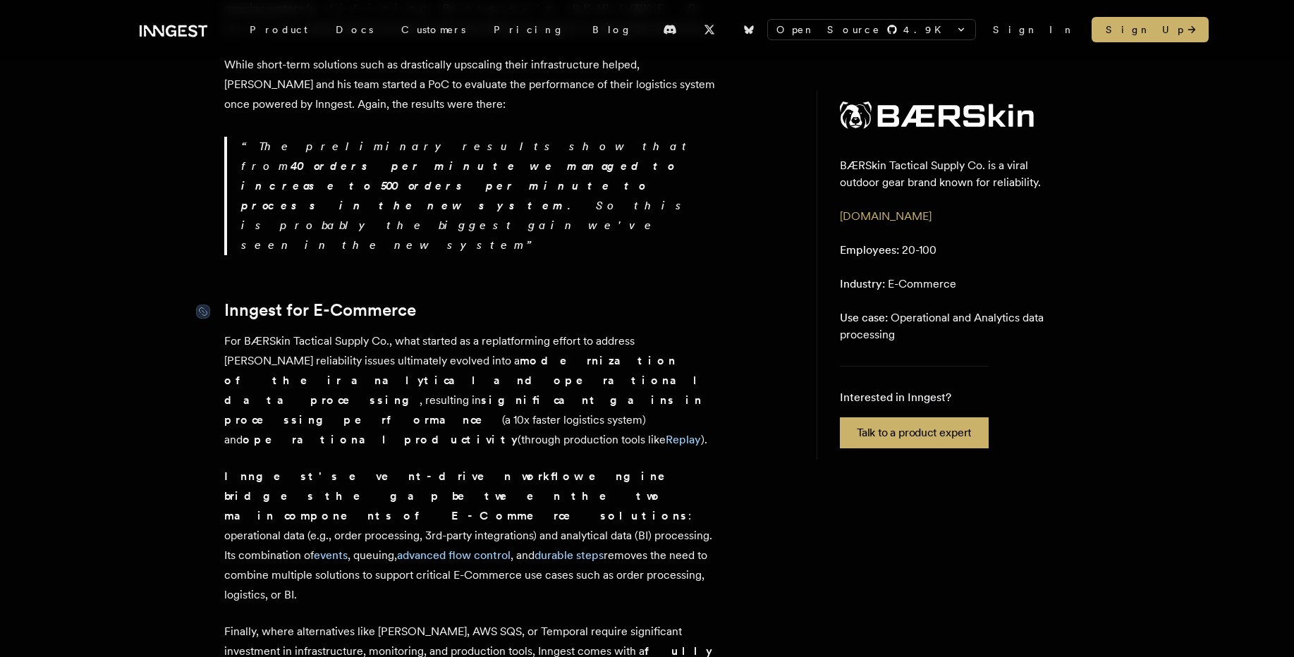
scroll to position [2750, 0]
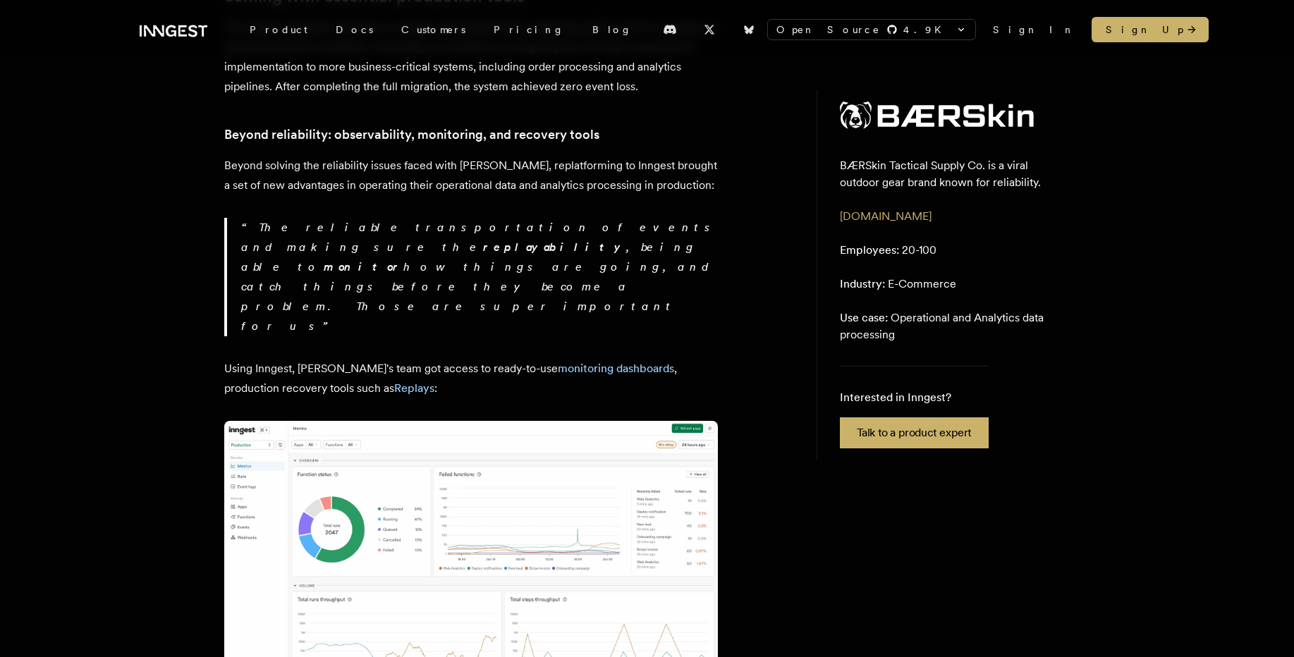
scroll to position [1653, 0]
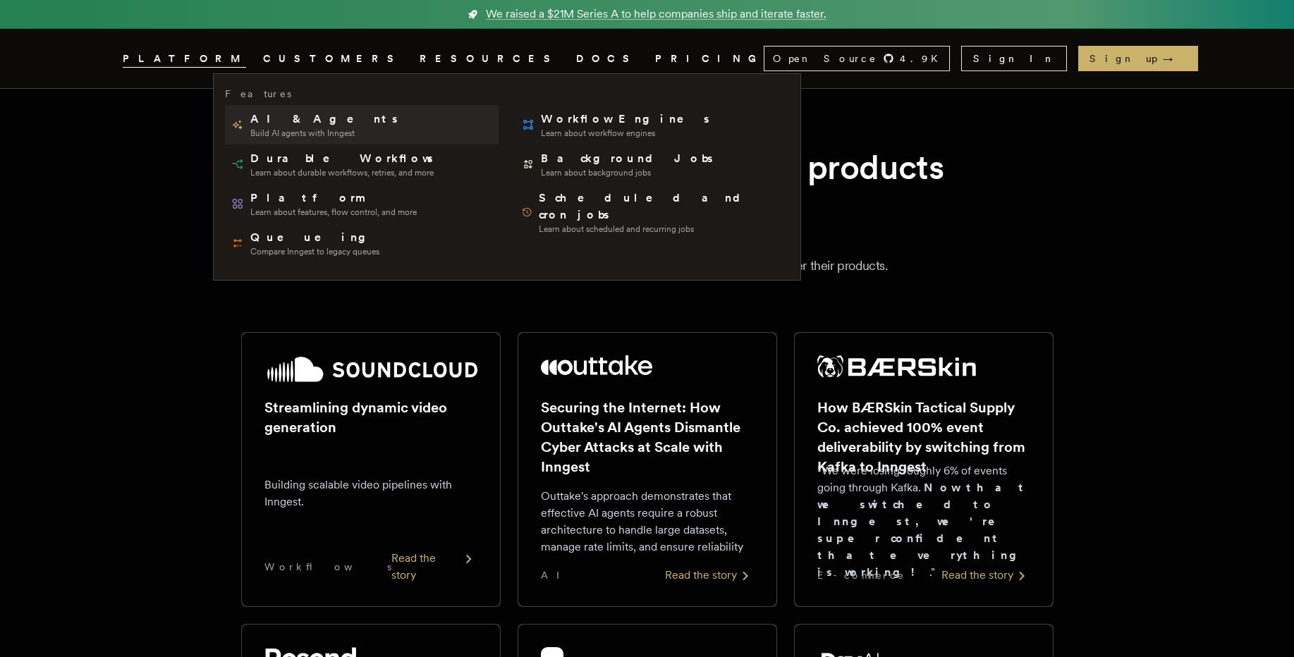
click at [281, 137] on span "Build AI agents with Inngest" at bounding box center [324, 133] width 149 height 11
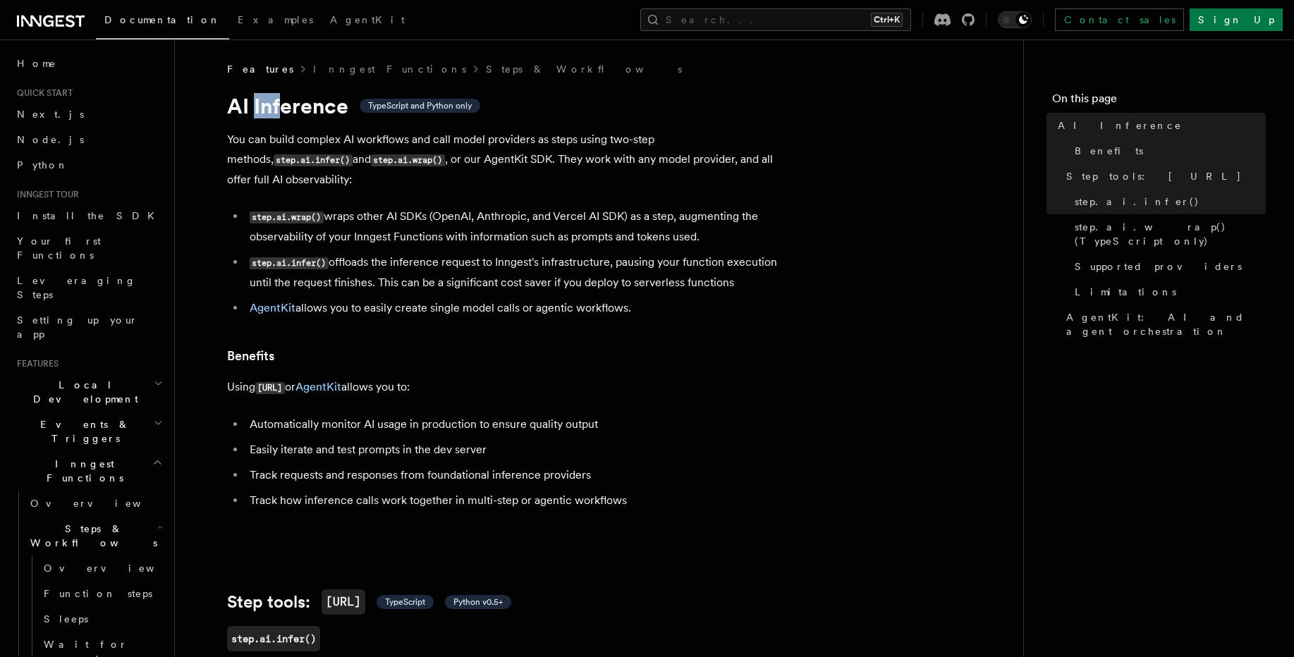
drag, startPoint x: 281, startPoint y: 109, endPoint x: 256, endPoint y: 113, distance: 25.6
click at [256, 113] on h1 "AI Inference TypeScript and Python only" at bounding box center [509, 105] width 564 height 25
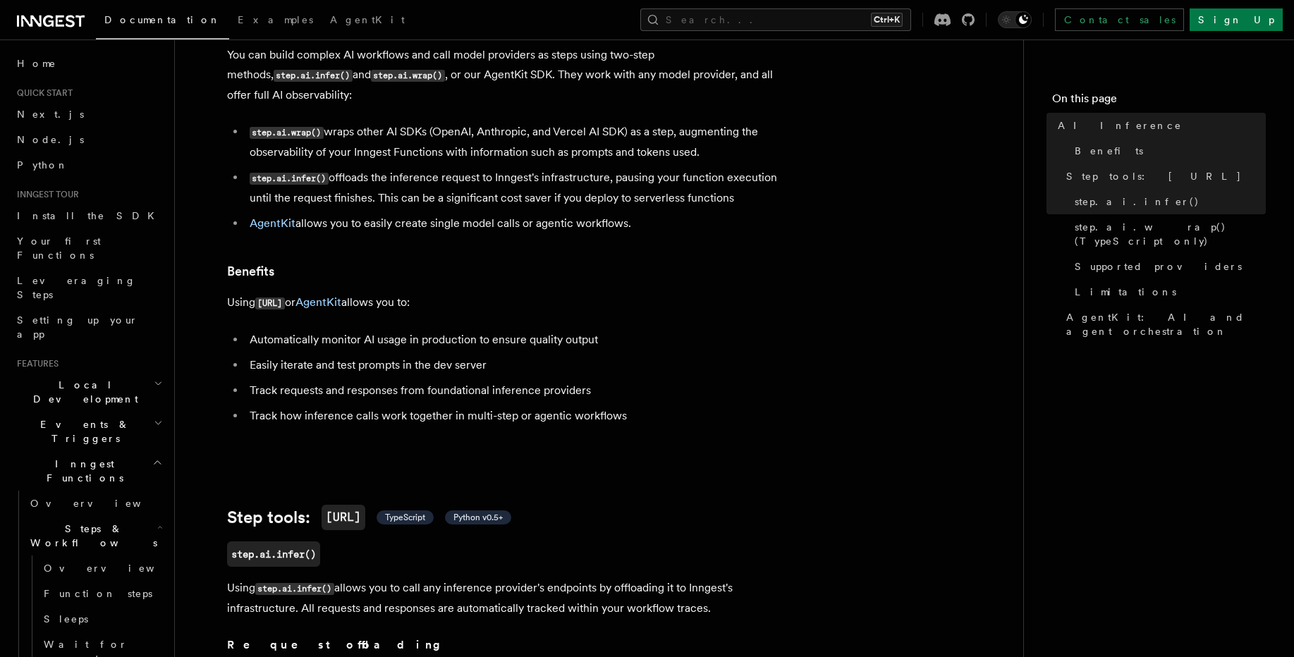
scroll to position [169, 0]
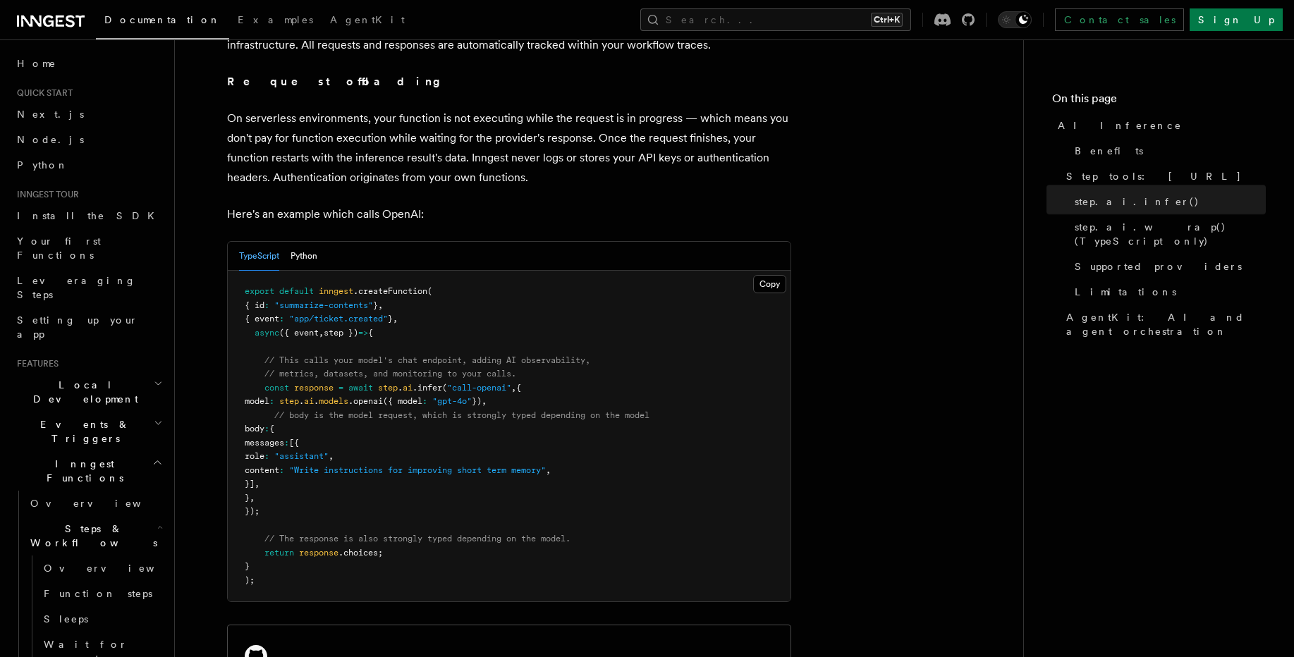
scroll to position [677, 0]
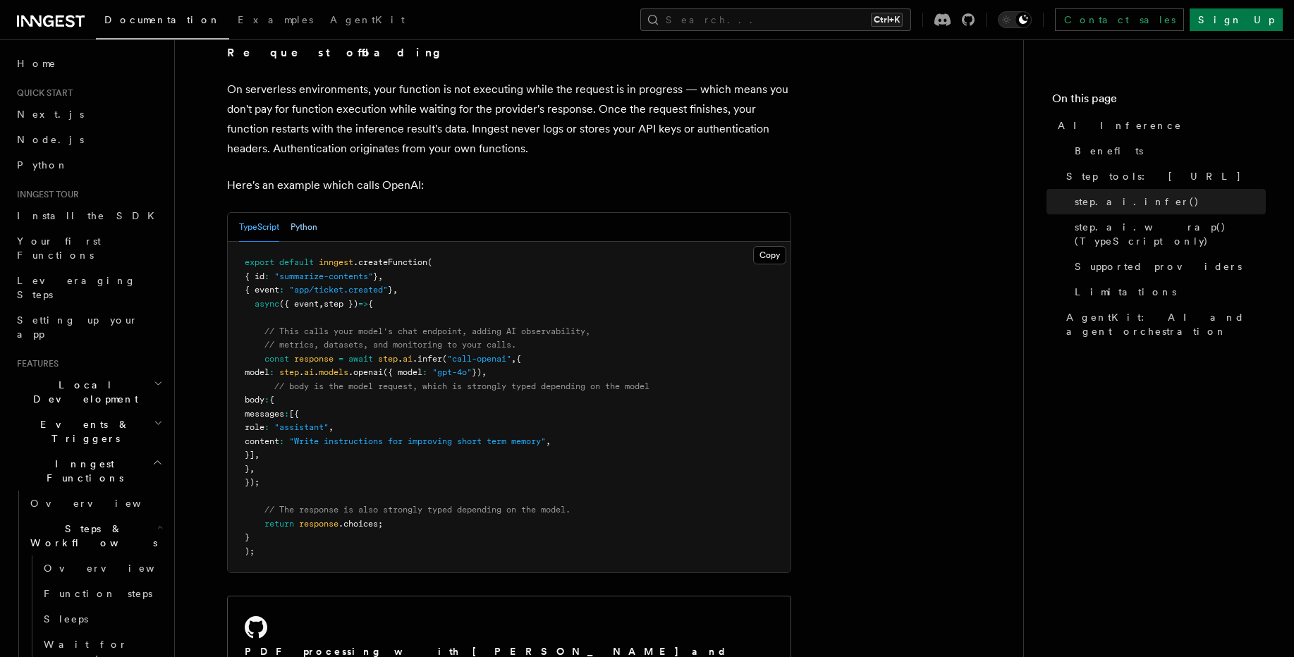
click at [297, 213] on button "Python" at bounding box center [303, 227] width 27 height 29
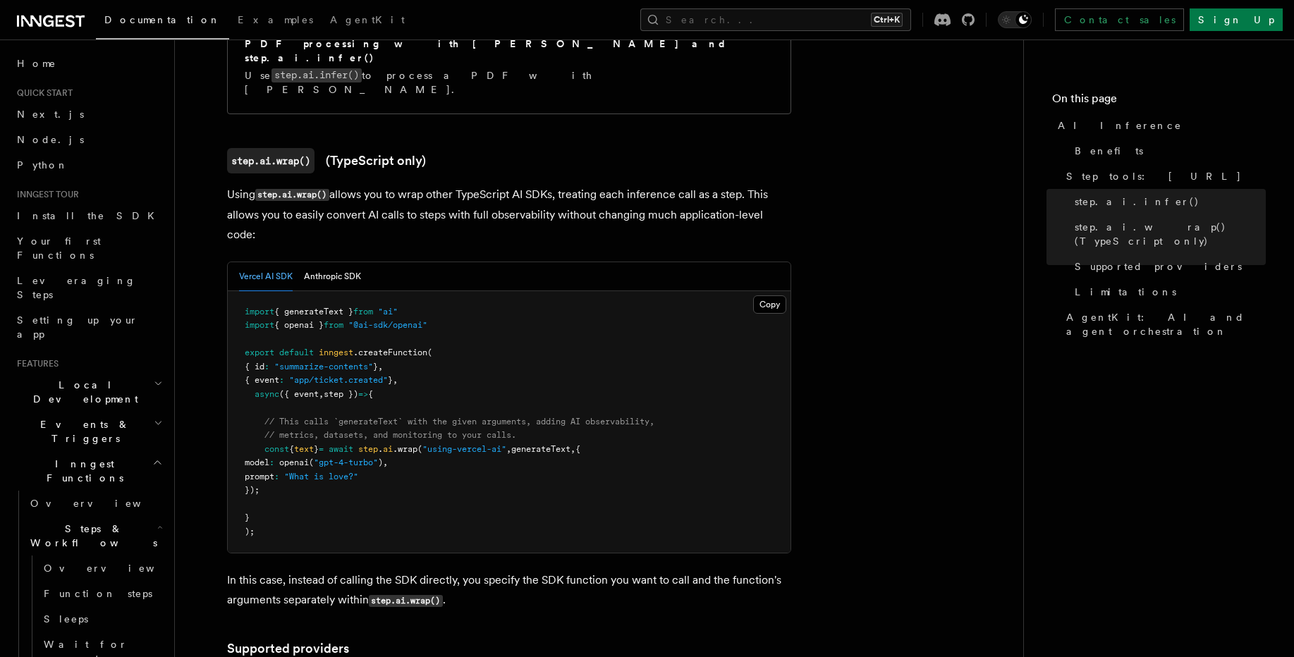
scroll to position [1438, 0]
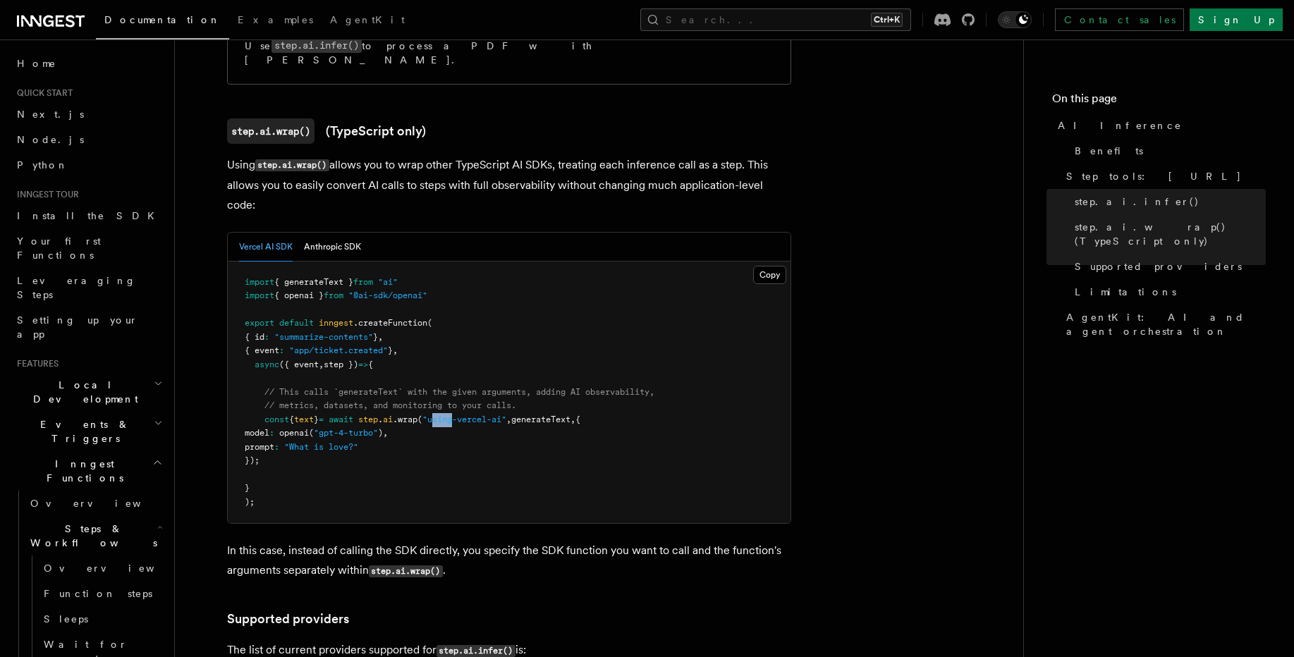
drag, startPoint x: 479, startPoint y: 353, endPoint x: 458, endPoint y: 355, distance: 22.0
click at [458, 415] on span ""using-vercel-ai"" at bounding box center [464, 420] width 84 height 10
drag, startPoint x: 394, startPoint y: 506, endPoint x: 372, endPoint y: 506, distance: 21.9
click at [372, 565] on code "step.ai.wrap()" at bounding box center [406, 571] width 74 height 12
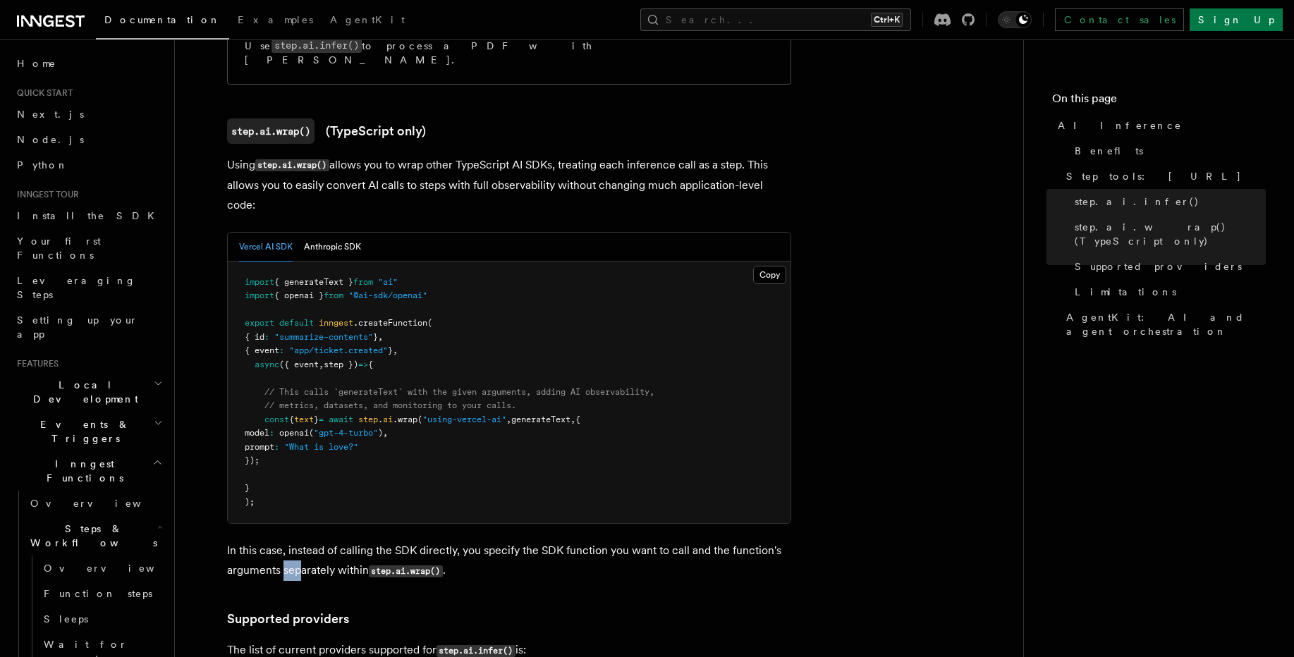
drag, startPoint x: 300, startPoint y: 507, endPoint x: 283, endPoint y: 507, distance: 17.6
click at [283, 541] on p "In this case, instead of calling the SDK directly, you specify the SDK function…" at bounding box center [509, 561] width 564 height 40
drag, startPoint x: 248, startPoint y: 506, endPoint x: 229, endPoint y: 508, distance: 19.2
click at [229, 541] on p "In this case, instead of calling the SDK directly, you specify the SDK function…" at bounding box center [509, 561] width 564 height 40
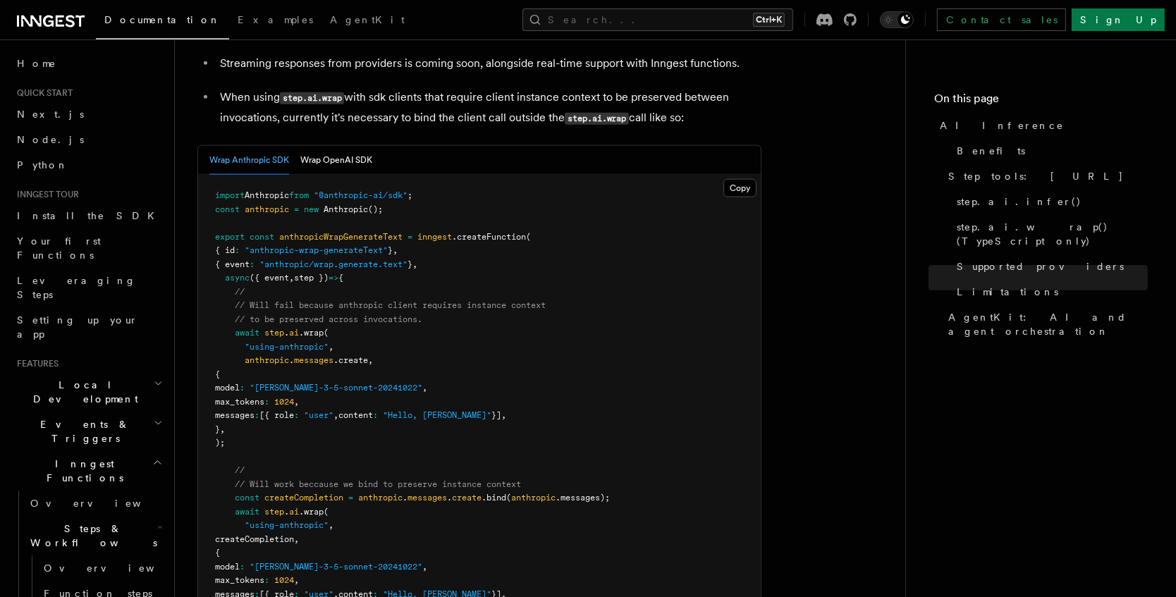
scroll to position [2277, 0]
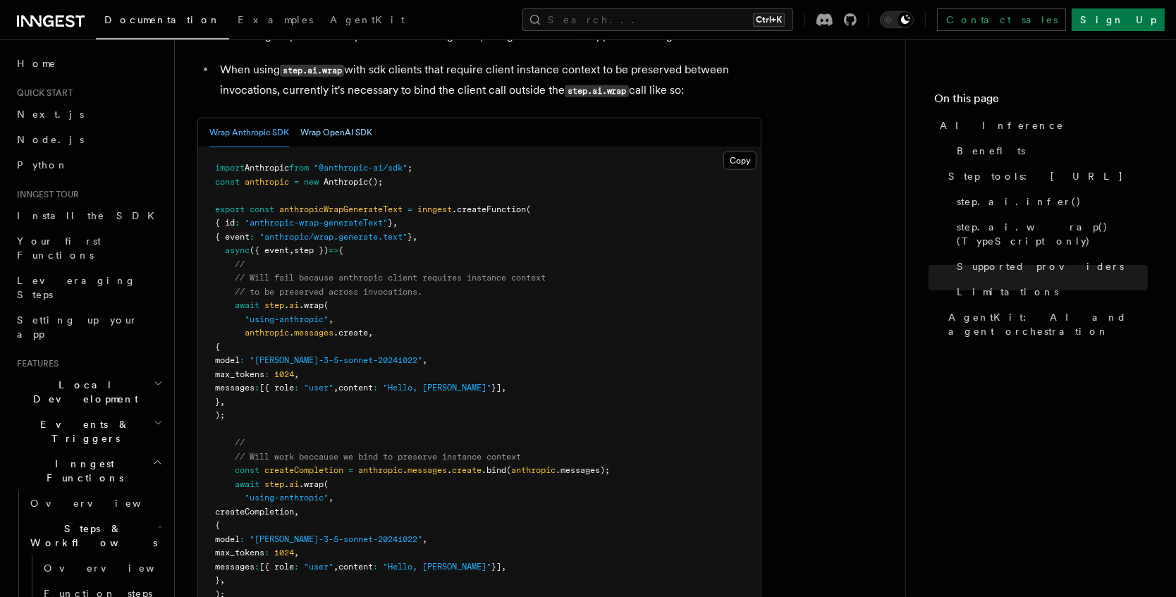
click at [353, 118] on button "Wrap OpenAI SDK" at bounding box center [336, 132] width 72 height 29
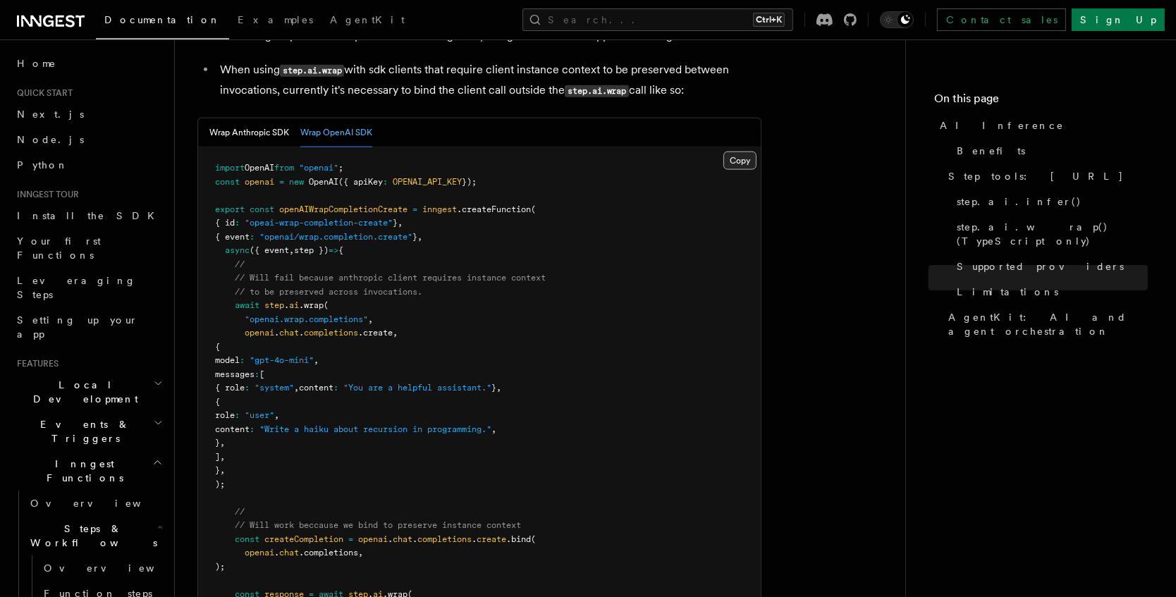
click at [733, 152] on button "Copy Copied" at bounding box center [739, 161] width 33 height 18
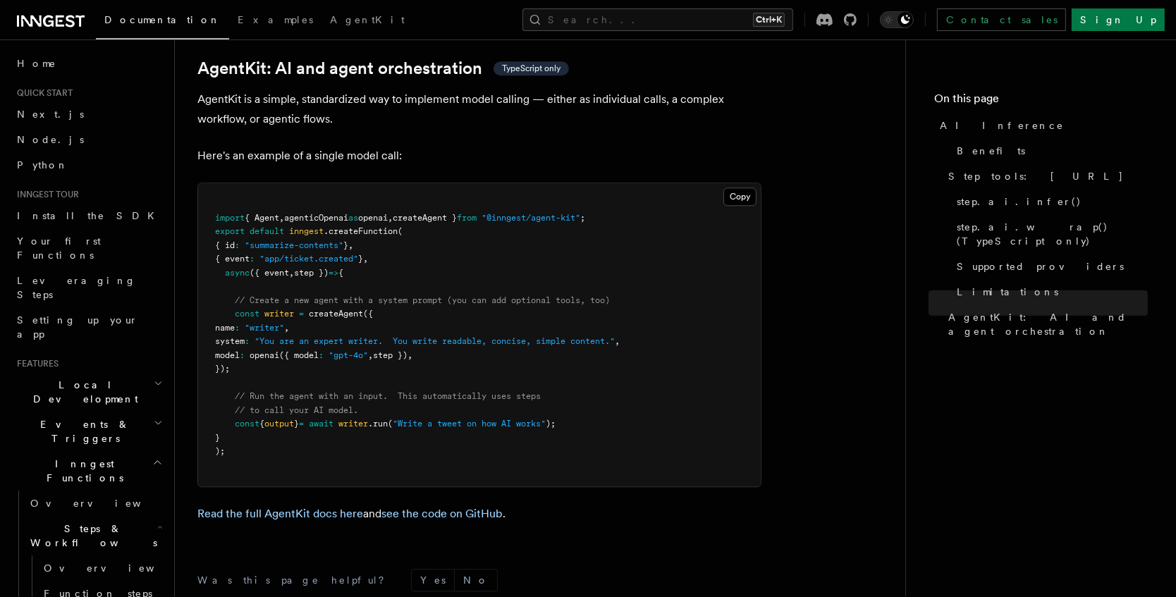
scroll to position [4430, 0]
